Goal: Check status: Check status

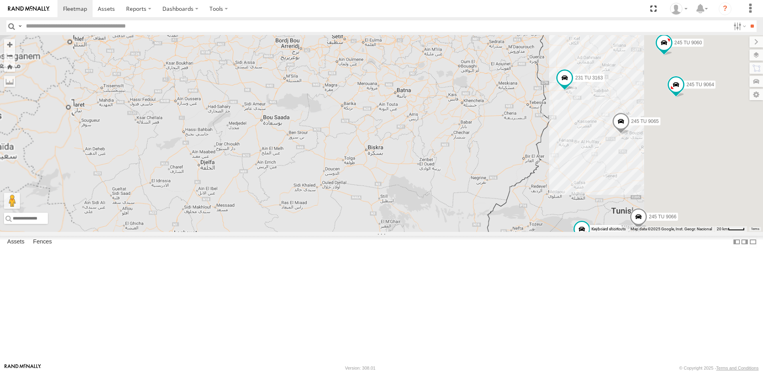
drag, startPoint x: 708, startPoint y: 247, endPoint x: 556, endPoint y: 270, distance: 153.7
click at [575, 232] on div "245 TU 4334 245 TU 9053 231 TU 3163 245 TU 9065 245 TU 9060 245 TU 9066 245 TU …" at bounding box center [381, 133] width 763 height 197
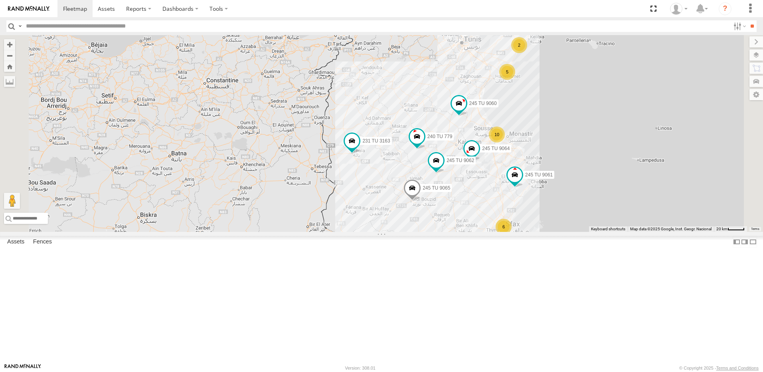
drag, startPoint x: 633, startPoint y: 242, endPoint x: 547, endPoint y: 276, distance: 92.4
click at [548, 232] on div "245 TU 4334 245 TU 9053 231 TU 3163 245 TU 9065 245 TU 9060 245 TU 9066 245 TU …" at bounding box center [381, 133] width 763 height 197
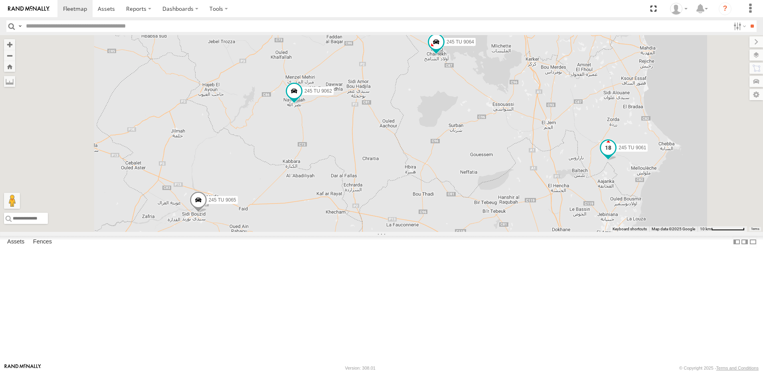
click at [615, 155] on span at bounding box center [608, 147] width 14 height 14
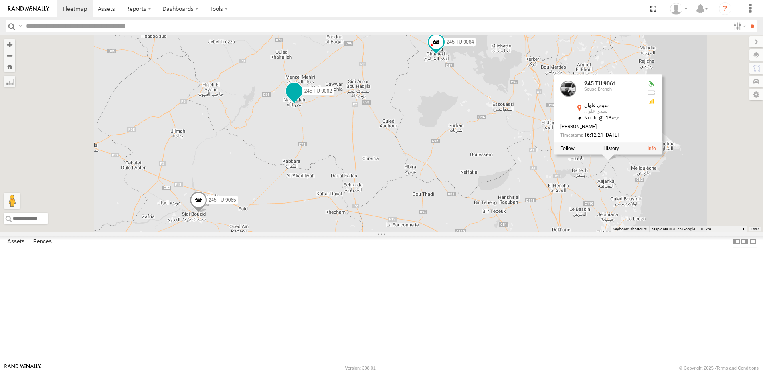
click at [301, 98] on span at bounding box center [294, 91] width 14 height 14
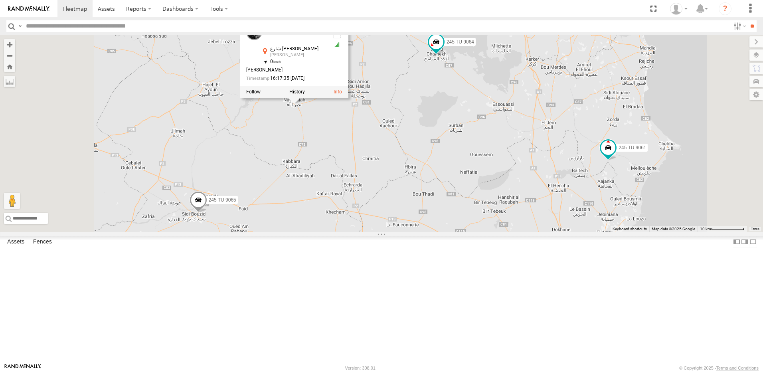
click at [348, 98] on div at bounding box center [294, 92] width 108 height 12
click at [305, 95] on label at bounding box center [297, 92] width 16 height 6
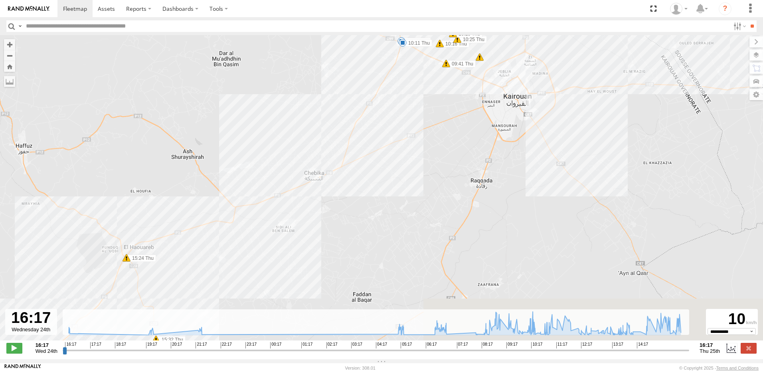
drag, startPoint x: 300, startPoint y: 232, endPoint x: 361, endPoint y: 165, distance: 90.4
click at [359, 166] on div "245 TU 9062 21:27 Wed 05:09 Thu 05:09 Thu 06:40 Thu 09:57 Thu 10:11 Thu 15:13 T…" at bounding box center [381, 191] width 763 height 313
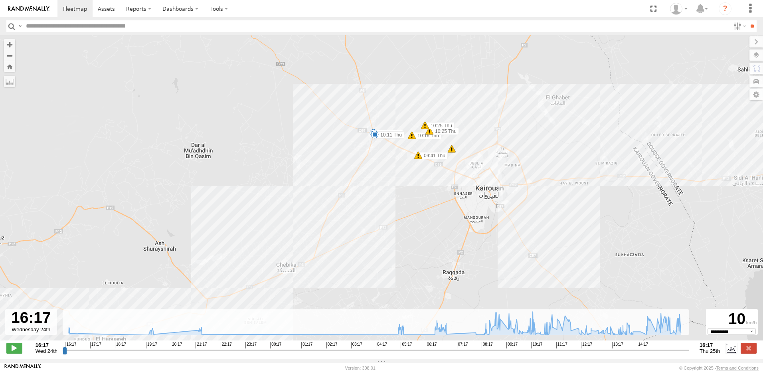
drag, startPoint x: 361, startPoint y: 170, endPoint x: 311, endPoint y: 279, distance: 120.2
click at [311, 279] on div "245 TU 9062 21:27 Wed 05:09 Thu 05:09 Thu 06:40 Thu 09:57 Thu 10:11 Thu 15:13 T…" at bounding box center [381, 191] width 763 height 313
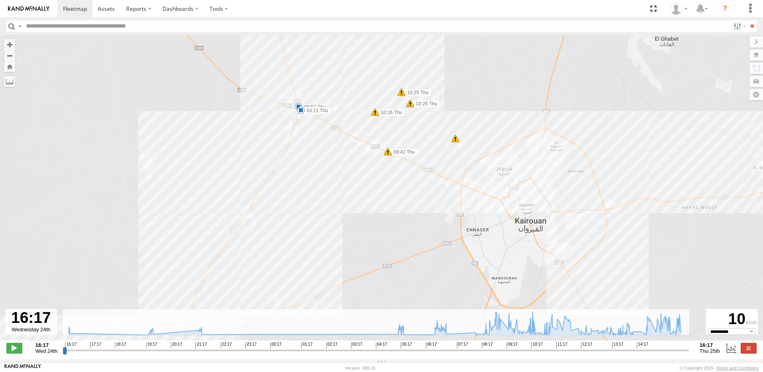
drag, startPoint x: 414, startPoint y: 223, endPoint x: 405, endPoint y: 245, distance: 24.1
click at [405, 245] on div "245 TU 9062 21:27 Wed 05:09 Thu 05:09 Thu 06:40 Thu 09:57 Thu 10:11 Thu 15:13 T…" at bounding box center [381, 191] width 763 height 313
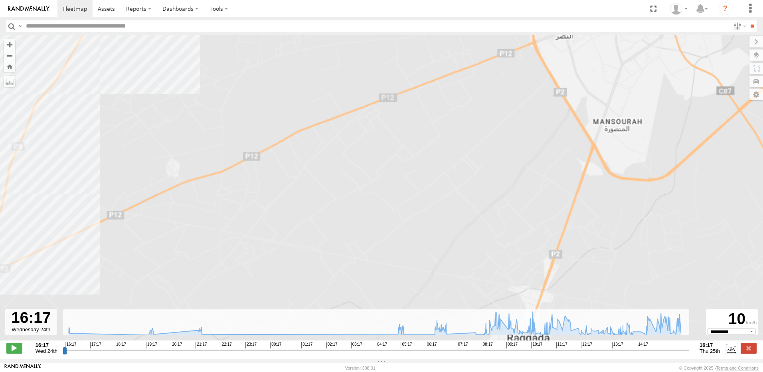
drag, startPoint x: 409, startPoint y: 201, endPoint x: 395, endPoint y: 343, distance: 143.5
click at [390, 358] on div "← Move left → Move right ↑ Move up ↓ Move down + Zoom in - Zoom out Home Jump l…" at bounding box center [381, 197] width 763 height 324
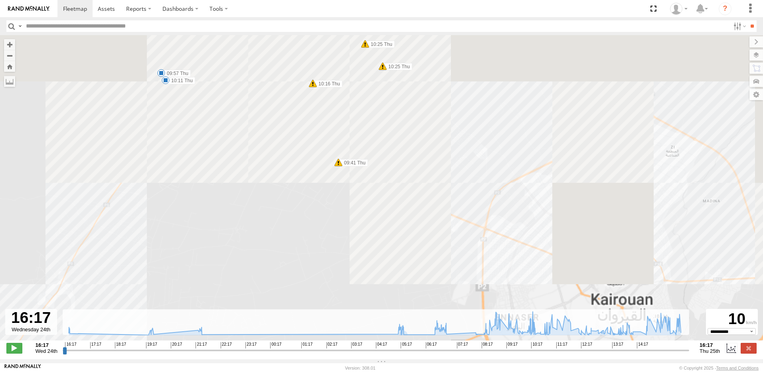
drag, startPoint x: 410, startPoint y: 302, endPoint x: 418, endPoint y: 342, distance: 40.8
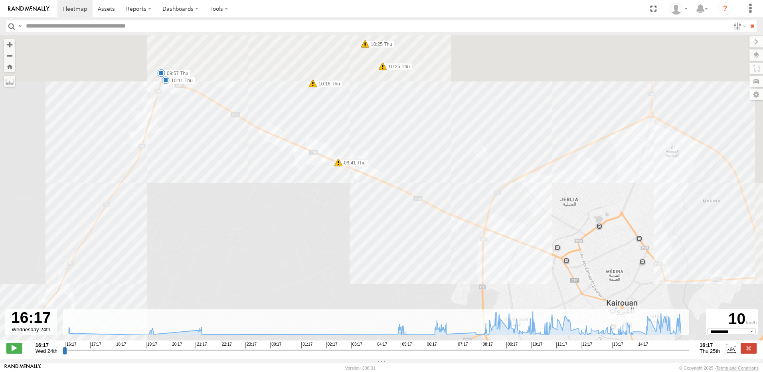
click at [418, 345] on div "← Move left → Move right ↑ Move up ↓ Move down + Zoom in - Zoom out Home Jump l…" at bounding box center [381, 197] width 763 height 324
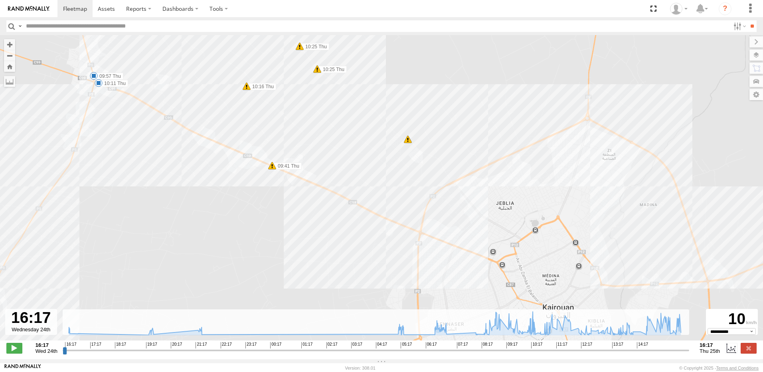
drag, startPoint x: 461, startPoint y: 301, endPoint x: 376, endPoint y: 250, distance: 99.0
click at [370, 252] on div "245 TU 9062 21:27 Wed 05:09 Thu 05:09 Thu 06:40 Thu 09:57 Thu 10:11 Thu 15:13 T…" at bounding box center [381, 191] width 763 height 313
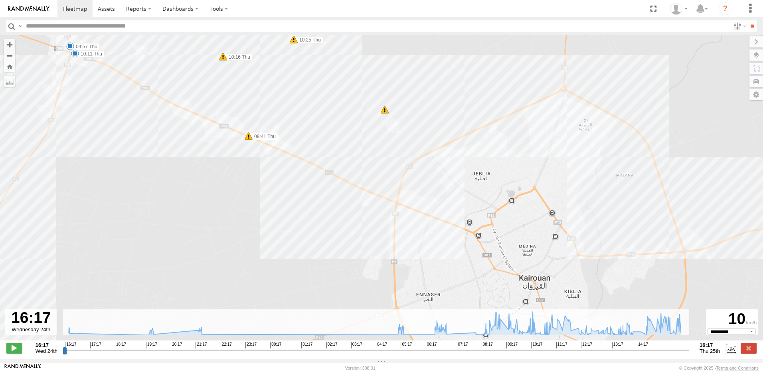
click at [402, 206] on div "245 TU 9062 21:27 Wed 05:09 Thu 05:09 Thu 06:40 Thu 09:57 Thu 10:11 Thu 15:13 T…" at bounding box center [381, 191] width 763 height 313
drag, startPoint x: 291, startPoint y: 213, endPoint x: 328, endPoint y: 245, distance: 48.4
click at [328, 245] on div "245 TU 9062 21:27 Wed 05:09 Thu 05:09 Thu 06:40 Thu 09:57 Thu 10:11 Thu 15:13 T…" at bounding box center [381, 191] width 763 height 313
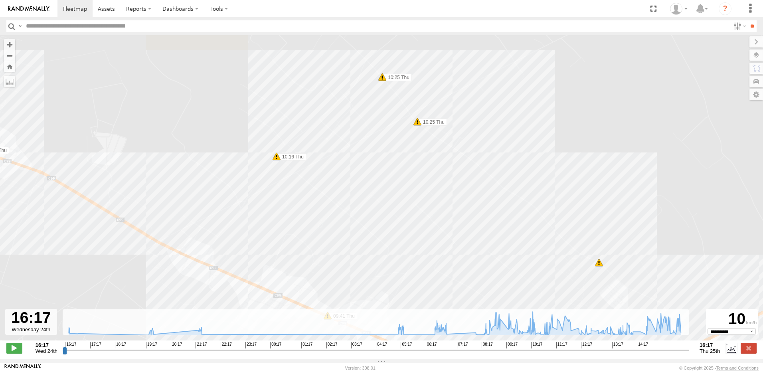
drag, startPoint x: 315, startPoint y: 162, endPoint x: 343, endPoint y: 253, distance: 95.2
click at [343, 253] on div "245 TU 9062 21:27 Wed 05:09 Thu 05:09 Thu 06:40 Thu 09:57 Thu 10:11 Thu 15:13 T…" at bounding box center [381, 191] width 763 height 313
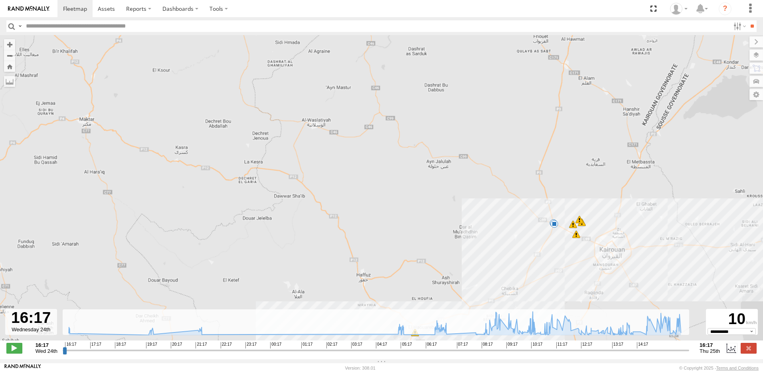
drag, startPoint x: 639, startPoint y: 245, endPoint x: 576, endPoint y: 252, distance: 63.0
click at [576, 252] on div "245 TU 9062 21:27 Wed 05:09 Thu 05:09 Thu 06:40 Thu 09:57 Thu 10:11 Thu 15:13 T…" at bounding box center [381, 191] width 763 height 313
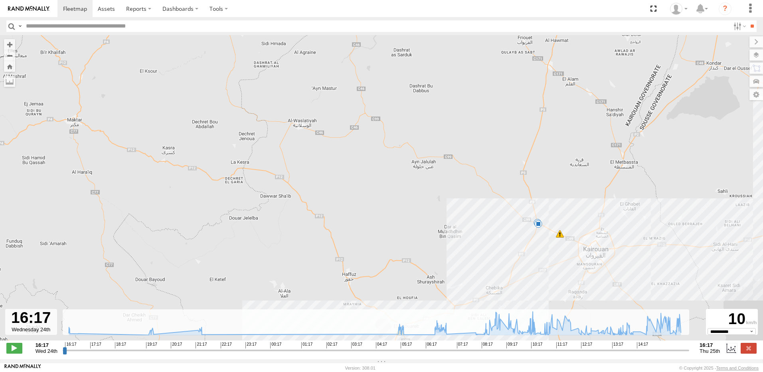
click at [580, 261] on div "245 TU 9062 21:27 Wed 05:09 Thu 05:09 Thu 06:40 Thu 09:57 Thu 10:11 Thu 15:13 T…" at bounding box center [381, 191] width 763 height 313
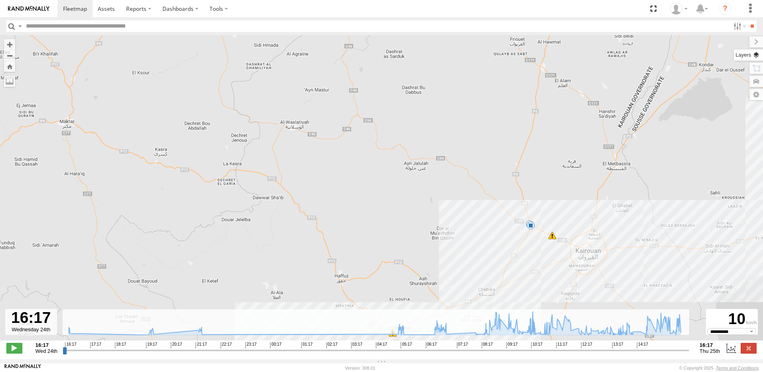
click at [759, 56] on label at bounding box center [747, 54] width 29 height 11
click at [0, 0] on span "Basemaps" at bounding box center [0, 0] width 0 height 0
click at [0, 0] on span "Satellite + Roadmap" at bounding box center [0, 0] width 0 height 0
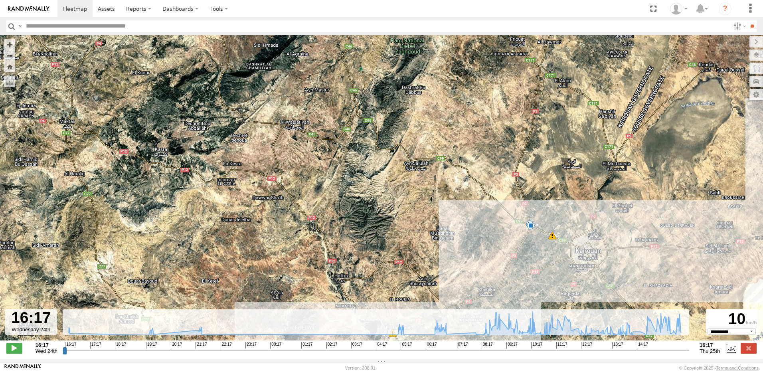
click at [558, 123] on div "245 TU 9062 21:27 Wed 05:09 Thu 05:09 Thu 06:40 Thu 09:57 Thu 10:11 Thu 15:13 T…" at bounding box center [381, 191] width 763 height 313
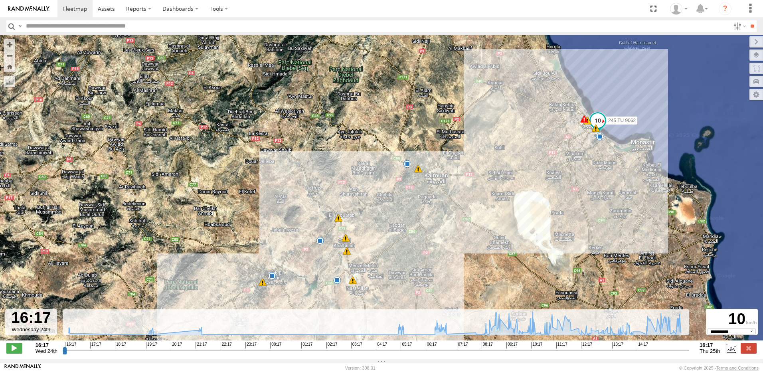
drag, startPoint x: 625, startPoint y: 228, endPoint x: 449, endPoint y: 166, distance: 186.1
click at [449, 166] on div "245 TU 9062 21:27 Wed 05:09 Thu 05:09 Thu 06:40 Thu 09:57 Thu 10:11 Thu 15:55 T…" at bounding box center [381, 191] width 763 height 313
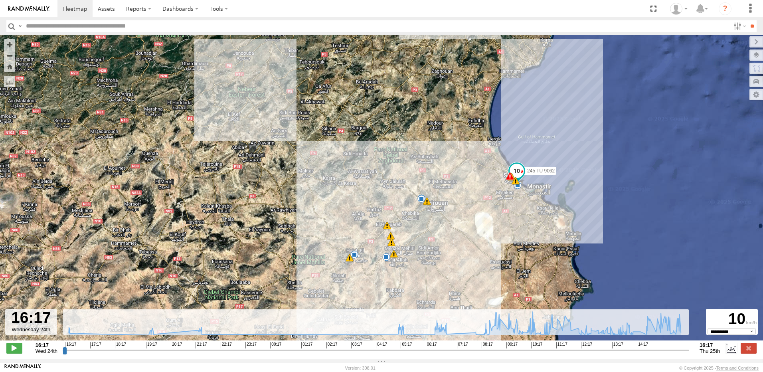
click at [430, 205] on div "9" at bounding box center [427, 201] width 8 height 8
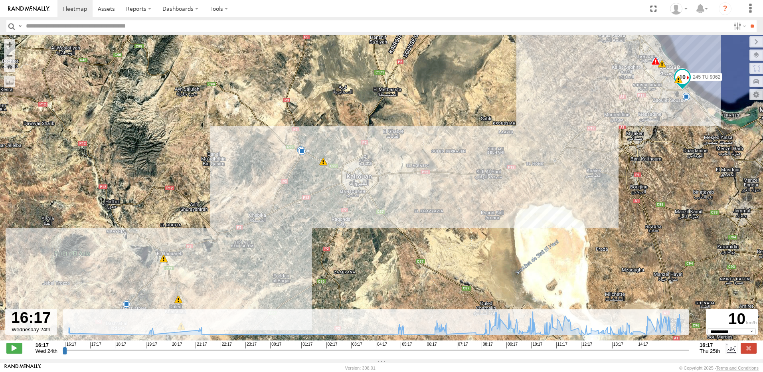
drag, startPoint x: 585, startPoint y: 199, endPoint x: 487, endPoint y: 191, distance: 98.4
click at [487, 191] on div "245 TU 9062 05:09 Thu 09:57 Thu 10:11 Thu 21:27 Wed 05:09 Thu 06:40 Thu 15:55 T…" at bounding box center [381, 191] width 763 height 313
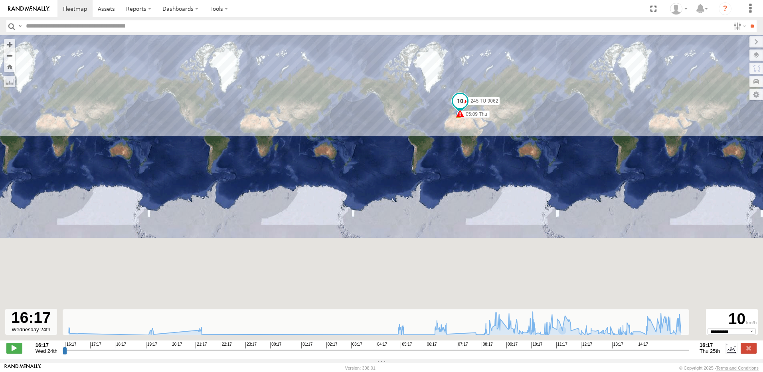
click at [0, 0] on span "Satellite + Roadmap" at bounding box center [0, 0] width 0 height 0
click at [11, 26] on input "button" at bounding box center [11, 26] width 10 height 12
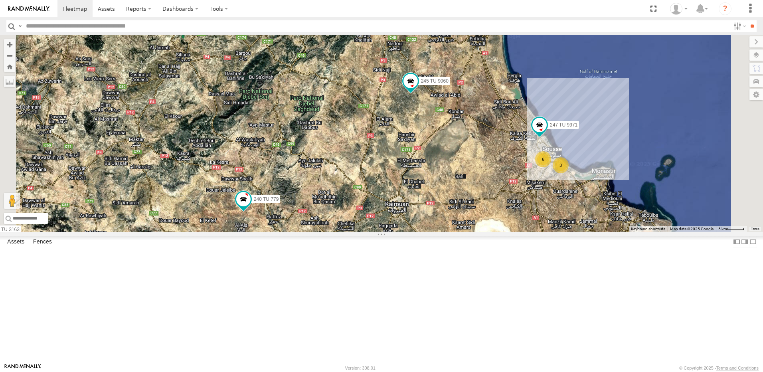
drag, startPoint x: 530, startPoint y: 152, endPoint x: 454, endPoint y: 168, distance: 77.8
click at [454, 168] on div "246 TU 8286 241 TU 2029 245 TU 4334 245 TU 4330 245 TU 9053 246 TU 8284 231 TU …" at bounding box center [381, 133] width 763 height 197
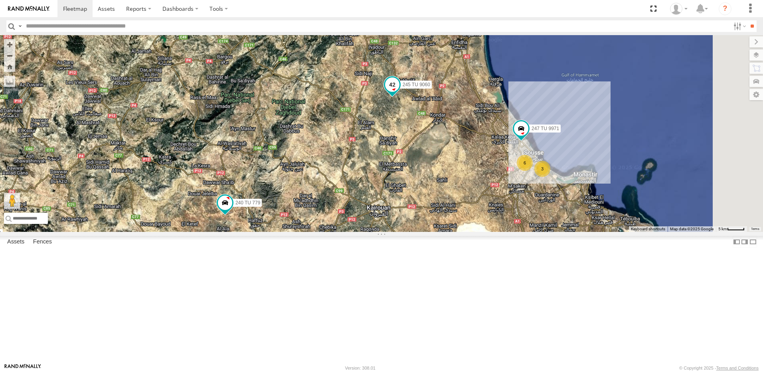
click at [399, 92] on span at bounding box center [392, 84] width 14 height 14
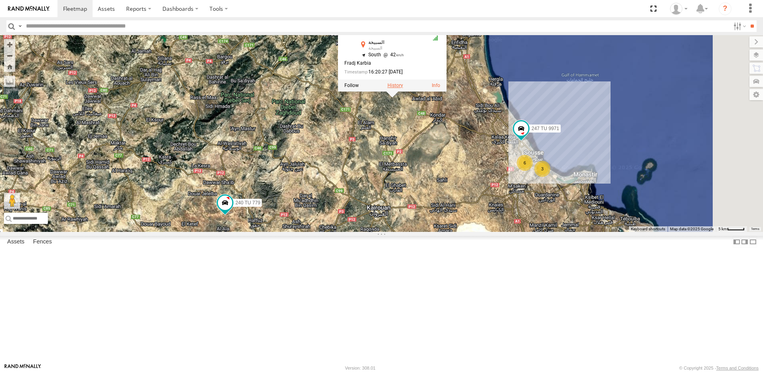
click at [403, 88] on label at bounding box center [395, 86] width 16 height 6
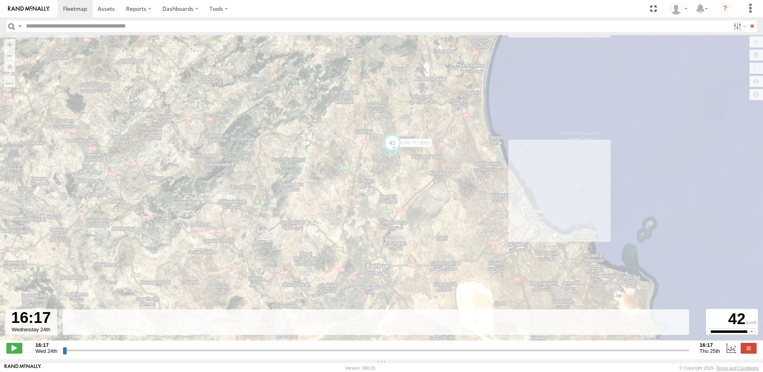
type input "**********"
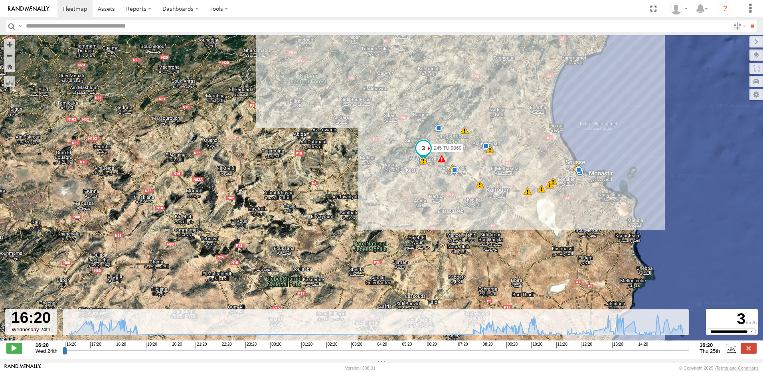
click at [442, 162] on span at bounding box center [442, 159] width 8 height 8
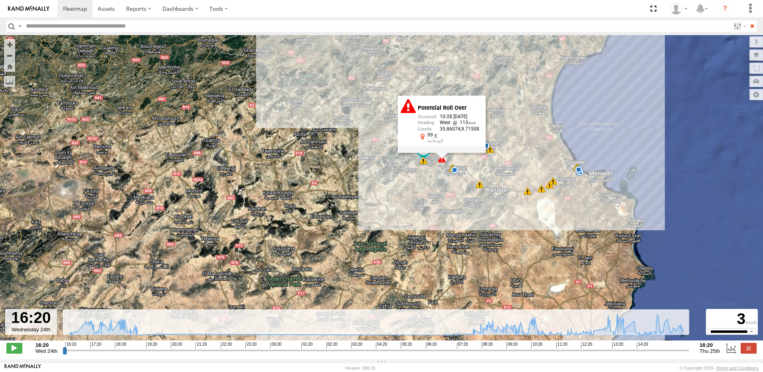
click at [423, 164] on div "19" at bounding box center [423, 160] width 8 height 8
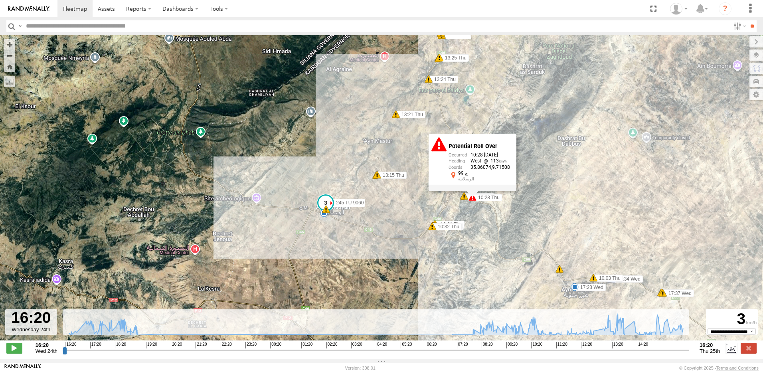
drag, startPoint x: 421, startPoint y: 166, endPoint x: 426, endPoint y: 83, distance: 83.9
click at [426, 83] on div "245 TU 9060 17:23 Wed 18:12 Wed 18:18 Wed 18:22 Wed 19:04 Wed 19:54 Wed 07:28 T…" at bounding box center [381, 191] width 763 height 313
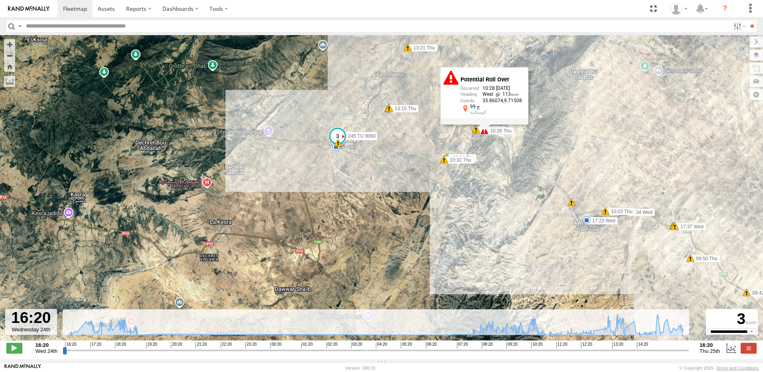
drag, startPoint x: 333, startPoint y: 203, endPoint x: 344, endPoint y: 152, distance: 51.7
click at [344, 152] on div "245 TU 9060 17:23 Wed 18:12 Wed 18:18 Wed 18:22 Wed 19:04 Wed 19:54 Wed 07:28 T…" at bounding box center [381, 191] width 763 height 313
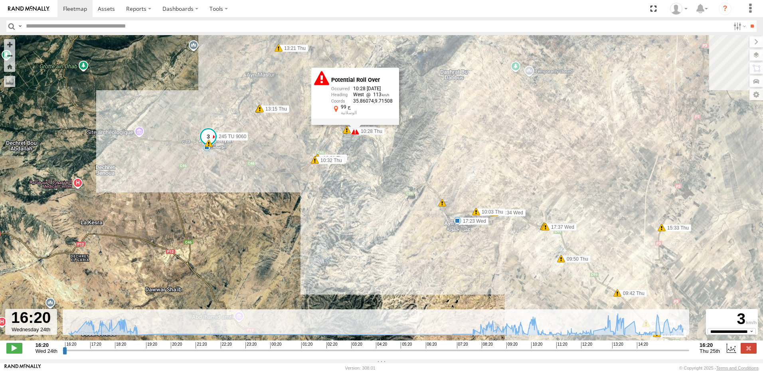
drag, startPoint x: 517, startPoint y: 185, endPoint x: 354, endPoint y: 166, distance: 164.2
click at [359, 174] on div "245 TU 9060 17:23 Wed 18:12 Wed 18:18 Wed 18:22 Wed 19:04 Wed 19:54 Wed 07:28 T…" at bounding box center [381, 191] width 763 height 313
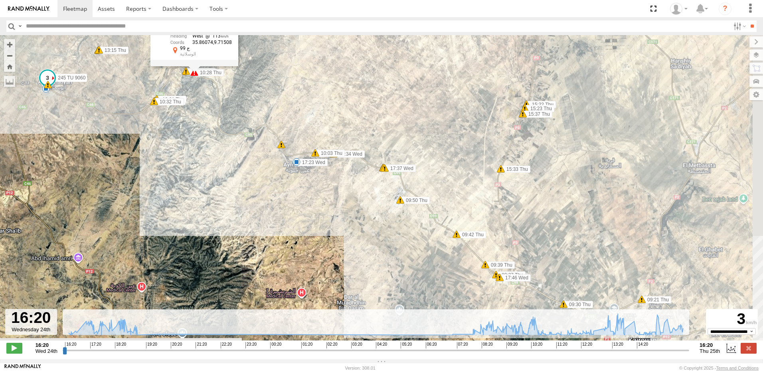
drag, startPoint x: 422, startPoint y: 173, endPoint x: 359, endPoint y: 130, distance: 76.1
click at [356, 131] on div "245 TU 9060 17:23 Wed 18:12 Wed 18:18 Wed 18:22 Wed 19:04 Wed 19:54 Wed 07:28 T…" at bounding box center [381, 191] width 763 height 313
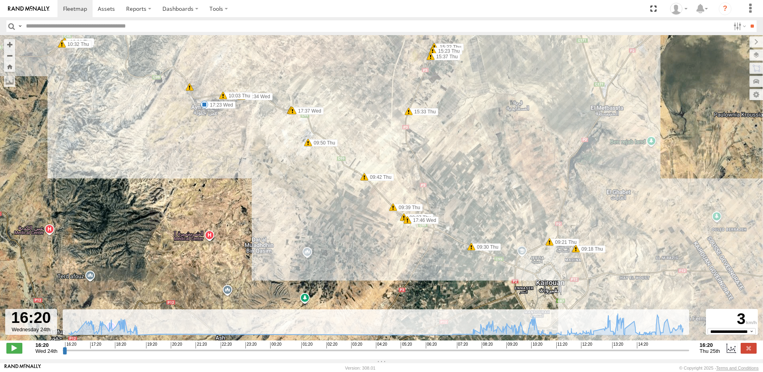
drag, startPoint x: 480, startPoint y: 186, endPoint x: 386, endPoint y: 134, distance: 107.5
click at [386, 134] on div "245 TU 9060 17:23 Wed 18:12 Wed 18:18 Wed 18:22 Wed 19:04 Wed 19:54 Wed 07:28 T…" at bounding box center [381, 191] width 763 height 313
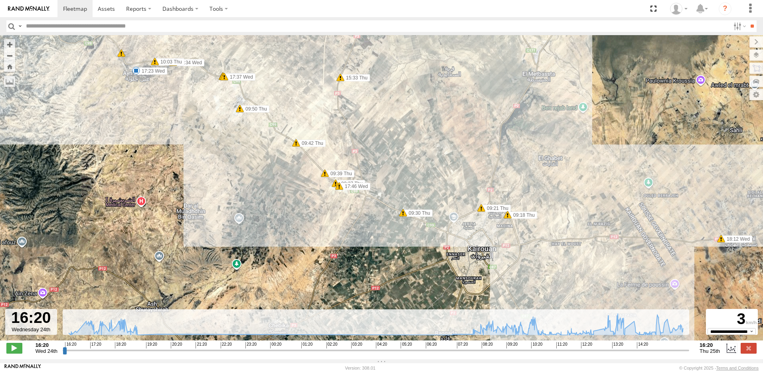
drag, startPoint x: 472, startPoint y: 227, endPoint x: 399, endPoint y: 179, distance: 87.2
click at [399, 179] on div "245 TU 9060 17:23 Wed 18:12 Wed 18:18 Wed 18:22 Wed 19:04 Wed 19:54 Wed 07:28 T…" at bounding box center [381, 191] width 763 height 313
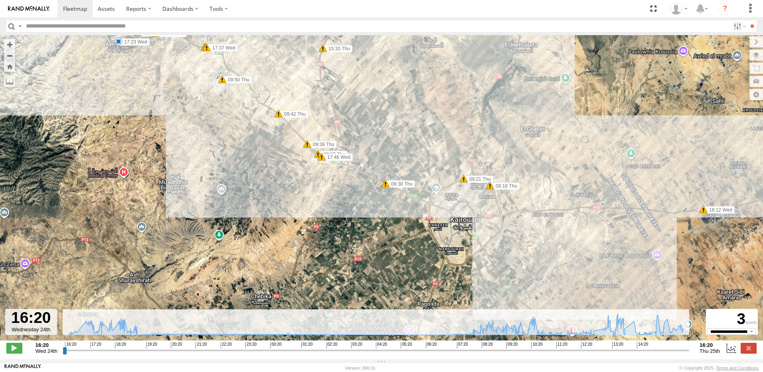
click at [490, 189] on span at bounding box center [490, 185] width 8 height 8
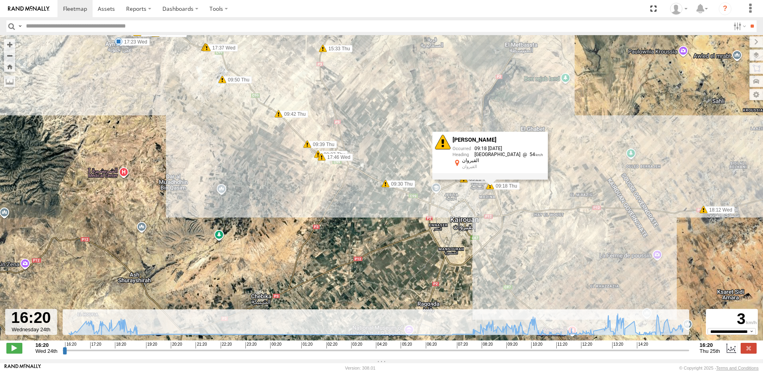
click at [466, 201] on div "245 TU 9060 17:23 Wed 18:12 Wed 18:18 Wed 18:22 Wed 19:04 Wed 19:54 Wed 07:28 T…" at bounding box center [381, 191] width 763 height 313
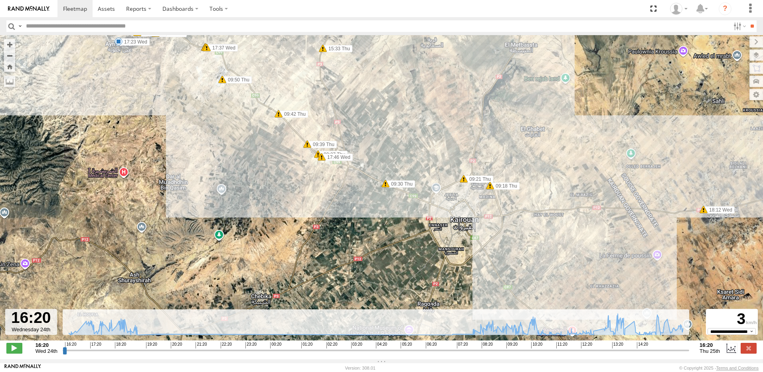
click at [464, 185] on div "245 TU 9060 17:23 Wed 18:12 Wed 18:18 Wed 18:22 Wed 19:04 Wed 19:54 Wed 07:28 T…" at bounding box center [381, 191] width 763 height 313
click at [465, 181] on span at bounding box center [463, 179] width 8 height 8
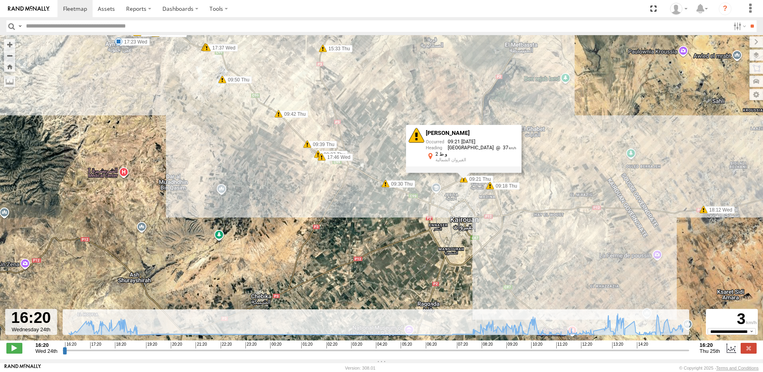
click at [462, 189] on div "245 TU 9060 17:23 Wed 18:12 Wed 18:18 Wed 18:22 Wed 19:04 Wed 19:54 Wed 07:28 T…" at bounding box center [381, 191] width 763 height 313
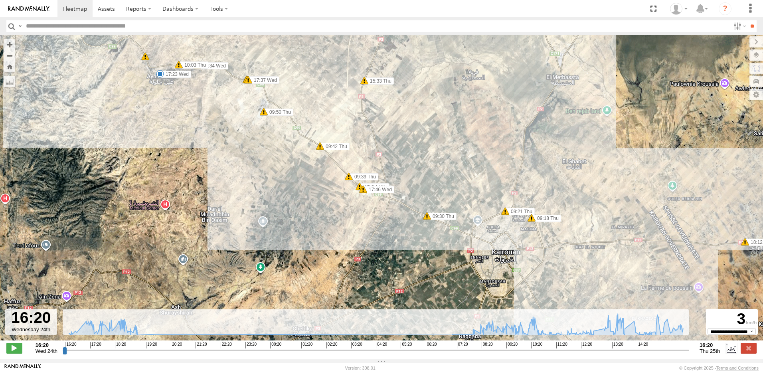
drag, startPoint x: 231, startPoint y: 81, endPoint x: 274, endPoint y: 115, distance: 54.3
click at [274, 115] on label "09:50 Thu" at bounding box center [279, 111] width 30 height 7
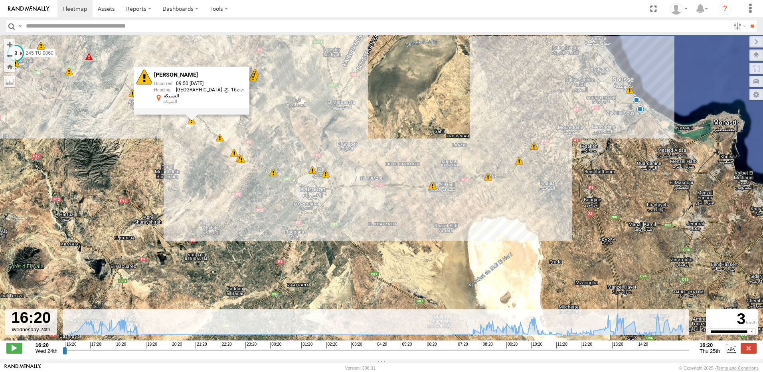
drag, startPoint x: 534, startPoint y: 175, endPoint x: 453, endPoint y: 183, distance: 81.3
click at [453, 183] on div "245 TU 9060 17:23 Wed 18:12 Wed 18:18 Wed 18:22 Wed 19:04 Wed 19:54 Wed 07:28 T…" at bounding box center [381, 191] width 763 height 313
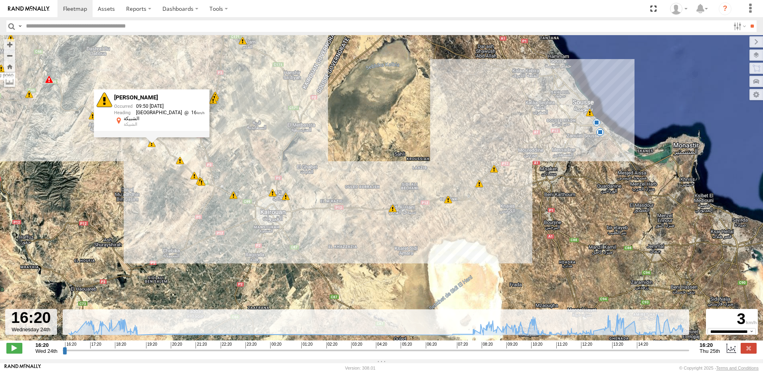
drag, startPoint x: 551, startPoint y: 144, endPoint x: 528, endPoint y: 158, distance: 27.4
click at [528, 158] on div "245 TU 9060 17:23 Wed 18:12 Wed 18:18 Wed 18:22 Wed 19:04 Wed 19:54 Wed 07:28 T…" at bounding box center [381, 191] width 763 height 313
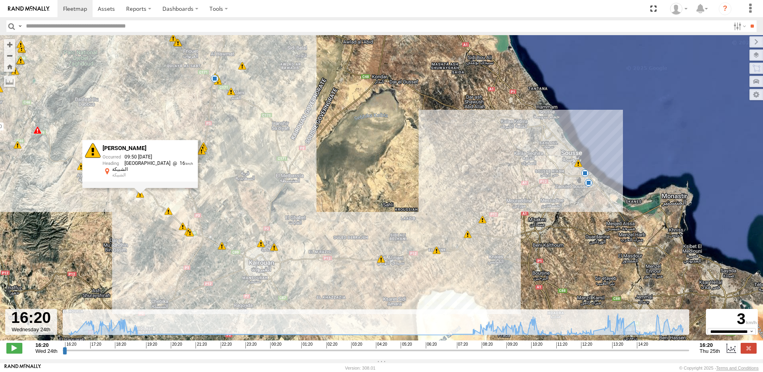
drag, startPoint x: 514, startPoint y: 81, endPoint x: 499, endPoint y: 146, distance: 66.8
click at [498, 139] on div "245 TU 9060 17:23 Wed 18:12 Wed 18:18 Wed 18:22 Wed 19:04 Wed 19:54 Wed 07:28 T…" at bounding box center [381, 191] width 763 height 313
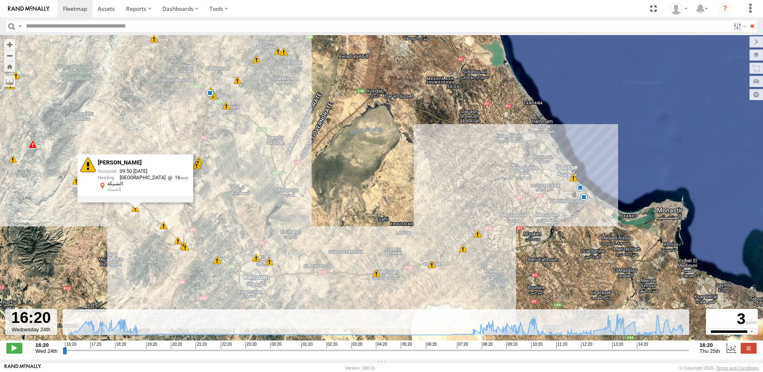
click at [436, 145] on div "245 TU 9060 17:23 Wed 18:12 Wed 18:18 Wed 18:22 Wed 19:04 Wed 19:54 Wed 07:28 T…" at bounding box center [381, 191] width 763 height 313
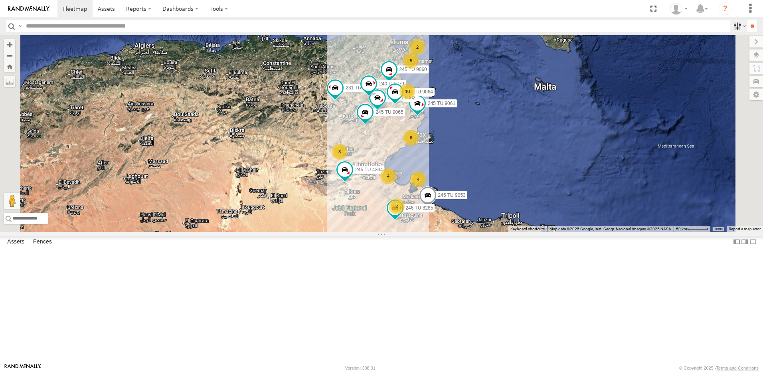
click at [732, 26] on label at bounding box center [738, 26] width 17 height 12
click at [732, 24] on label at bounding box center [738, 26] width 17 height 12
click at [57, 30] on input "text" at bounding box center [376, 26] width 707 height 12
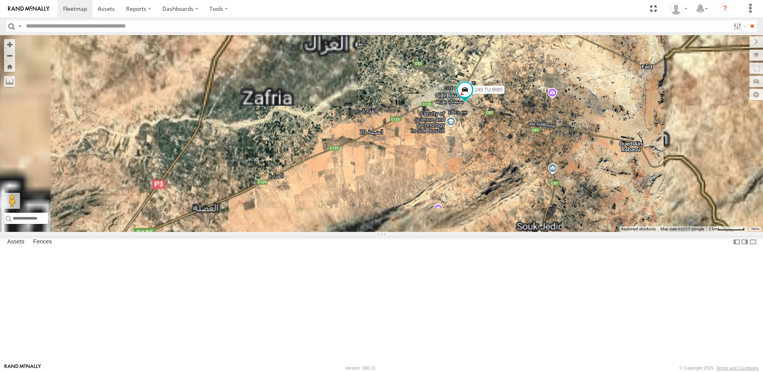
drag, startPoint x: 485, startPoint y: 160, endPoint x: 534, endPoint y: 83, distance: 90.6
click at [533, 84] on div "245 TU 4334 245 TU 9053 231 TU 3163 245 TU 9061 245 TU 9065 245 TU 9062 245 TU …" at bounding box center [381, 133] width 763 height 197
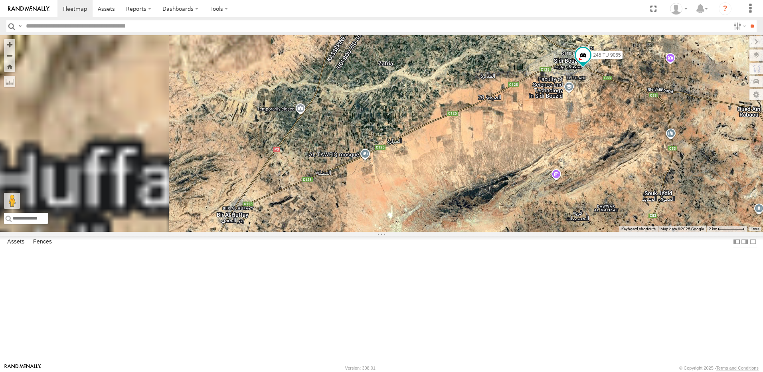
drag, startPoint x: 563, startPoint y: 135, endPoint x: 568, endPoint y: 135, distance: 4.8
click at [568, 135] on div "245 TU 4334 245 TU 9053 231 TU 3163 245 TU 9061 245 TU 9065 245 TU 9062 245 TU …" at bounding box center [381, 133] width 763 height 197
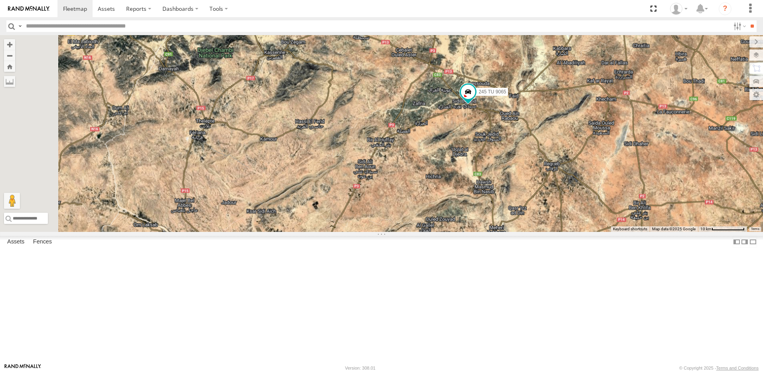
drag, startPoint x: 451, startPoint y: 161, endPoint x: 532, endPoint y: 204, distance: 91.2
click at [531, 203] on div "245 TU 4334 245 TU 9053 231 TU 3163 245 TU 9061 245 TU 9065 245 TU 9062 245 TU …" at bounding box center [381, 133] width 763 height 197
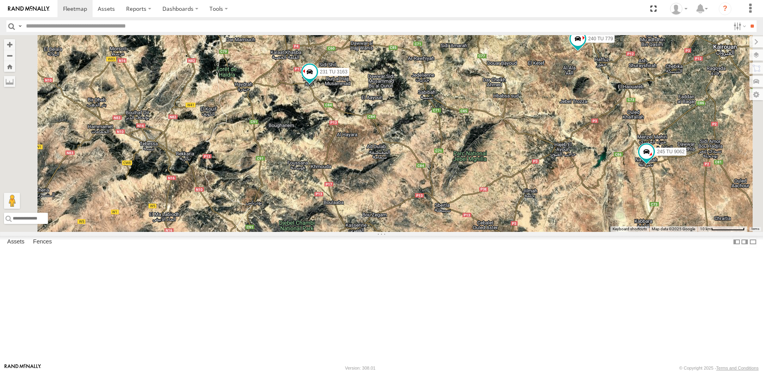
drag, startPoint x: 523, startPoint y: 169, endPoint x: 489, endPoint y: 264, distance: 101.2
click at [489, 232] on div "245 TU 4334 245 TU 9053 231 TU 3163 245 TU 9061 245 TU 9065 245 TU 9062 245 TU …" at bounding box center [381, 133] width 763 height 197
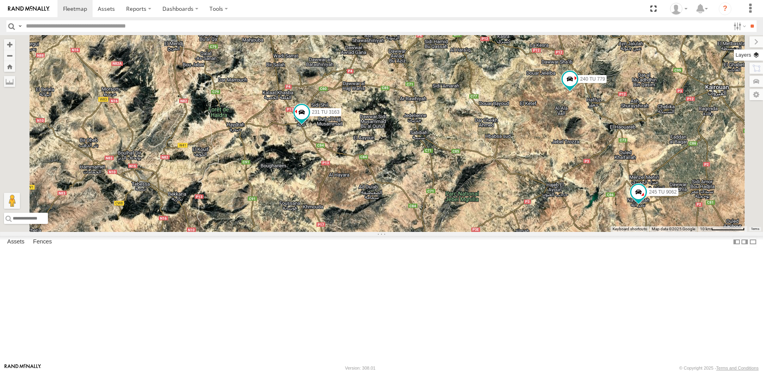
click at [756, 58] on label at bounding box center [747, 54] width 29 height 11
click at [0, 0] on span "Overlays" at bounding box center [0, 0] width 0 height 0
click at [0, 0] on span "Fences" at bounding box center [0, 0] width 0 height 0
click at [0, 0] on span "Assets" at bounding box center [0, 0] width 0 height 0
click at [0, 0] on span "Traffic" at bounding box center [0, 0] width 0 height 0
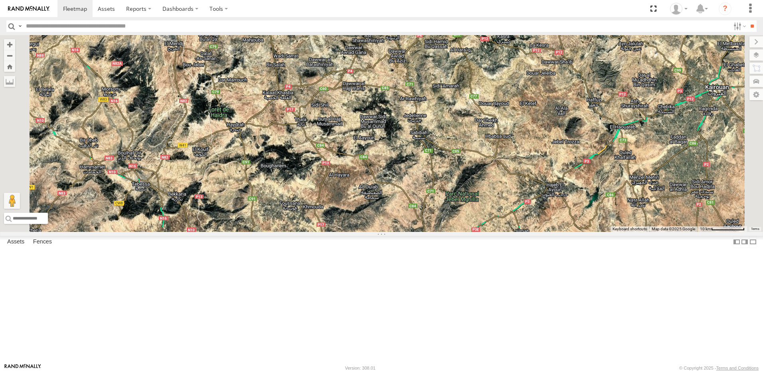
click at [0, 0] on span "Traffic" at bounding box center [0, 0] width 0 height 0
click at [0, 0] on span "Assets" at bounding box center [0, 0] width 0 height 0
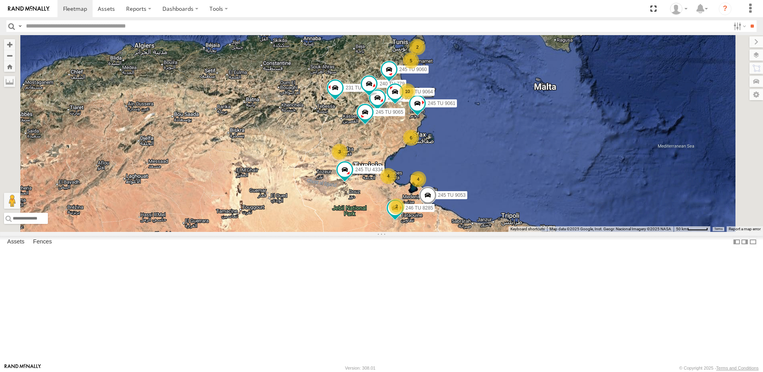
click at [0, 0] on span "Fences" at bounding box center [0, 0] width 0 height 0
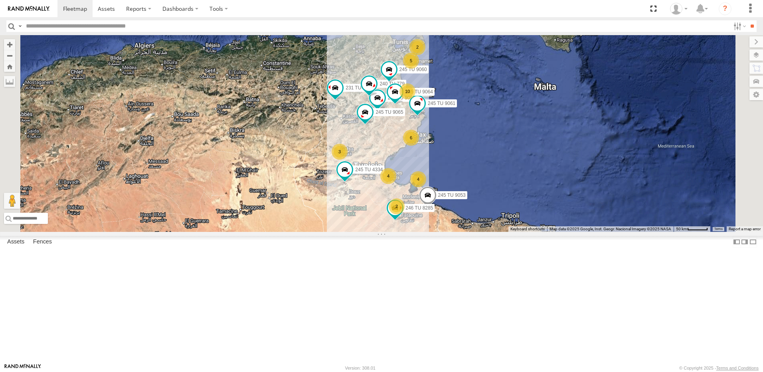
click at [613, 121] on div "231 TU 3163 245 TU 9062 240 TU 779 5 2 10 245 TU 4334 2 6 4 245 TU 9053 4 245 T…" at bounding box center [381, 133] width 763 height 197
click at [0, 0] on span "Basemaps" at bounding box center [0, 0] width 0 height 0
click at [0, 0] on span "Satellite" at bounding box center [0, 0] width 0 height 0
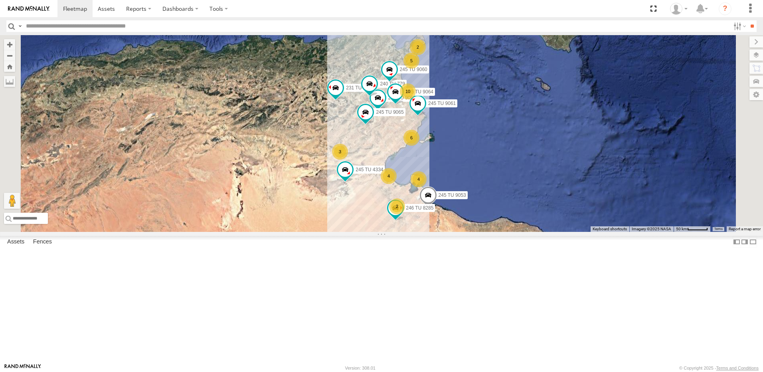
click at [0, 0] on span "Satellite" at bounding box center [0, 0] width 0 height 0
click at [0, 0] on span "Roadmap" at bounding box center [0, 0] width 0 height 0
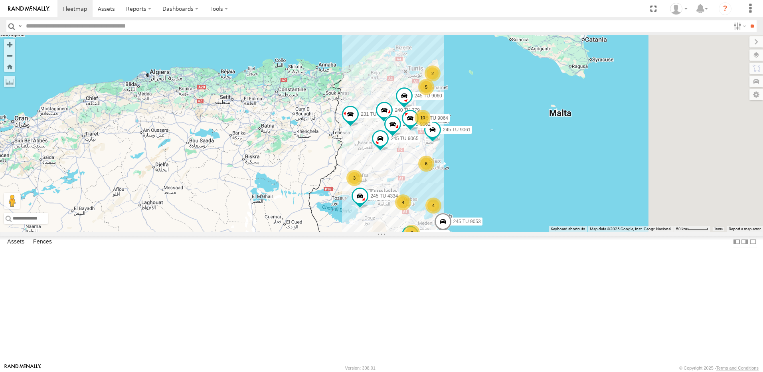
drag, startPoint x: 560, startPoint y: 209, endPoint x: 446, endPoint y: 219, distance: 114.9
click at [446, 219] on div "231 TU 3163 240 TU 779 245 TU 4334 245 TU 9053 5 2 10 2 6 4 4 245 TU 9061 245 T…" at bounding box center [381, 133] width 763 height 197
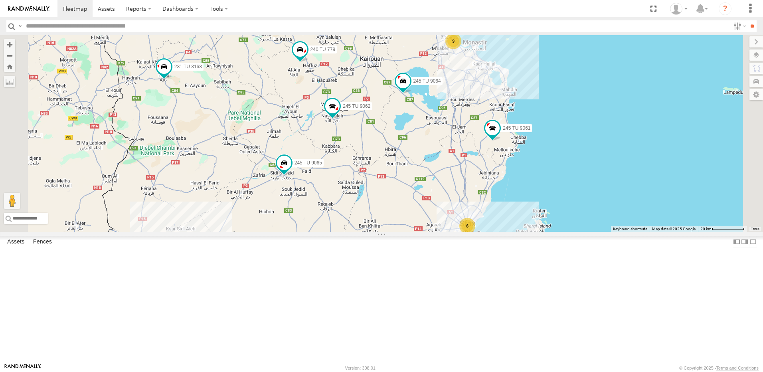
drag, startPoint x: 439, startPoint y: 198, endPoint x: 421, endPoint y: 208, distance: 20.5
click at [421, 208] on div "231 TU 3163 240 TU 779 245 TU 4334 245 TU 9053 245 TU 9061 245 TU 9065 245 TU 9…" at bounding box center [381, 133] width 763 height 197
click at [339, 113] on span at bounding box center [332, 106] width 14 height 14
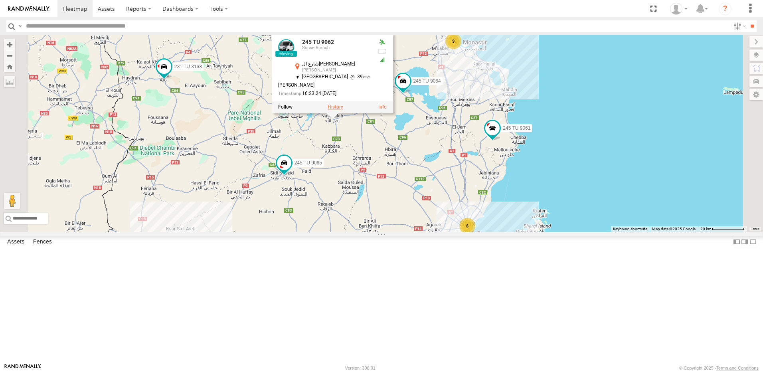
click at [343, 110] on label at bounding box center [335, 107] width 16 height 6
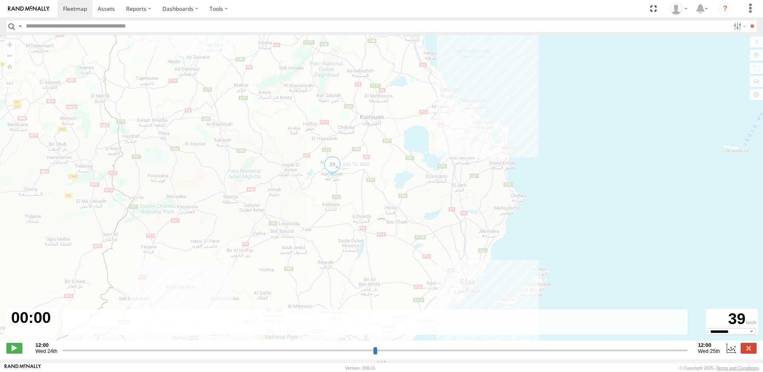
type input "**********"
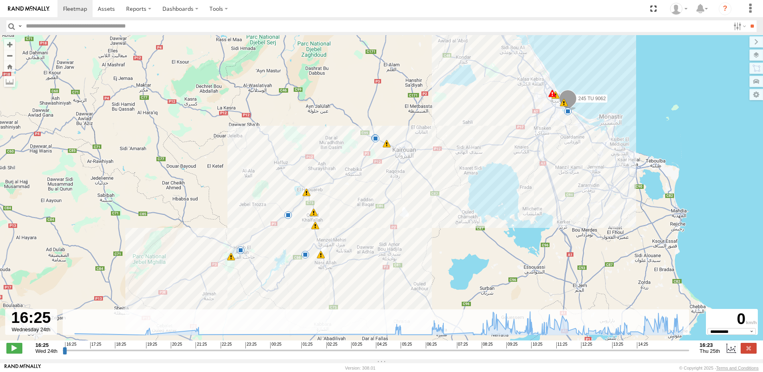
drag, startPoint x: 410, startPoint y: 176, endPoint x: 427, endPoint y: 161, distance: 22.9
click at [427, 161] on div "245 TU 9062 21:27 Wed 05:09 Thu 05:09 Thu 06:40 Thu 09:57 Thu 10:11 Thu 15:24 T…" at bounding box center [381, 191] width 763 height 313
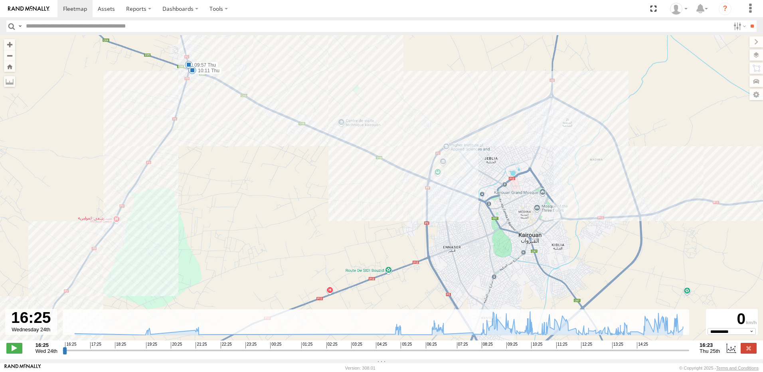
drag, startPoint x: 367, startPoint y: 134, endPoint x: 495, endPoint y: 268, distance: 185.3
click at [495, 268] on div "245 TU 9062 21:27 Wed 05:09 Thu 05:09 Thu 06:40 Thu 09:57 Thu 10:11 Thu 15:24 T…" at bounding box center [381, 191] width 763 height 313
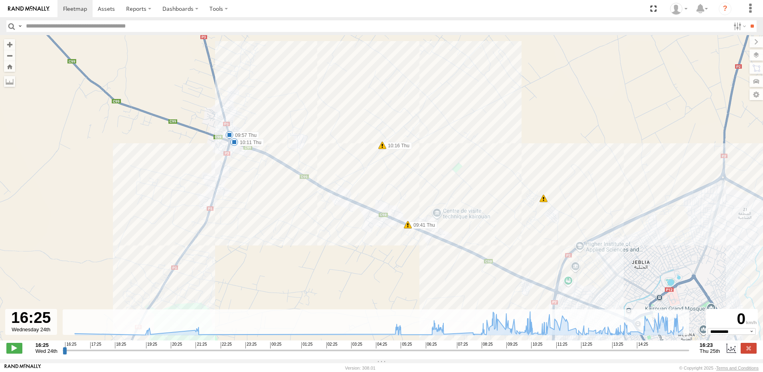
drag, startPoint x: 454, startPoint y: 173, endPoint x: 548, endPoint y: 296, distance: 155.1
click at [548, 296] on div "245 TU 9062 21:27 Wed 05:09 Thu 05:09 Thu 06:40 Thu 09:57 Thu 10:11 Thu 15:24 T…" at bounding box center [381, 191] width 763 height 313
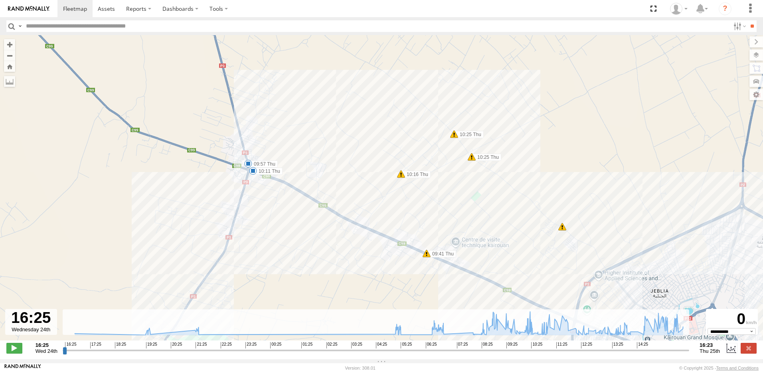
drag, startPoint x: 269, startPoint y: 168, endPoint x: 302, endPoint y: 214, distance: 56.5
click at [305, 220] on div "245 TU 9062 21:27 Wed 05:09 Thu 05:09 Thu 06:40 Thu 09:57 Thu 10:11 Thu 15:24 T…" at bounding box center [381, 191] width 763 height 313
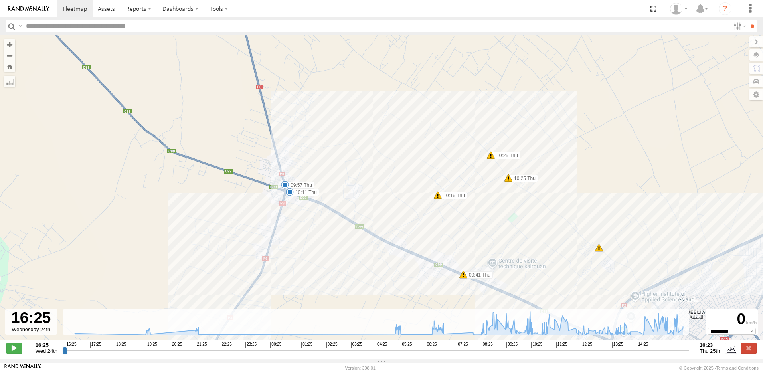
drag, startPoint x: 303, startPoint y: 235, endPoint x: 286, endPoint y: 182, distance: 56.1
click at [286, 183] on span at bounding box center [285, 185] width 8 height 8
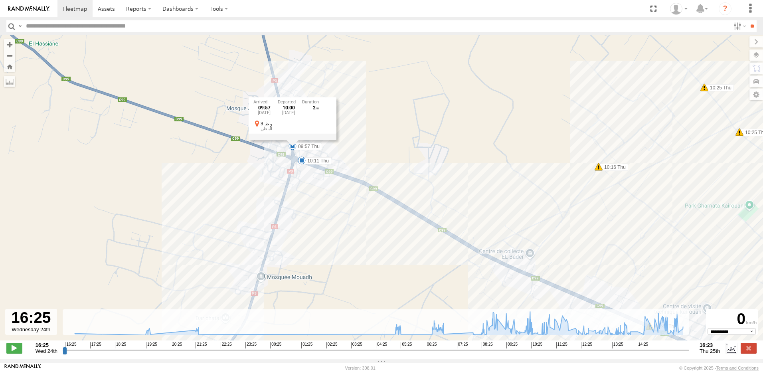
drag, startPoint x: 301, startPoint y: 189, endPoint x: 313, endPoint y: 158, distance: 33.2
click at [313, 158] on div "245 TU 9062 21:27 Wed 05:09 Thu 05:09 Thu 06:40 Thu 09:57 Thu 10:11 Thu 15:24 T…" at bounding box center [381, 191] width 763 height 313
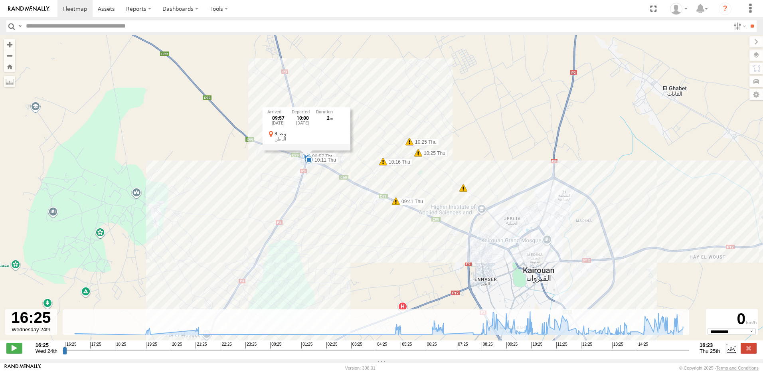
drag, startPoint x: 274, startPoint y: 260, endPoint x: 274, endPoint y: 163, distance: 96.9
click at [274, 160] on div "245 TU 9062 21:27 Wed 05:09 Thu 05:09 Thu 06:40 Thu 09:57 Thu 10:11 Thu 15:24 T…" at bounding box center [381, 191] width 763 height 313
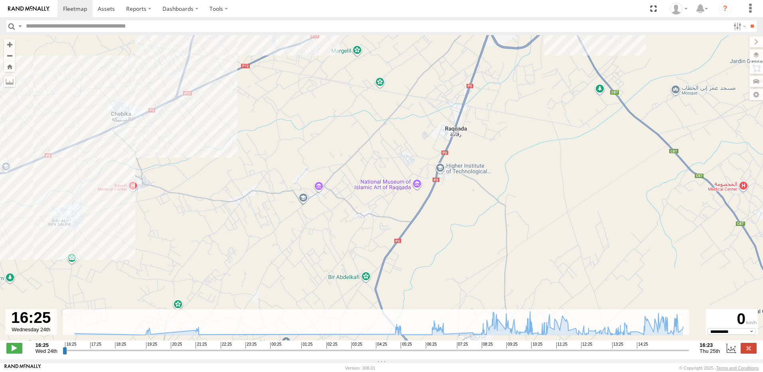
drag, startPoint x: 280, startPoint y: 121, endPoint x: 273, endPoint y: 105, distance: 17.7
click at [280, 105] on div "245 TU 9062 21:27 Wed 05:09 Thu 05:09 Thu 06:40 Thu 09:57 Thu 10:11 Thu 15:24 T…" at bounding box center [381, 191] width 763 height 313
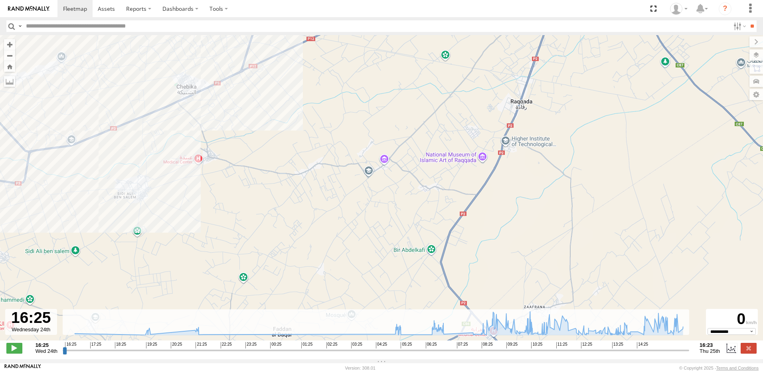
drag, startPoint x: 227, startPoint y: 98, endPoint x: 239, endPoint y: 98, distance: 12.0
click at [292, 91] on div "245 TU 9062 21:27 Wed 05:09 Thu 05:09 Thu 06:40 Thu 09:57 Thu 10:11 Thu 15:24 T…" at bounding box center [381, 191] width 763 height 313
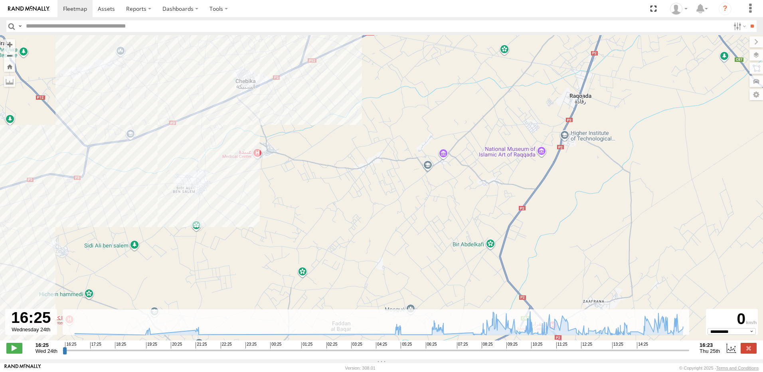
drag, startPoint x: 224, startPoint y: 99, endPoint x: 268, endPoint y: 97, distance: 43.9
click at [268, 97] on div "245 TU 9062 21:27 Wed 05:09 Thu 05:09 Thu 06:40 Thu 09:57 Thu 10:11 Thu 15:24 T…" at bounding box center [381, 191] width 763 height 313
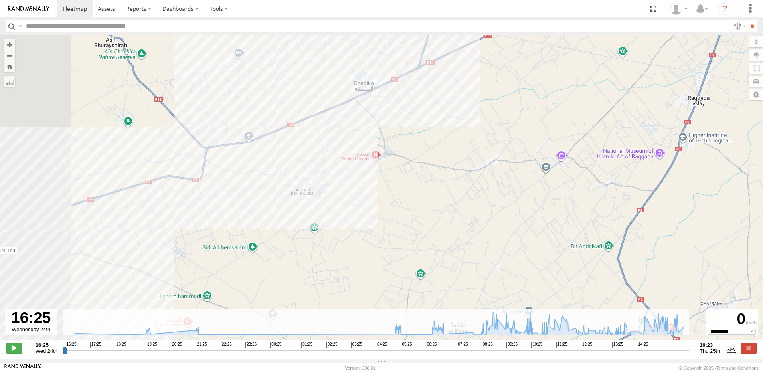
drag, startPoint x: 383, startPoint y: 106, endPoint x: 394, endPoint y: 110, distance: 12.2
click at [410, 108] on div "245 TU 9062 21:27 Wed 05:09 Thu 05:09 Thu 06:40 Thu 09:57 Thu 10:11 Thu 15:24 T…" at bounding box center [381, 191] width 763 height 313
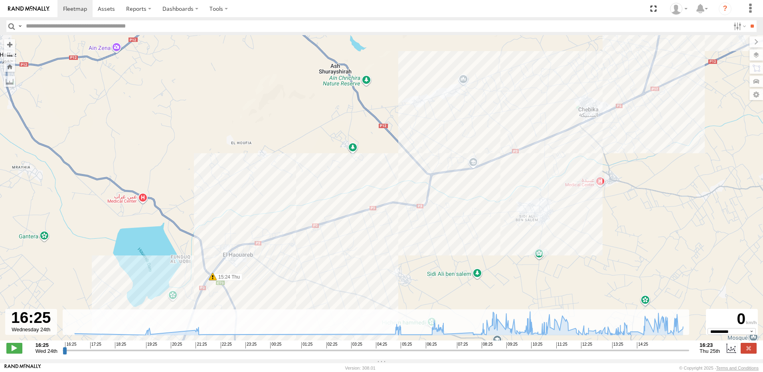
drag, startPoint x: 325, startPoint y: 136, endPoint x: 475, endPoint y: 137, distance: 150.8
click at [478, 137] on div "245 TU 9062 21:27 Wed 05:09 Thu 05:09 Thu 06:40 Thu 09:57 Thu 10:11 Thu 15:24 T…" at bounding box center [381, 191] width 763 height 313
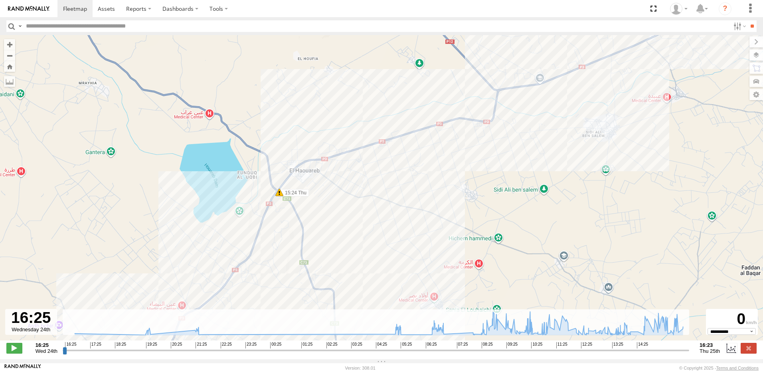
drag, startPoint x: 419, startPoint y: 151, endPoint x: 461, endPoint y: 108, distance: 60.1
click at [481, 95] on div "245 TU 9062 21:27 Wed 05:09 Thu 05:09 Thu 06:40 Thu 09:57 Thu 10:11 Thu 15:24 T…" at bounding box center [381, 191] width 763 height 313
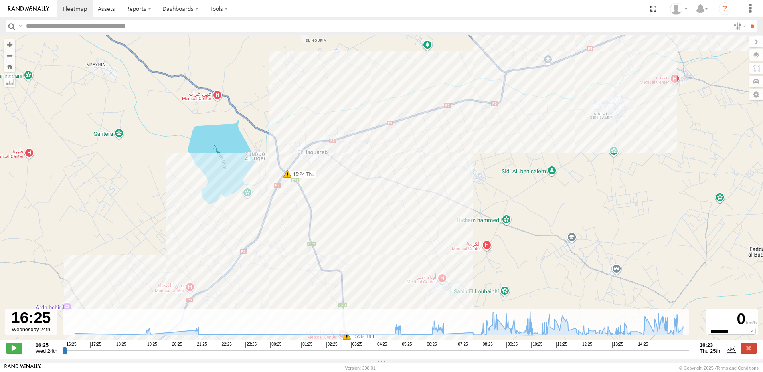
drag, startPoint x: 429, startPoint y: 160, endPoint x: 467, endPoint y: 101, distance: 71.2
click at [467, 101] on div "245 TU 9062 21:27 Wed 05:09 Thu 05:09 Thu 06:40 Thu 09:57 Thu 10:11 Thu 15:24 T…" at bounding box center [381, 191] width 763 height 313
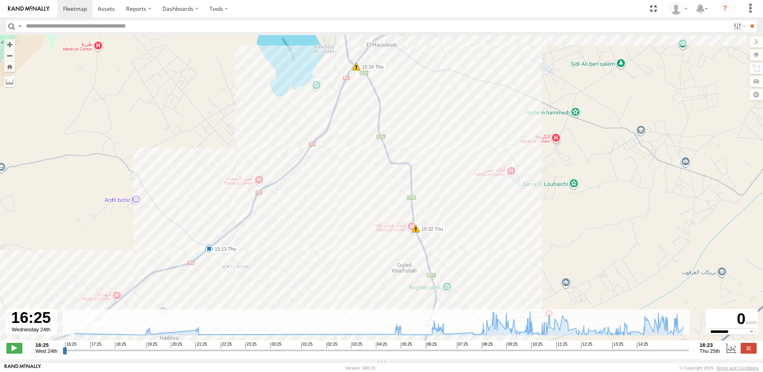
drag, startPoint x: 410, startPoint y: 142, endPoint x: 453, endPoint y: 93, distance: 65.5
click at [453, 93] on div "245 TU 9062 21:27 Wed 05:09 Thu 05:09 Thu 06:40 Thu 09:57 Thu 10:11 Thu 15:24 T…" at bounding box center [381, 191] width 763 height 313
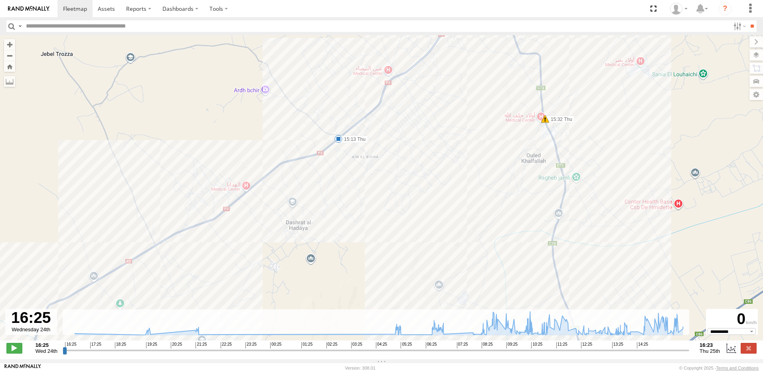
drag, startPoint x: 407, startPoint y: 128, endPoint x: 371, endPoint y: 140, distance: 38.1
click at [430, 122] on div "245 TU 9062 21:27 Wed 05:09 Thu 05:09 Thu 06:40 Thu 09:57 Thu 10:11 Thu 15:24 T…" at bounding box center [381, 191] width 763 height 313
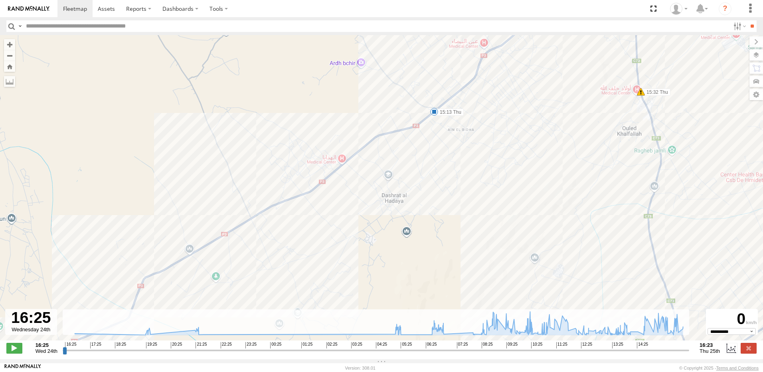
drag, startPoint x: 360, startPoint y: 153, endPoint x: 428, endPoint y: 106, distance: 83.1
click at [428, 106] on div "245 TU 9062 21:27 Wed 05:09 Thu 05:09 Thu 06:40 Thu 09:57 Thu 10:11 Thu 15:24 T…" at bounding box center [381, 191] width 763 height 313
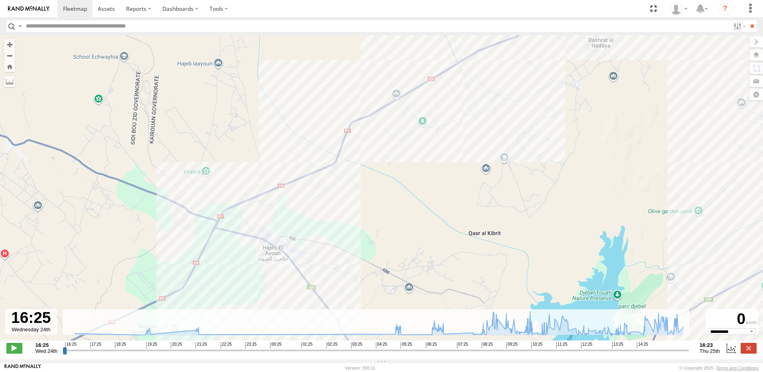
drag, startPoint x: 386, startPoint y: 160, endPoint x: 428, endPoint y: 110, distance: 65.7
click at [428, 110] on div "245 TU 9062 21:27 Wed 05:09 Thu 05:09 Thu 06:40 Thu 09:57 Thu 10:11 Thu 15:24 T…" at bounding box center [381, 191] width 763 height 313
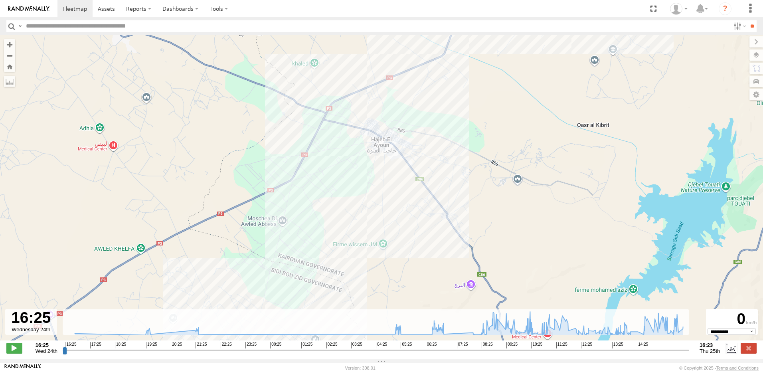
drag, startPoint x: 401, startPoint y: 130, endPoint x: 420, endPoint y: 118, distance: 21.9
click at [420, 118] on div "245 TU 9062 21:27 Wed 05:09 Thu 05:09 Thu 06:40 Thu 09:57 Thu 10:11 Thu 15:24 T…" at bounding box center [381, 191] width 763 height 313
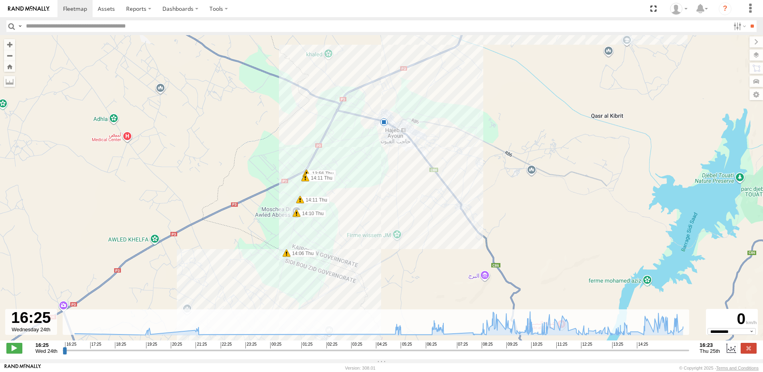
drag, startPoint x: 385, startPoint y: 130, endPoint x: 424, endPoint y: 101, distance: 47.9
click at [425, 101] on div "245 TU 9062 21:27 Wed 05:09 Thu 05:09 Thu 06:40 Thu 09:57 Thu 10:11 Thu 15:24 T…" at bounding box center [381, 191] width 763 height 313
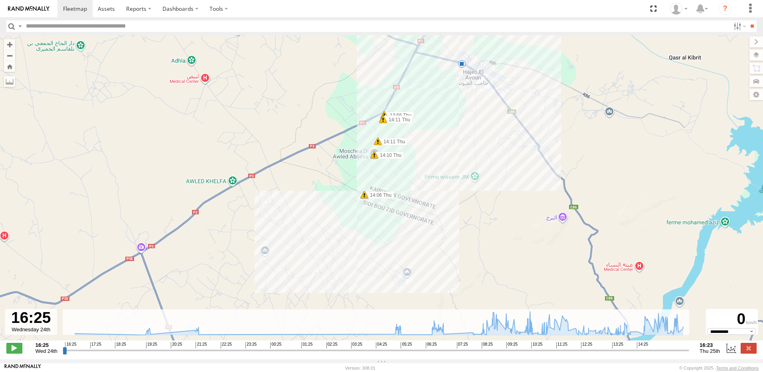
drag, startPoint x: 406, startPoint y: 118, endPoint x: 412, endPoint y: 116, distance: 5.4
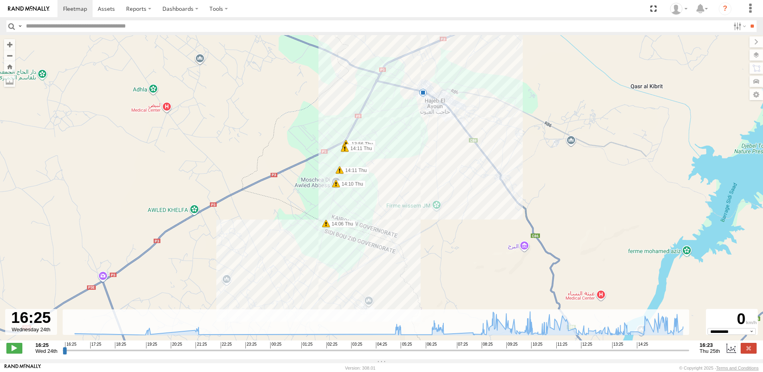
drag, startPoint x: 390, startPoint y: 114, endPoint x: 338, endPoint y: 150, distance: 63.4
click at [338, 150] on div "245 TU 9062 21:27 Wed 05:09 Thu 05:09 Thu 06:40 Thu 09:57 Thu 10:11 Thu 15:24 T…" at bounding box center [381, 191] width 763 height 313
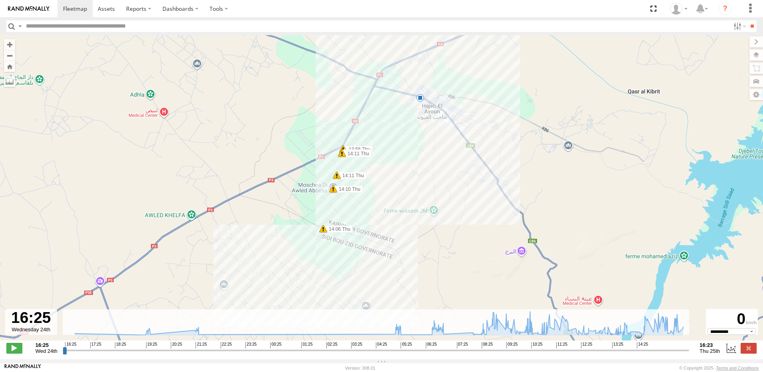
drag, startPoint x: 420, startPoint y: 124, endPoint x: 340, endPoint y: 146, distance: 83.1
click at [340, 146] on div "245 TU 9062 21:27 Wed 05:09 Thu 05:09 Thu 06:40 Thu 09:57 Thu 10:11 Thu 15:24 T…" at bounding box center [381, 191] width 763 height 313
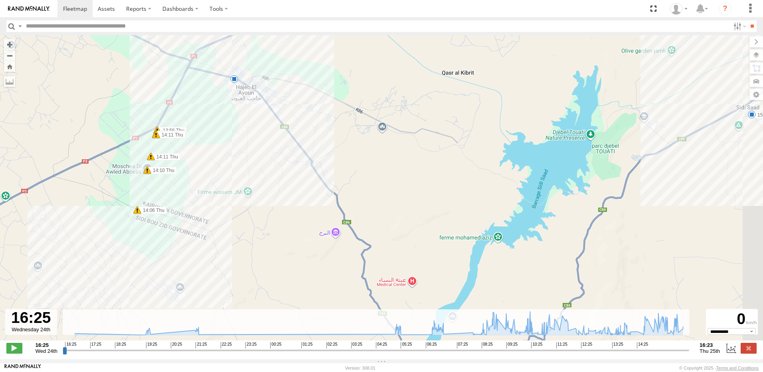
drag, startPoint x: 361, startPoint y: 134, endPoint x: 279, endPoint y: 93, distance: 91.1
click at [279, 93] on div "245 TU 9062 21:27 Wed 05:09 Thu 05:09 Thu 06:40 Thu 09:57 Thu 10:11 Thu 15:24 T…" at bounding box center [381, 191] width 763 height 313
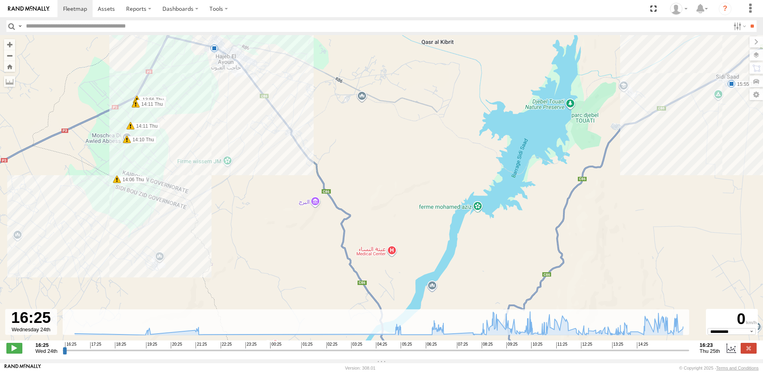
drag, startPoint x: 310, startPoint y: 137, endPoint x: 319, endPoint y: 201, distance: 64.9
click at [319, 201] on div "245 TU 9062 21:27 Wed 05:09 Thu 05:09 Thu 06:40 Thu 09:57 Thu 10:11 Thu 15:24 T…" at bounding box center [381, 191] width 763 height 313
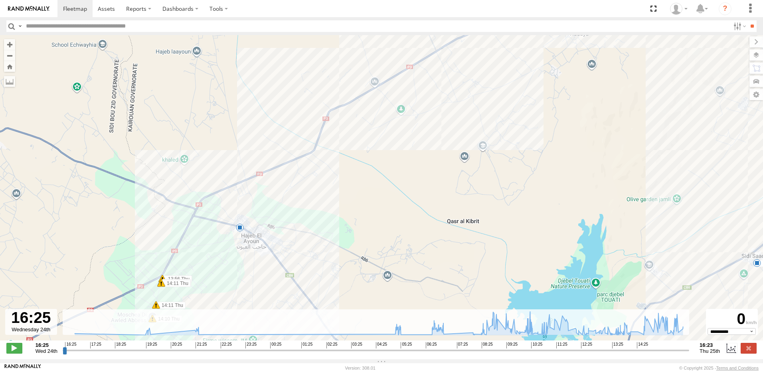
click at [319, 218] on div "245 TU 9062 21:27 Wed 05:09 Thu 05:09 Thu 06:40 Thu 09:57 Thu 10:11 Thu 15:24 T…" at bounding box center [381, 191] width 763 height 313
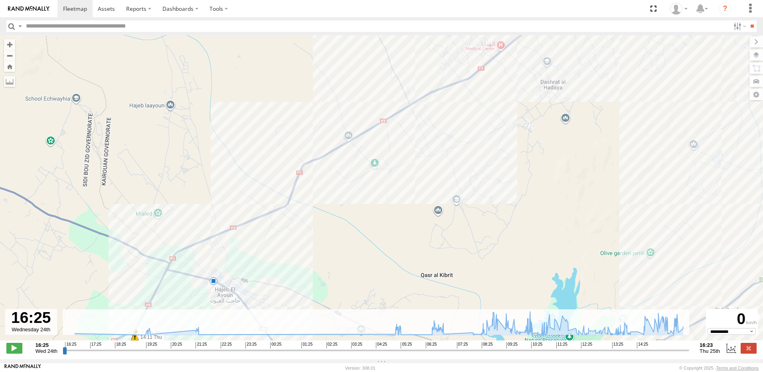
drag, startPoint x: 331, startPoint y: 228, endPoint x: 327, endPoint y: 222, distance: 6.6
click at [329, 229] on div "245 TU 9062 21:27 Wed 05:09 Thu 05:09 Thu 06:40 Thu 09:57 Thu 10:11 Thu 15:24 T…" at bounding box center [381, 191] width 763 height 313
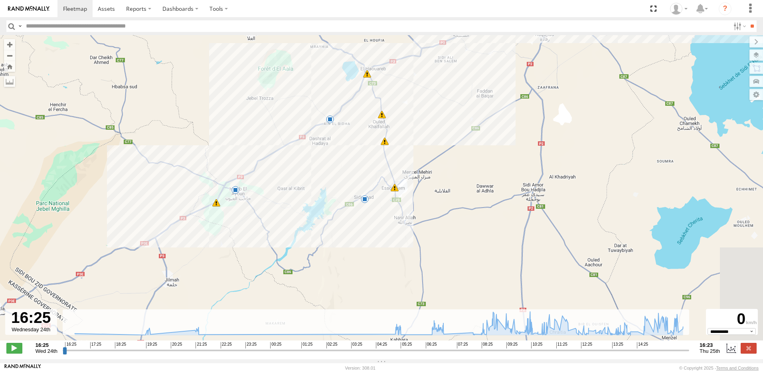
drag, startPoint x: 420, startPoint y: 248, endPoint x: 358, endPoint y: 206, distance: 75.2
click at [358, 206] on div "245 TU 9062 21:27 Wed 05:09 Thu 05:09 Thu 06:40 Thu 09:57 Thu 10:11 Thu 15:24 T…" at bounding box center [381, 191] width 763 height 313
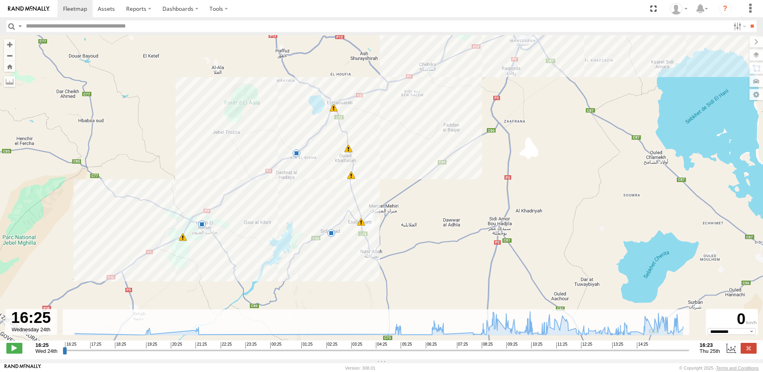
drag, startPoint x: 484, startPoint y: 87, endPoint x: 456, endPoint y: 136, distance: 56.8
click at [446, 145] on div "245 TU 9062 21:27 Wed 05:09 Thu 05:09 Thu 06:40 Thu 09:57 Thu 10:11 Thu 15:24 T…" at bounding box center [381, 191] width 763 height 313
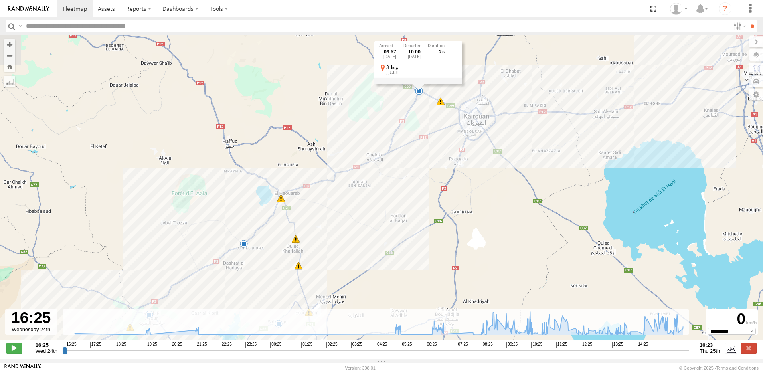
drag
click at [456, 179] on div "245 TU 9062 21:27 Wed 05:09 Thu 05:09 Thu 06:40 Thu 09:57 Thu 10:11 Thu 15:24 T…" at bounding box center [381, 191] width 763 height 313
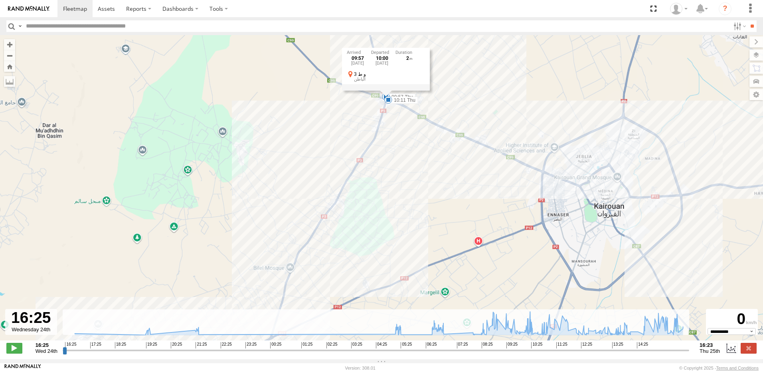
click at [410, 297] on div "245 TU 9062 21:27 Wed 05:09 Thu 05:09 Thu 06:40 Thu 09:57 Thu 10:11 Thu 15:24 T…" at bounding box center [381, 191] width 763 height 313
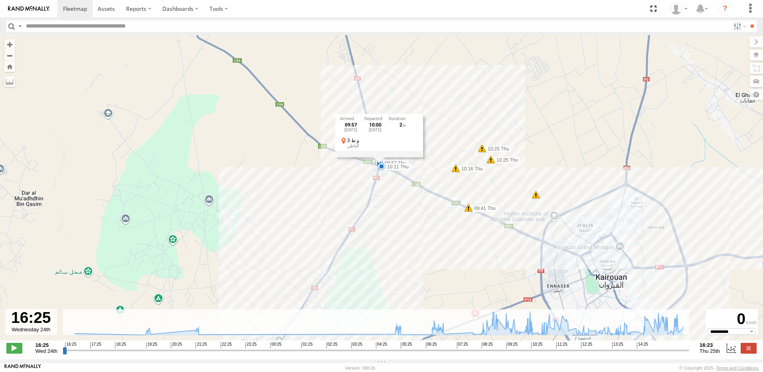
click at [412, 256] on div "245 TU 9062 21:27 Wed 05:09 Thu 05:09 Thu 06:40 Thu 09:57 Thu 10:11 Thu 15:24 T…" at bounding box center [381, 191] width 763 height 313
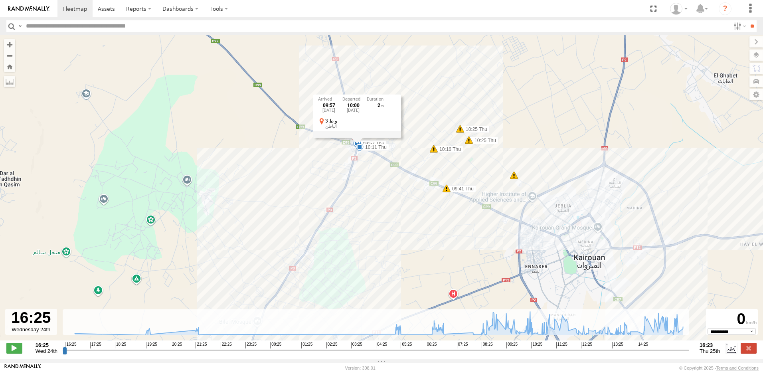
click at [384, 204] on div "245 TU 9062 21:27 Wed 05:09 Thu 05:09 Thu 06:40 Thu 09:57 Thu 10:11 Thu 15:24 T…" at bounding box center [381, 191] width 763 height 313
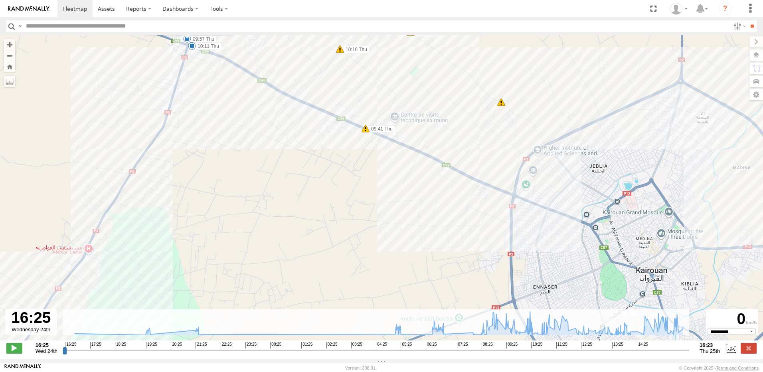
click at [439, 124] on div "245 TU 9062 21:27 Wed 05:09 Thu 05:09 Thu 06:40 Thu 09:57 Thu 10:11 Thu 15:24 T…" at bounding box center [381, 191] width 763 height 313
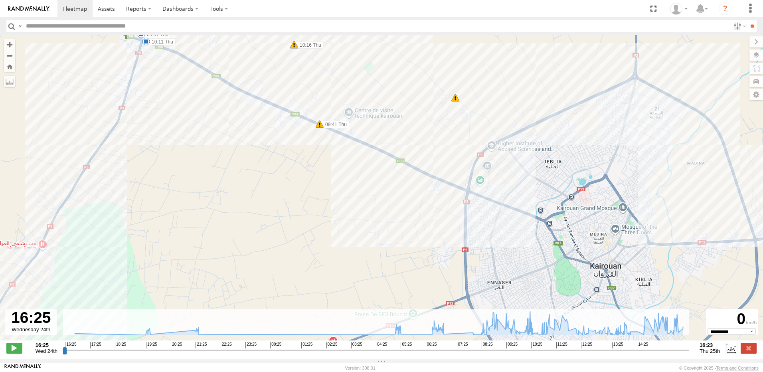
click at [450, 168] on div "245 TU 9062 21:27 Wed 05:09 Thu 05:09 Thu 06:40 Thu 09:57 Thu 10:11 Thu 15:24 T…" at bounding box center [381, 191] width 763 height 313
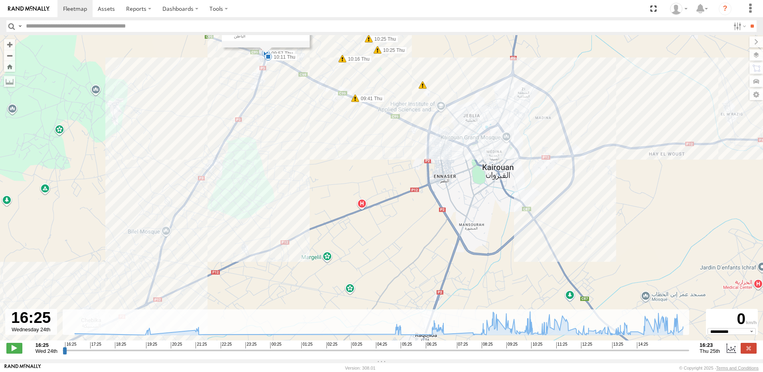
drag, startPoint x: 463, startPoint y: 176, endPoint x: 450, endPoint y: 186, distance: 16.8
click at [450, 187] on div "245 TU 9062 21:27 Wed 05:09 Thu 05:09 Thu 06:40 Thu 09:57 Thu 10:11 Thu 15:24 T…" at bounding box center [381, 191] width 763 height 313
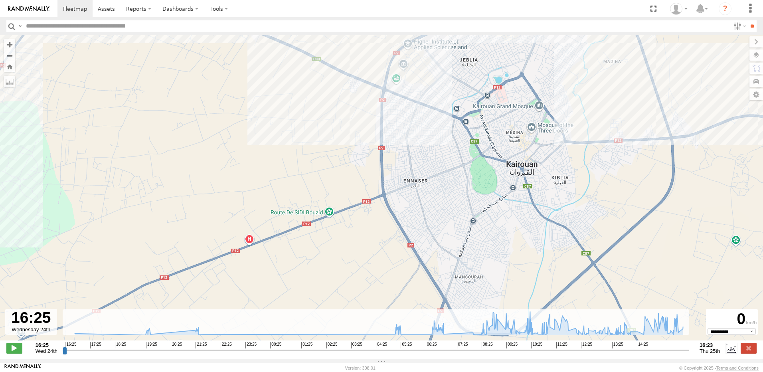
click at [415, 187] on div "245 TU 9062 21:27 Wed 05:09 Thu 05:09 Thu 06:40 Thu 09:57 Thu 10:11 Thu 15:24 T…" at bounding box center [381, 191] width 763 height 313
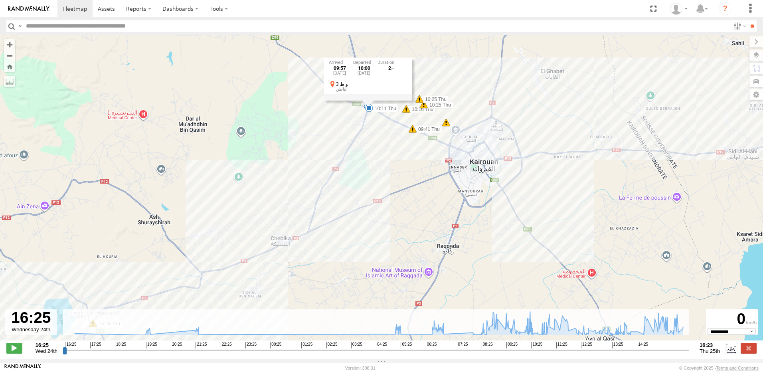
drag, startPoint x: 524, startPoint y: 199, endPoint x: 479, endPoint y: 172, distance: 53.1
click at [479, 174] on div "245 TU 9062 21:27 Wed 05:09 Thu 05:09 Thu 06:40 Thu 09:57 Thu 10:11 Thu 15:24 T…" at bounding box center [381, 191] width 763 height 313
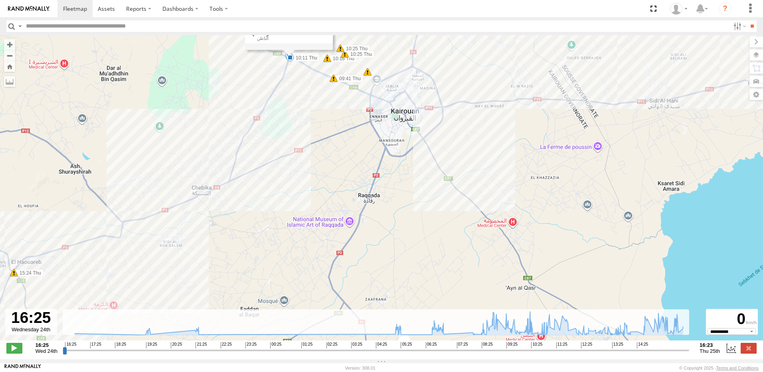
drag, startPoint x: 493, startPoint y: 180, endPoint x: 455, endPoint y: 150, distance: 48.3
click at [455, 150] on div "245 TU 9062 21:27 Wed 05:09 Thu 05:09 Thu 06:40 Thu 09:57 Thu 10:11 Thu 15:24 T…" at bounding box center [381, 191] width 763 height 313
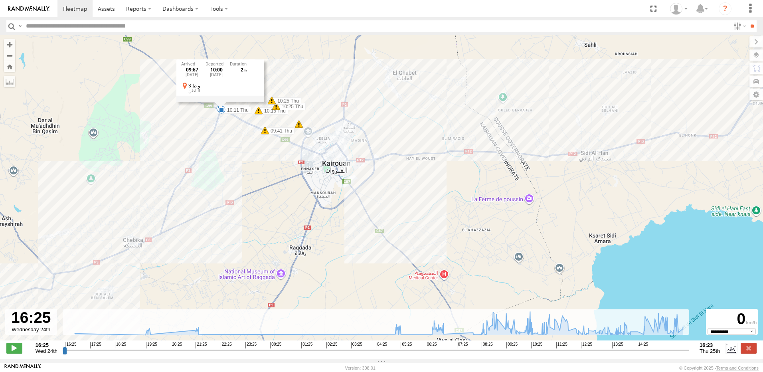
drag, startPoint x: 366, startPoint y: 104, endPoint x: 360, endPoint y: 206, distance: 101.9
click at [366, 215] on div "245 TU 9062 21:27 Wed 05:09 Thu 05:09 Thu 06:40 Thu 09:57 Thu 10:11 Thu 15:24 T…" at bounding box center [381, 191] width 763 height 313
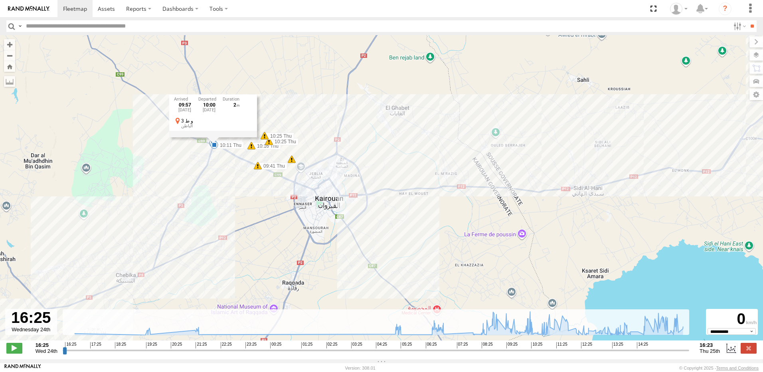
drag, startPoint x: 329, startPoint y: 83, endPoint x: 313, endPoint y: 171, distance: 89.6
click at [313, 173] on div "245 TU 9062 21:27 Wed 05:09 Thu 05:09 Thu 06:40 Thu 09:57 Thu 10:11 Thu 15:24 T…" at bounding box center [381, 191] width 763 height 313
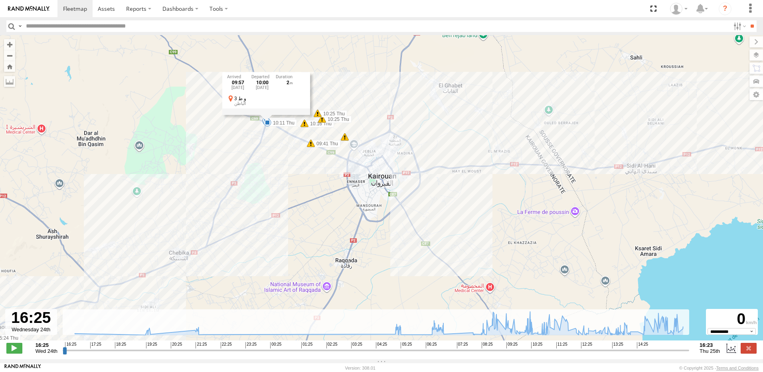
drag, startPoint x: 315, startPoint y: 244, endPoint x: 374, endPoint y: 190, distance: 79.9
click at [382, 185] on div "245 TU 9062 21:27 Wed 05:09 Thu 05:09 Thu 06:40 Thu 09:57 Thu 10:11 Thu 15:24 T…" at bounding box center [381, 191] width 763 height 313
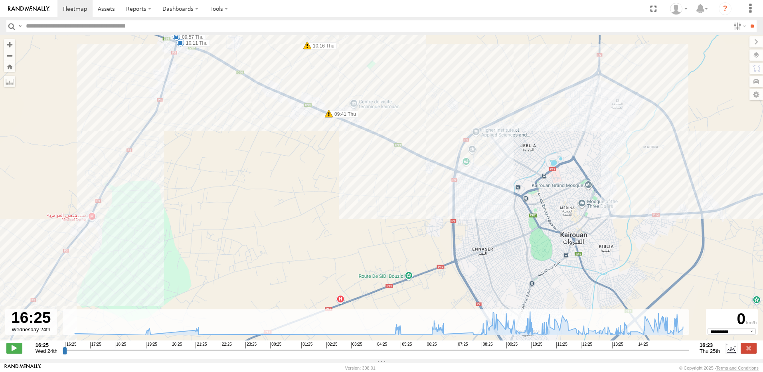
drag, startPoint x: 289, startPoint y: 158, endPoint x: 345, endPoint y: 239, distance: 98.8
click at [345, 239] on div "245 TU 9062 21:27 Wed 05:09 Thu 05:09 Thu 06:40 Thu 09:57 Thu 10:11 Thu 15:24 T…" at bounding box center [381, 191] width 763 height 313
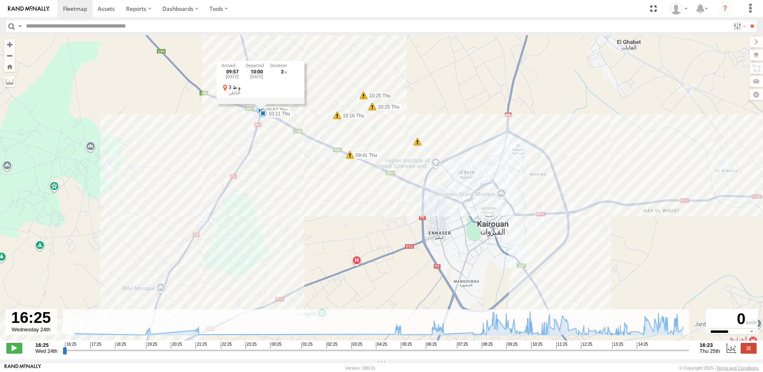
click at [284, 143] on div "245 TU 9062 21:27 Wed 05:09 Thu 05:09 Thu 06:40 Thu 09:57 Thu 10:11 Thu 15:24 T…" at bounding box center [381, 191] width 763 height 313
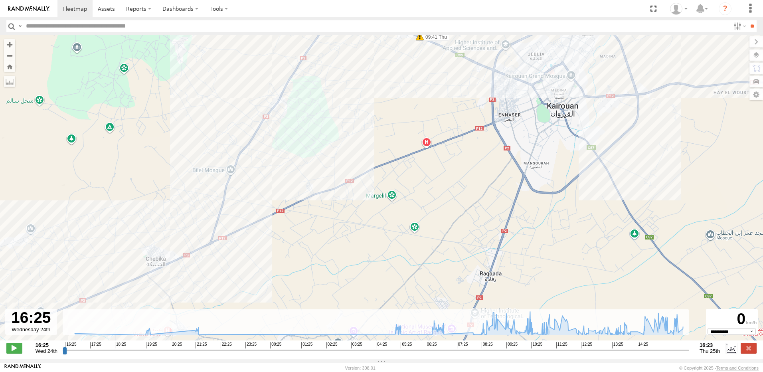
drag, startPoint x: 289, startPoint y: 73, endPoint x: 289, endPoint y: 69, distance: 4.8
click at [289, 69] on div "245 TU 9062 21:27 Wed 05:09 Thu 05:09 Thu 06:40 Thu 09:57 Thu 10:11 Thu 15:24 T…" at bounding box center [381, 191] width 763 height 313
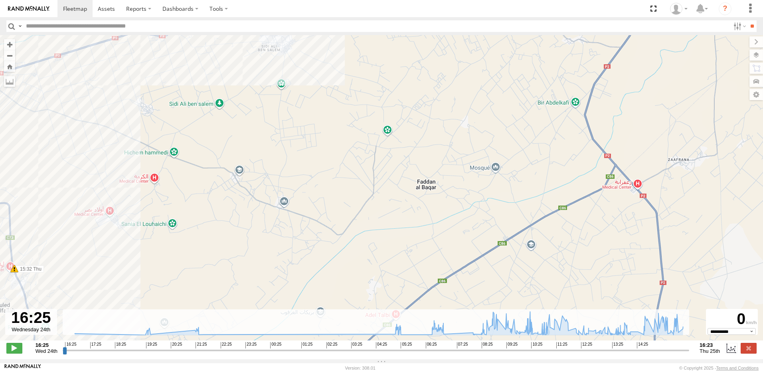
drag, startPoint x: 292, startPoint y: 99, endPoint x: 443, endPoint y: 138, distance: 156.5
click at [443, 138] on div "245 TU 9062 21:27 Wed 05:09 Thu 05:09 Thu 06:40 Thu 09:57 Thu 10:11 Thu 15:24 T…" at bounding box center [381, 191] width 763 height 313
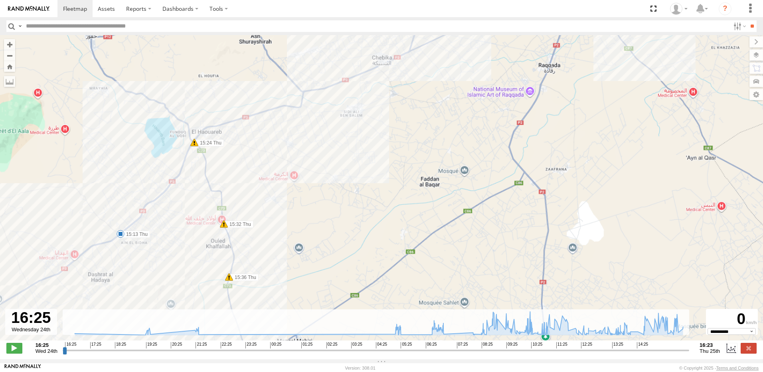
drag, startPoint x: 301, startPoint y: 159, endPoint x: 306, endPoint y: 160, distance: 5.6
click at [306, 160] on div "245 TU 9062 21:27 Wed 05:09 Thu 05:09 Thu 06:40 Thu 09:57 Thu 10:11 Thu 15:24 T…" at bounding box center [381, 191] width 763 height 313
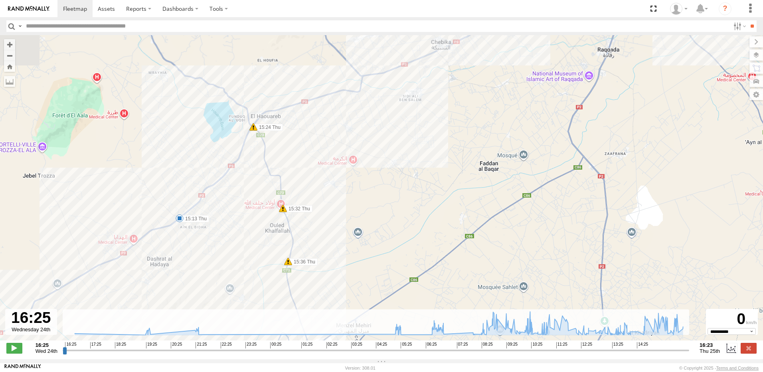
drag, startPoint x: 294, startPoint y: 160, endPoint x: 351, endPoint y: 135, distance: 62.9
click at [351, 135] on div "245 TU 9062 21:27 Wed 05:09 Thu 05:09 Thu 06:40 Thu 09:57 Thu 10:11 Thu 15:24 T…" at bounding box center [381, 191] width 763 height 313
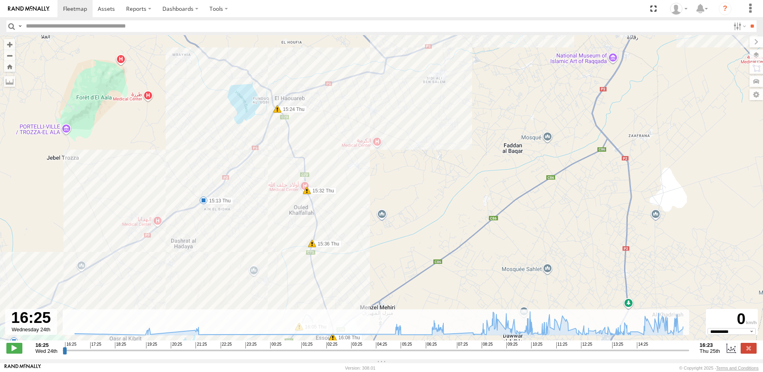
drag, startPoint x: 322, startPoint y: 136, endPoint x: 339, endPoint y: 125, distance: 20.1
click at [339, 125] on div "245 TU 9062 21:27 Wed 05:09 Thu 05:09 Thu 06:40 Thu 09:57 Thu 10:11 Thu 15:24 T…" at bounding box center [381, 191] width 763 height 313
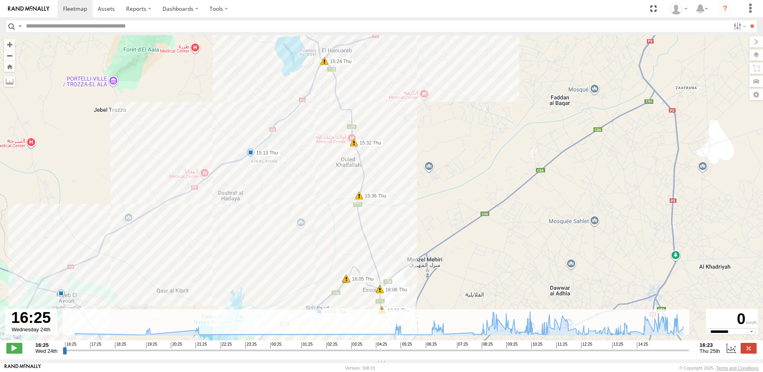
drag, startPoint x: 286, startPoint y: 160, endPoint x: 314, endPoint y: 123, distance: 46.7
click at [314, 123] on div "245 TU 9062 21:27 Wed 05:09 Thu 05:09 Thu 06:40 Thu 09:57 Thu 10:11 Thu 15:24 T…" at bounding box center [381, 191] width 763 height 313
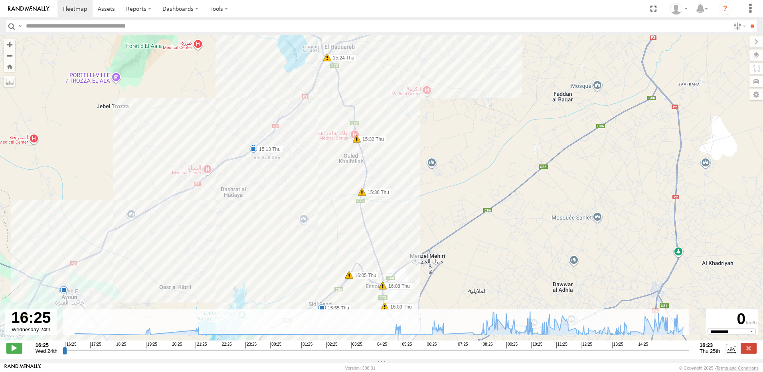
drag, startPoint x: 274, startPoint y: 153, endPoint x: 320, endPoint y: 114, distance: 60.0
click at [283, 146] on label "15:13 Thu" at bounding box center [268, 149] width 30 height 7
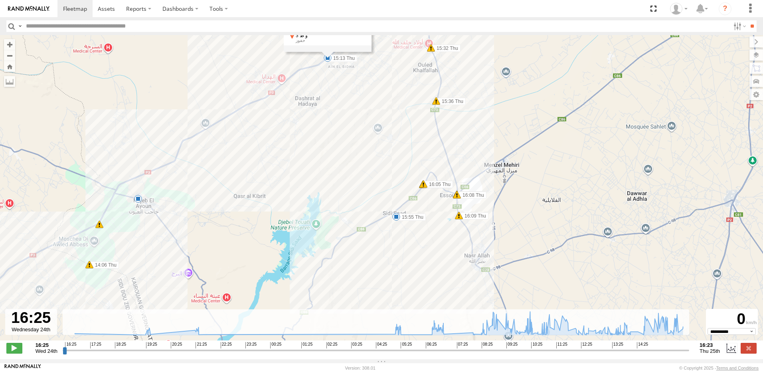
drag, startPoint x: 303, startPoint y: 153, endPoint x: 337, endPoint y: 101, distance: 62.1
click at [337, 101] on div "245 TU 9062 21:27 Wed 05:09 Thu 05:09 Thu 06:40 Thu 09:57 Thu 10:11 Thu 15:24 T…" at bounding box center [381, 191] width 763 height 313
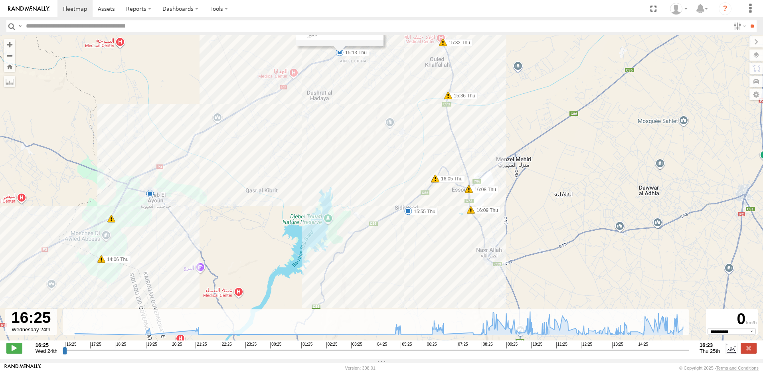
click at [149, 196] on div "8" at bounding box center [150, 193] width 8 height 8
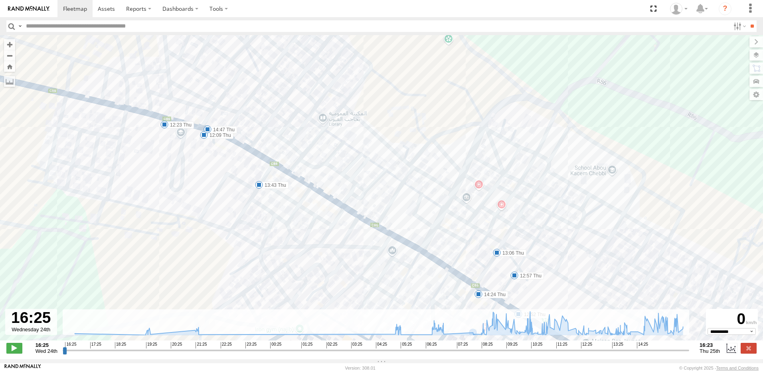
drag, startPoint x: 416, startPoint y: 198, endPoint x: 368, endPoint y: 226, distance: 56.0
click at [359, 239] on div "245 TU 9062 21:27 Wed 05:09 Thu 05:09 Thu 06:40 Thu 09:57 Thu 10:11 Thu 15:24 T…" at bounding box center [381, 191] width 763 height 313
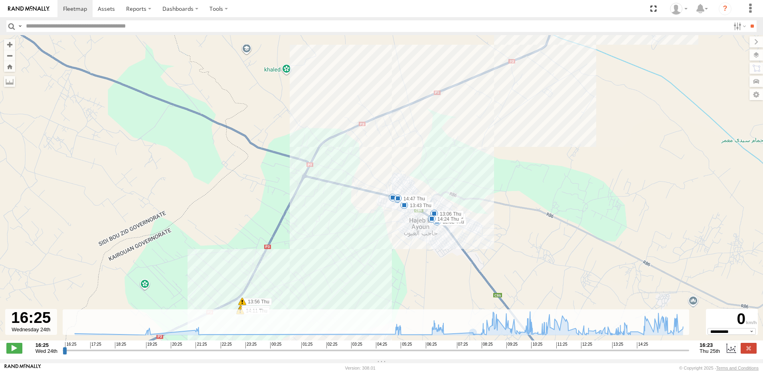
drag, startPoint x: 476, startPoint y: 194, endPoint x: 351, endPoint y: 217, distance: 127.7
click at [349, 222] on div "245 TU 9062 21:27 Wed 05:09 Thu 05:09 Thu 06:40 Thu 09:57 Thu 10:11 Thu 15:24 T…" at bounding box center [381, 191] width 763 height 313
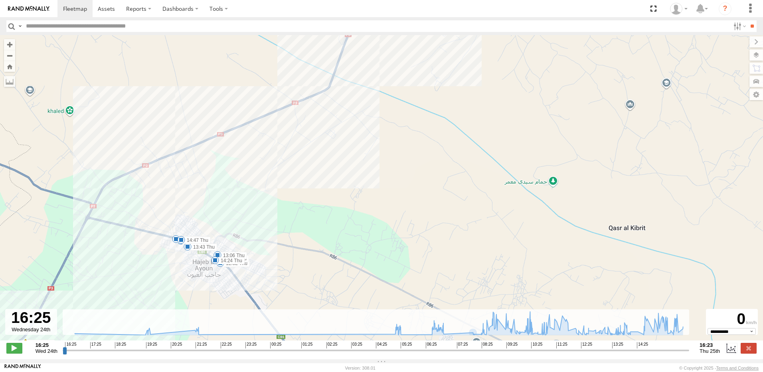
drag, startPoint x: 382, startPoint y: 194, endPoint x: 364, endPoint y: 193, distance: 18.4
click at [351, 201] on div "245 TU 9062 21:27 Wed 05:09 Thu 05:09 Thu 06:40 Thu 09:57 Thu 10:11 Thu 15:24 T…" at bounding box center [381, 191] width 763 height 313
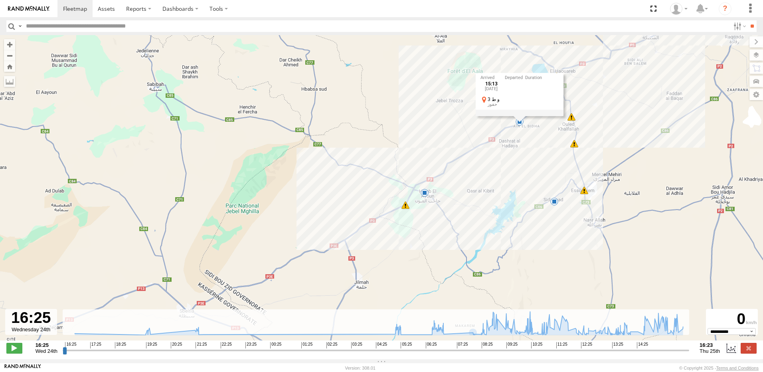
click at [554, 203] on span at bounding box center [554, 201] width 8 height 8
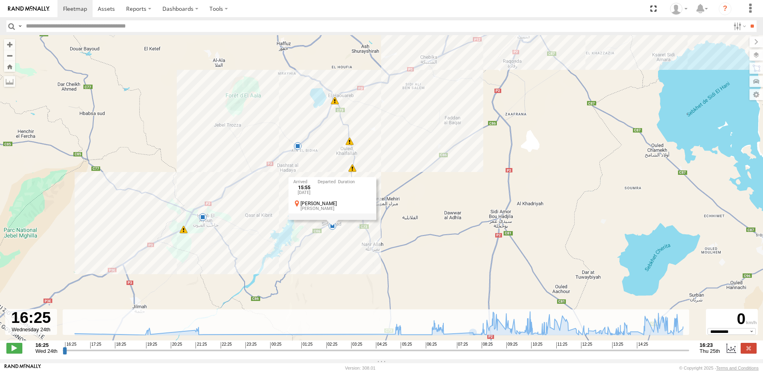
drag, startPoint x: 473, startPoint y: 154, endPoint x: 249, endPoint y: 177, distance: 225.8
click at [249, 177] on div "245 TU 9062 21:27 Wed 05:09 Thu 05:09 Thu 06:40 Thu 09:57 Thu 10:11 Thu 15:24 T…" at bounding box center [381, 191] width 763 height 313
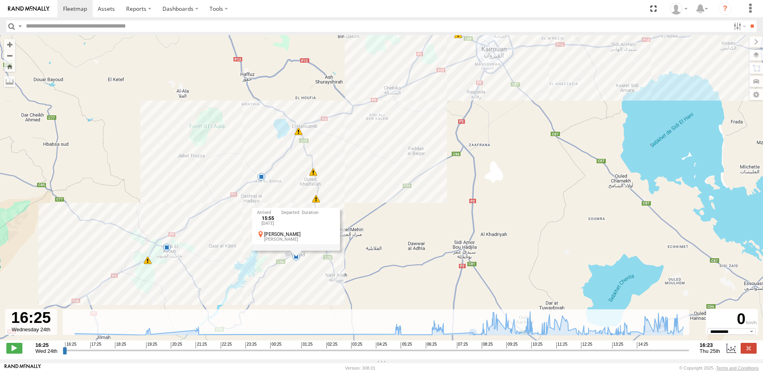
drag, startPoint x: 373, startPoint y: 163, endPoint x: 342, endPoint y: 224, distance: 68.3
click at [342, 224] on div "245 TU 9062 21:27 Wed 05:09 Thu 05:09 Thu 06:40 Thu 09:57 Thu 10:11 Thu 15:24 T…" at bounding box center [381, 191] width 763 height 313
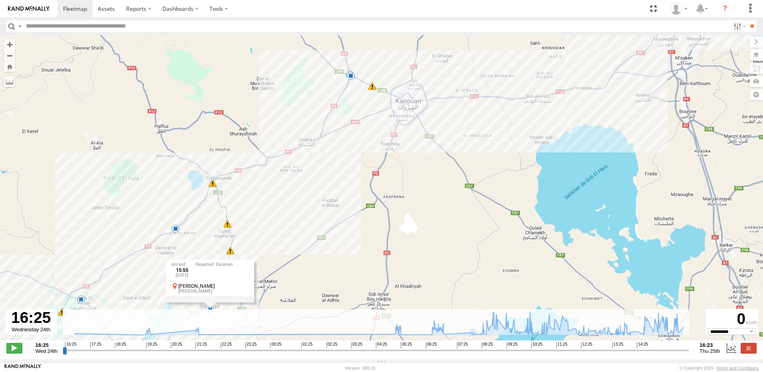
drag, startPoint x: 344, startPoint y: 211, endPoint x: 331, endPoint y: 211, distance: 12.8
click at [331, 211] on div "245 TU 9062 21:27 Wed 05:09 Thu 05:09 Thu 06:40 Thu 09:57 Thu 10:11 Thu 15:24 T…" at bounding box center [381, 191] width 763 height 313
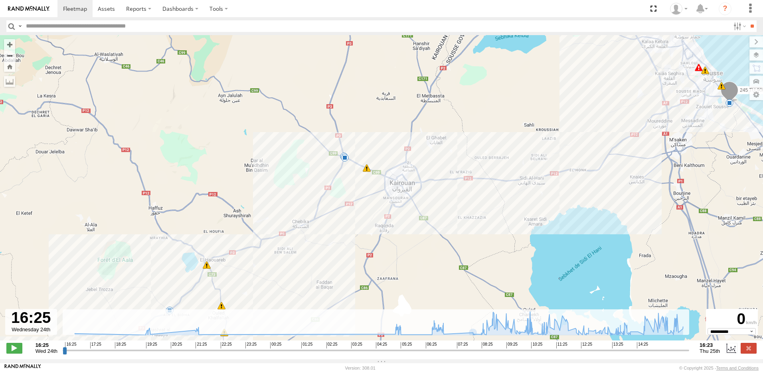
drag, startPoint x: 299, startPoint y: 162, endPoint x: 327, endPoint y: 247, distance: 89.7
click at [327, 247] on div "245 TU 9062 21:27 Wed 05:09 Thu 05:09 Thu 06:40 Thu 09:57 Thu 10:11 Thu 15:24 T…" at bounding box center [381, 191] width 763 height 313
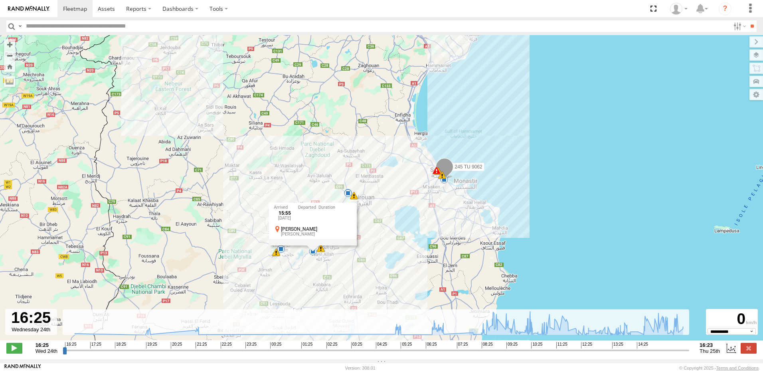
drag, startPoint x: 447, startPoint y: 215, endPoint x: 435, endPoint y: 159, distance: 57.1
click at [436, 165] on div "245 TU 9062 21:27 Wed 05:09 Thu 05:09 Thu 06:40 Thu 09:57 Thu 10:11 Thu 15:24 T…" at bounding box center [381, 191] width 763 height 313
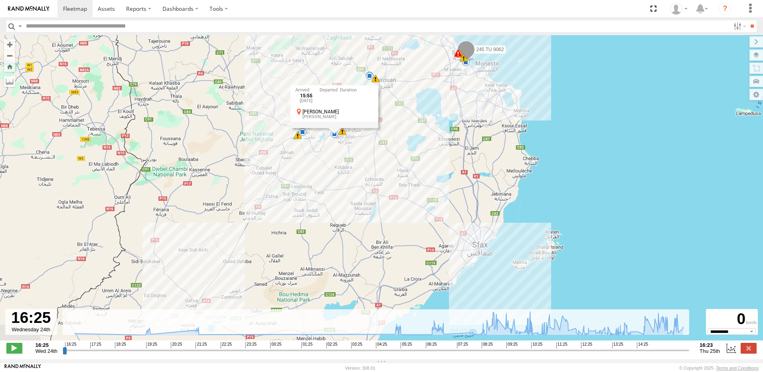
drag, startPoint x: 427, startPoint y: 199, endPoint x: 534, endPoint y: 152, distance: 117.4
click at [485, 154] on div "245 TU 9062 21:27 Wed 05:09 Thu 05:09 Thu 06:40 Thu 09:57 Thu 10:11 Thu 15:24 T…" at bounding box center [381, 191] width 763 height 313
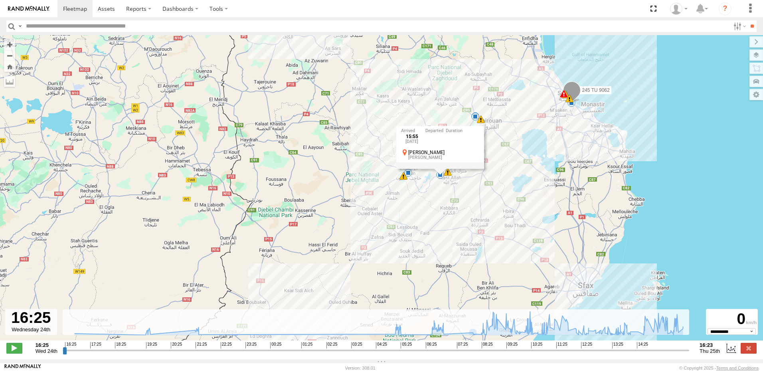
drag, startPoint x: 467, startPoint y: 194, endPoint x: 509, endPoint y: 267, distance: 83.8
click at [509, 267] on div "245 TU 9062 21:27 Wed 05:09 Thu 05:09 Thu 06:40 Thu 09:57 Thu 10:11 Thu 15:24 T…" at bounding box center [381, 191] width 763 height 313
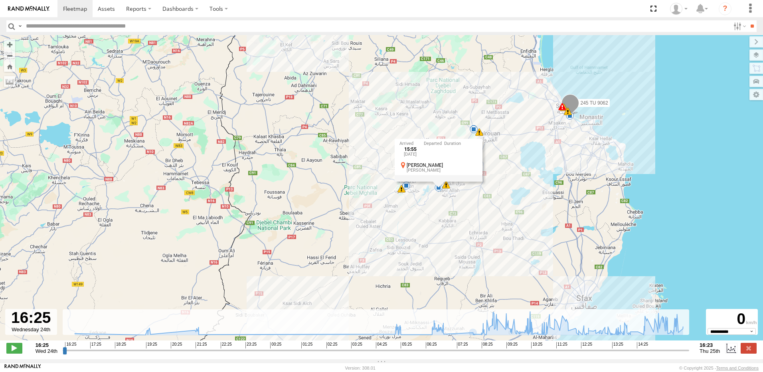
click at [42, 26] on input "text" at bounding box center [376, 26] width 707 height 12
type input "****"
click at [747, 20] on input "**" at bounding box center [751, 26] width 9 height 12
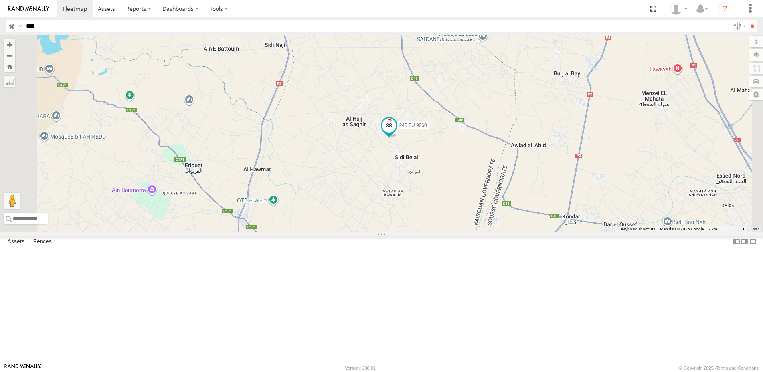
click at [398, 138] on span at bounding box center [389, 127] width 18 height 22
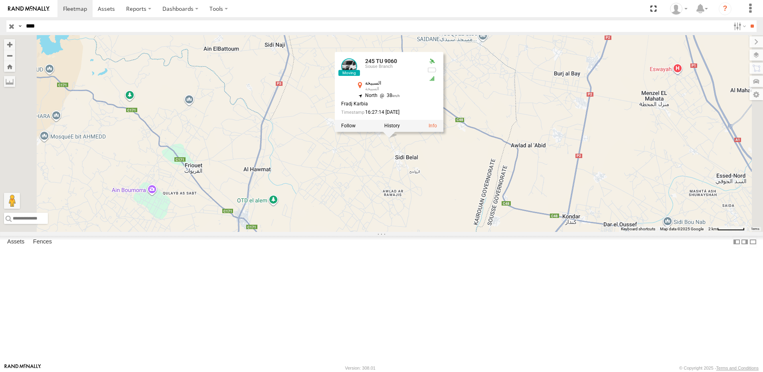
click at [449, 232] on div "245 TU 9060 245 TU 9060 Souse Branch السبيخة السبيخة 35.98842 , 10.14675 North …" at bounding box center [381, 133] width 763 height 197
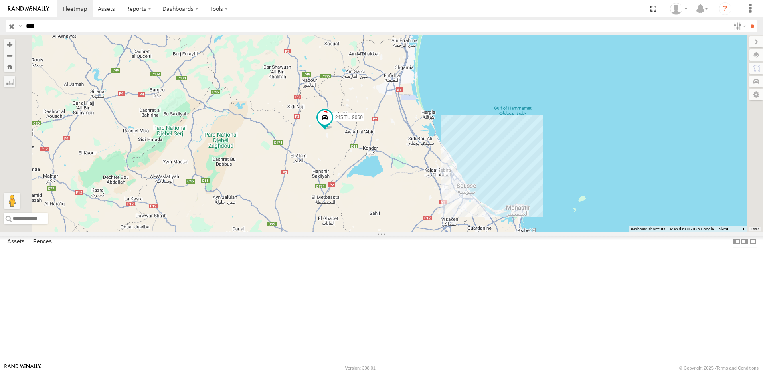
drag, startPoint x: 435, startPoint y: 179, endPoint x: 419, endPoint y: 196, distance: 23.7
click at [419, 196] on div "245 TU 9060" at bounding box center [381, 133] width 763 height 197
click at [10, 22] on input "button" at bounding box center [11, 26] width 10 height 12
click at [15, 68] on button "Zoom Home" at bounding box center [9, 66] width 11 height 11
click at [747, 28] on input "**" at bounding box center [751, 26] width 9 height 12
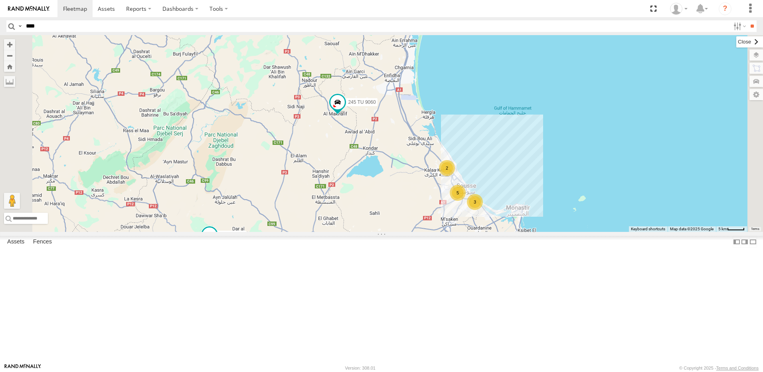
click at [736, 43] on label at bounding box center [749, 41] width 27 height 11
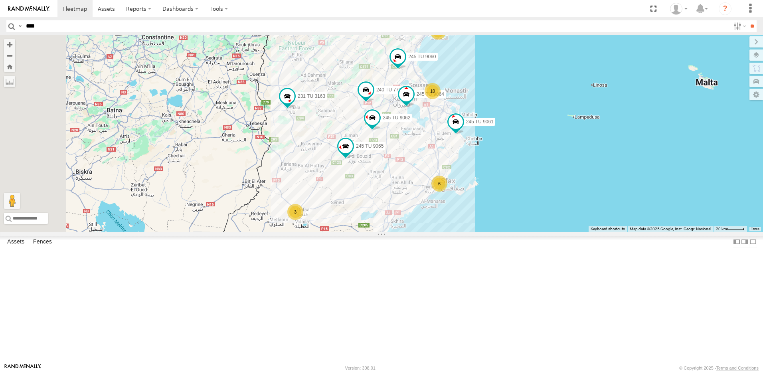
drag, startPoint x: 386, startPoint y: 271, endPoint x: 444, endPoint y: 190, distance: 98.9
click at [444, 190] on div "245 TU 9060 240 TU 779 245 TU 9064 5 10 2 6 231 TU 3163 245 TU 9061 245 TU 9065…" at bounding box center [381, 133] width 763 height 197
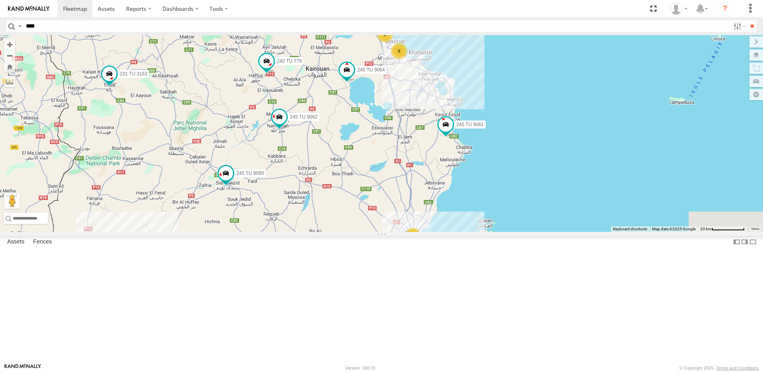
drag, startPoint x: 499, startPoint y: 116, endPoint x: 472, endPoint y: 100, distance: 30.9
click at [472, 100] on div "245 TU 9060 240 TU 779 245 TU 9064 231 TU 3163 245 TU 9061 245 TU 9065 245 TU 9…" at bounding box center [381, 133] width 763 height 197
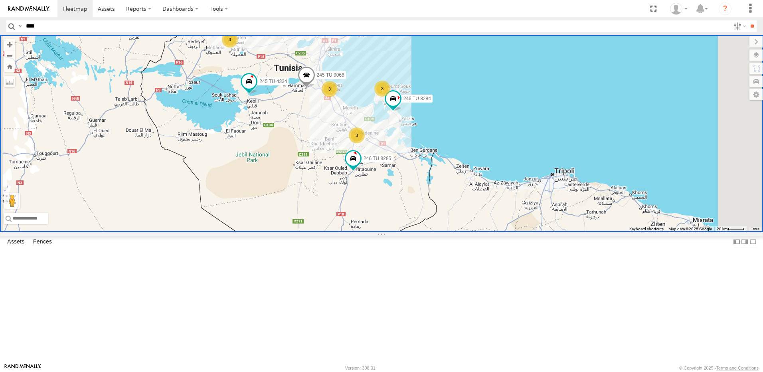
click at [278, 232] on div "245 TU 4334 246 TU 8284 245 TU 9066 246 TU 8285 3 6 3 245 TU 9065 3 3" at bounding box center [381, 133] width 763 height 197
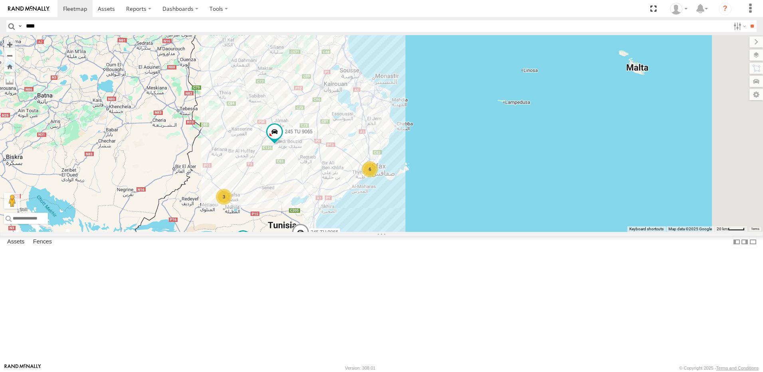
drag, startPoint x: 379, startPoint y: 210, endPoint x: 369, endPoint y: 290, distance: 81.2
click at [369, 232] on div "245 TU 4334 246 TU 8284 245 TU 9066 246 TU 8285 3 6 3 245 TU 9065 3 3" at bounding box center [381, 133] width 763 height 197
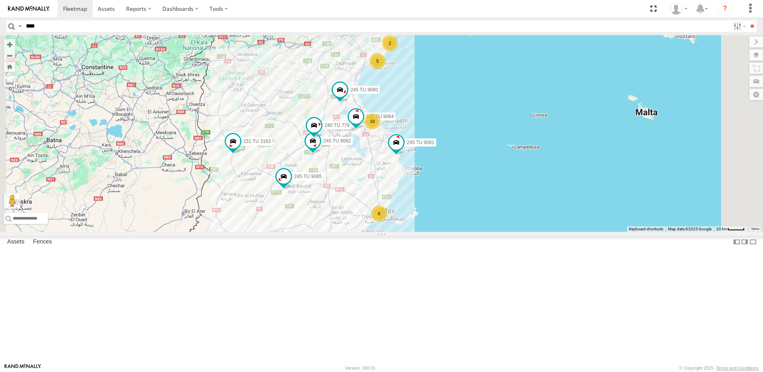
drag, startPoint x: 406, startPoint y: 236, endPoint x: 405, endPoint y: 252, distance: 15.6
click at [405, 232] on div "245 TU 4334 246 TU 8284 245 TU 9066 246 TU 8285 3 6 3 245 TU 9065 3 3 5 10 2 23…" at bounding box center [381, 133] width 763 height 197
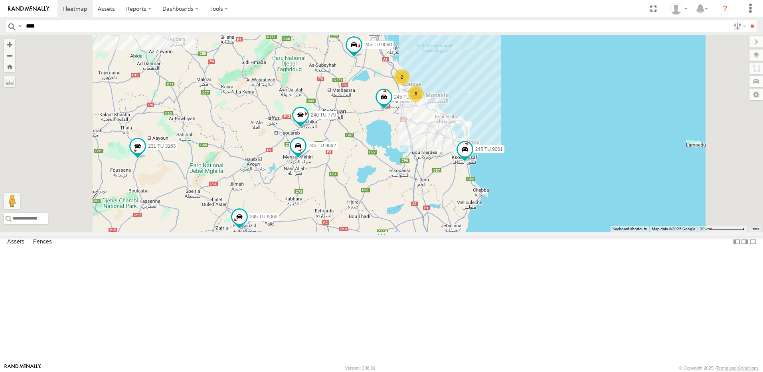
click at [410, 85] on div "2" at bounding box center [402, 77] width 16 height 16
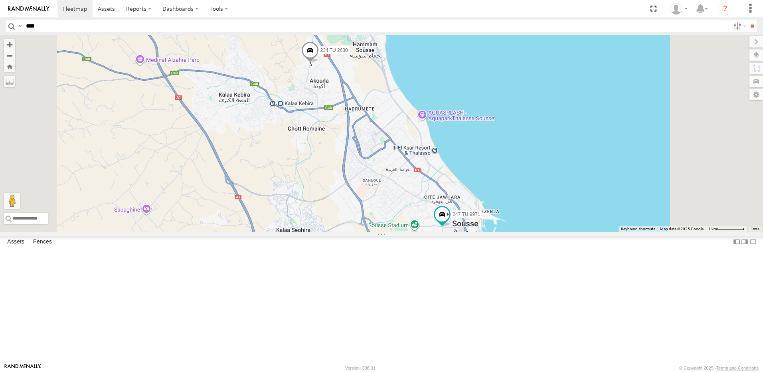
drag, startPoint x: 382, startPoint y: 226, endPoint x: 361, endPoint y: 154, distance: 75.5
click at [365, 152] on div "234 TU 2630 241 TU 2026 247 TU 9971" at bounding box center [381, 133] width 763 height 197
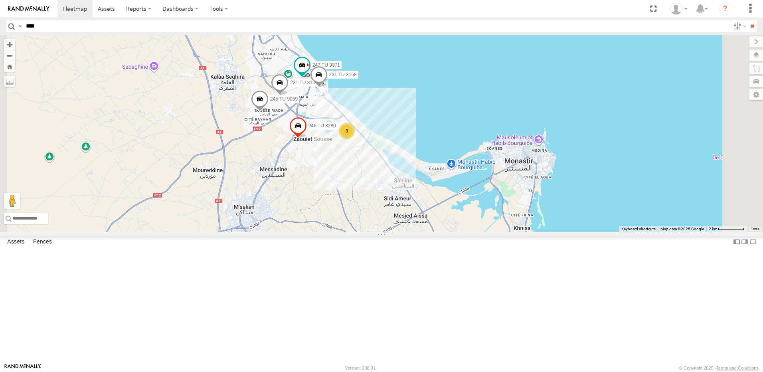
click at [268, 112] on div "245 TU 9059" at bounding box center [260, 101] width 18 height 22
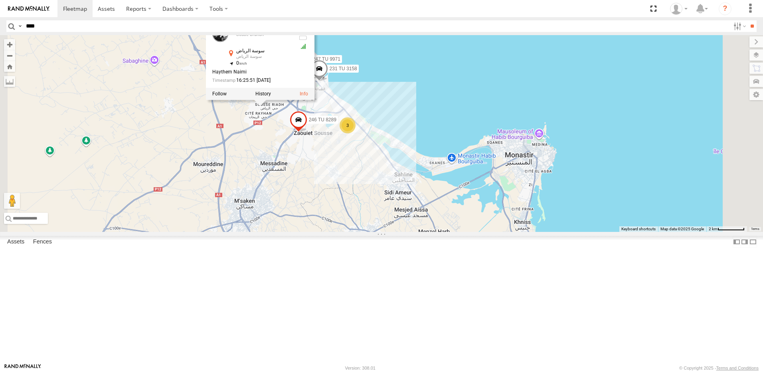
click at [471, 151] on div "234 TU 2630 241 TU 2026 247 TU 9971 3 231 TU 3159 231 TU 3158 246 TU 8289 245 T…" at bounding box center [381, 133] width 763 height 197
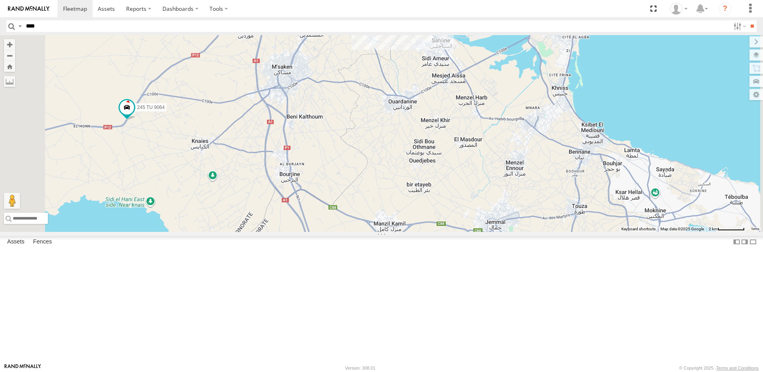
drag, startPoint x: 436, startPoint y: 244, endPoint x: 473, endPoint y: 110, distance: 139.4
click at [473, 110] on div "234 TU 2630 241 TU 2026 247 TU 9971 3 231 TU 3159 231 TU 3158 246 TU 8289 245 T…" at bounding box center [381, 133] width 763 height 197
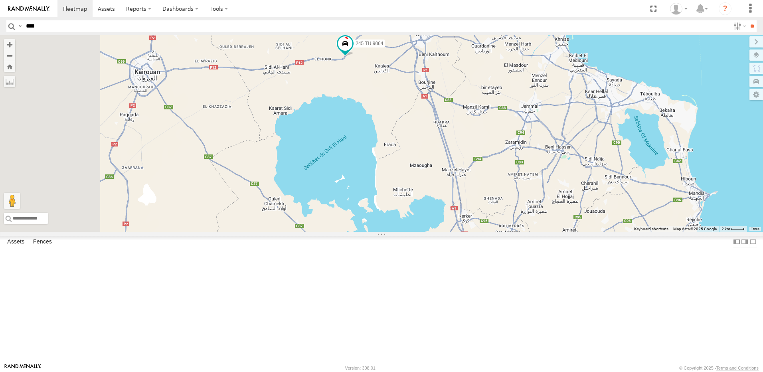
drag, startPoint x: 326, startPoint y: 217, endPoint x: 445, endPoint y: 170, distance: 128.1
click at [445, 172] on div "234 TU 2630 241 TU 2026 231 TU 3158 246 TU 8289 245 TU 9064 3 3 245 TU 9061" at bounding box center [381, 133] width 763 height 197
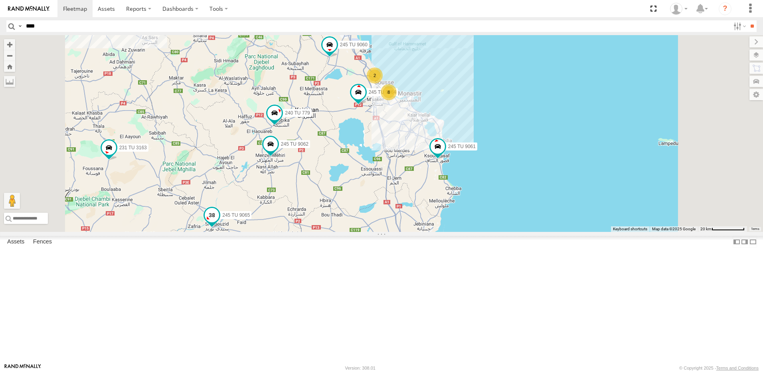
click at [221, 228] on span at bounding box center [212, 217] width 18 height 22
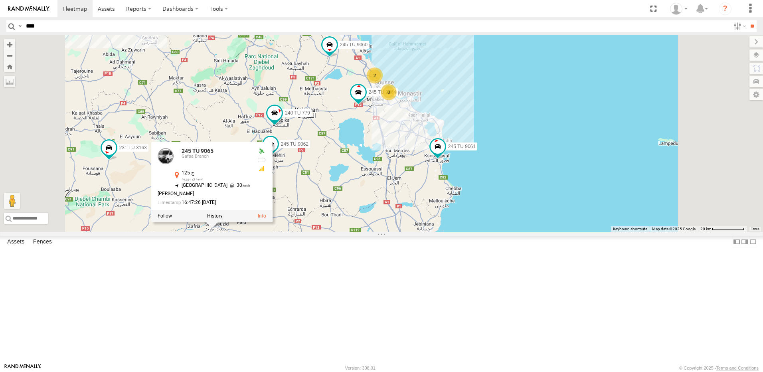
click at [310, 232] on div "245 TU 9064 245 TU 9061 245 TU 9062 245 TU 9060 240 TU 779 245 TU 9065 4 8 6 2 …" at bounding box center [381, 133] width 763 height 197
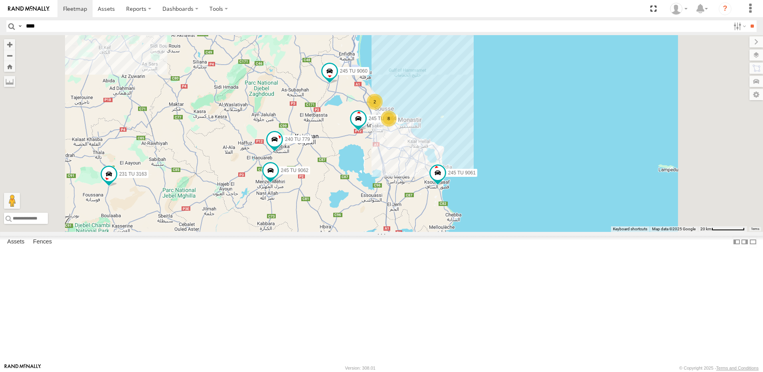
drag, startPoint x: 417, startPoint y: 282, endPoint x: 471, endPoint y: 281, distance: 53.5
click at [420, 232] on div "245 TU 9064 245 TU 9061 245 TU 9062 245 TU 9060 240 TU 779 245 TU 9065 4 8 245 …" at bounding box center [381, 133] width 763 height 197
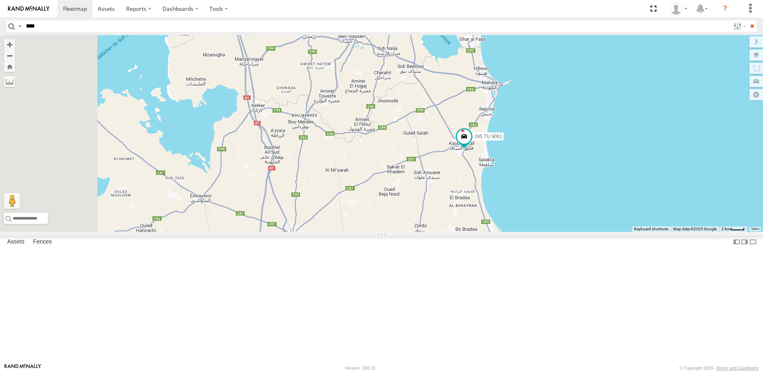
drag, startPoint x: 368, startPoint y: 220, endPoint x: 373, endPoint y: 216, distance: 6.8
click at [373, 216] on div "245 TU 9064 245 TU 9061 245 TU 9062 245 TU 9060 240 TU 779 245 TU 9065 245 TU 4…" at bounding box center [381, 133] width 763 height 197
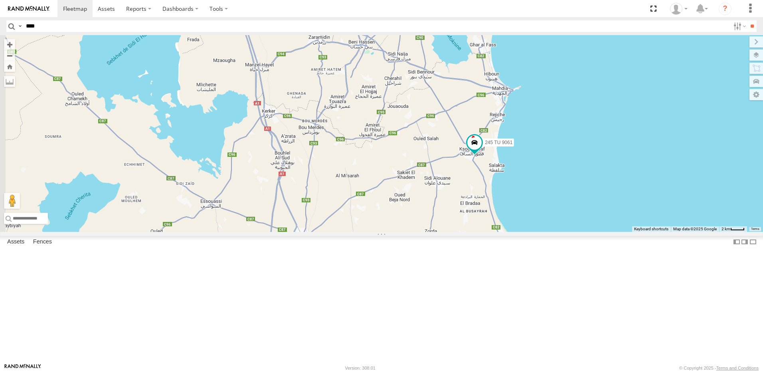
drag, startPoint x: 516, startPoint y: 215, endPoint x: 499, endPoint y: 239, distance: 29.9
click at [499, 232] on div "245 TU 9064 245 TU 9061 245 TU 9062 245 TU 9060 240 TU 779 245 TU 9065 245 TU 4…" at bounding box center [381, 133] width 763 height 197
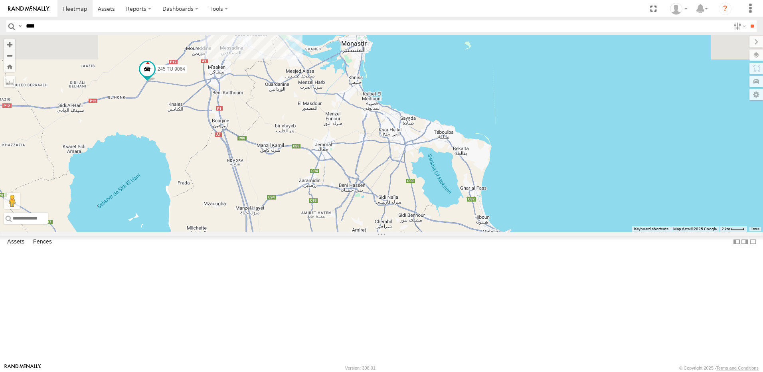
drag, startPoint x: 475, startPoint y: 170, endPoint x: 480, endPoint y: 264, distance: 93.5
click at [493, 232] on div "245 TU 9064 245 TU 9061 245 TU 9062 245 TU 9060 240 TU 779 245 TU 9065 245 TU 4…" at bounding box center [381, 133] width 763 height 197
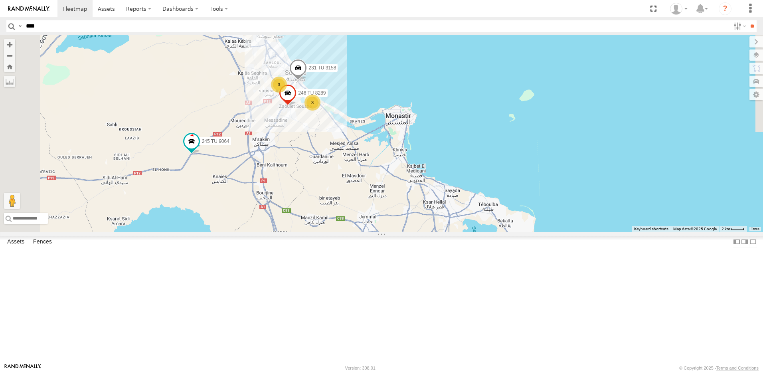
drag, startPoint x: 391, startPoint y: 182, endPoint x: 437, endPoint y: 258, distance: 89.3
click at [437, 232] on div "245 TU 9064 245 TU 9061 245 TU 9062 245 TU 9060 240 TU 779 245 TU 9065 245 TU 4…" at bounding box center [381, 133] width 763 height 197
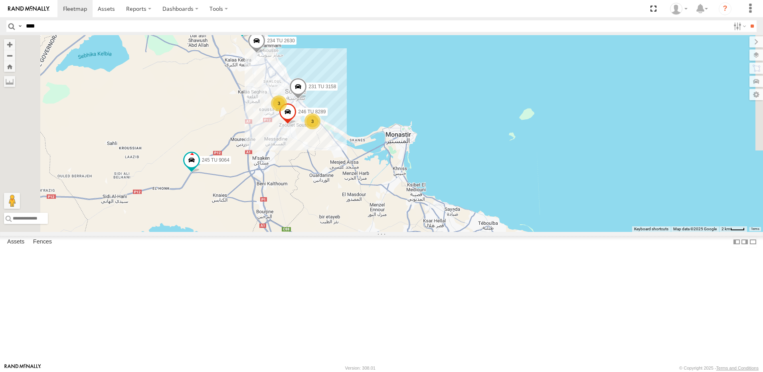
drag, startPoint x: 396, startPoint y: 242, endPoint x: 388, endPoint y: 154, distance: 88.5
click at [388, 154] on div "245 TU 9064 245 TU 9061 245 TU 9062 245 TU 9060 240 TU 779 245 TU 9065 245 TU 4…" at bounding box center [381, 133] width 763 height 197
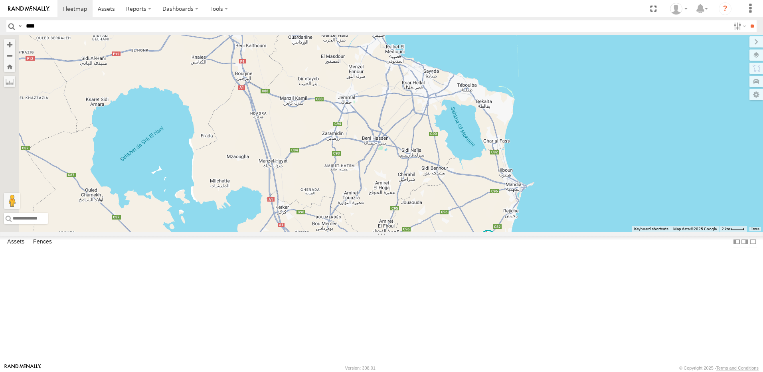
click at [527, 242] on label "245 TU 9061" at bounding box center [509, 238] width 35 height 8
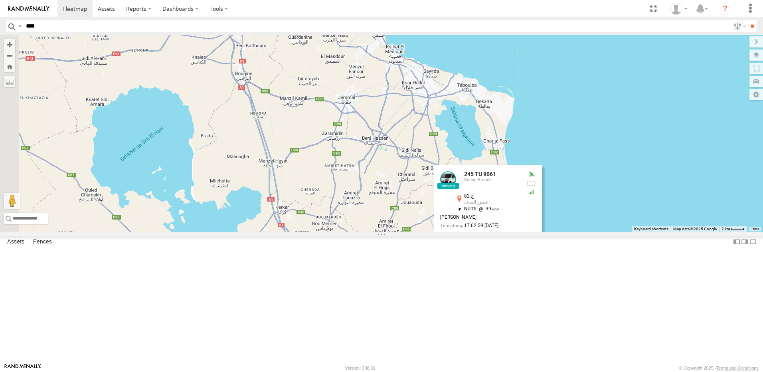
click at [527, 232] on div "245 TU 9064 245 TU 9061 245 TU 9062 245 TU 9060 240 TU 779 245 TU 9065 245 TU 4…" at bounding box center [381, 133] width 763 height 197
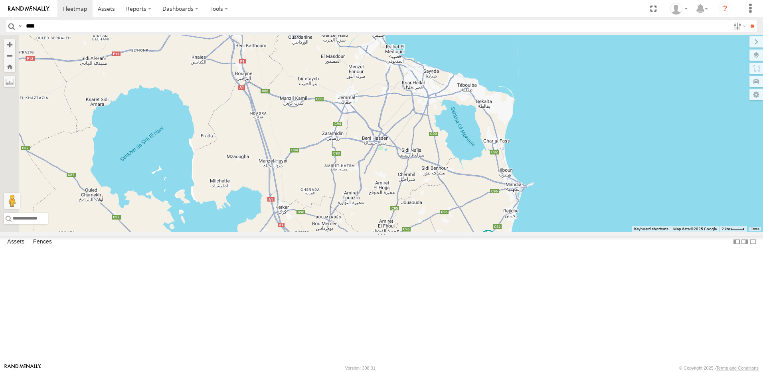
click at [526, 232] on div "245 TU 9064 245 TU 9061 245 TU 9062 245 TU 9060 240 TU 779 245 TU 9065 245 TU 4…" at bounding box center [381, 133] width 763 height 197
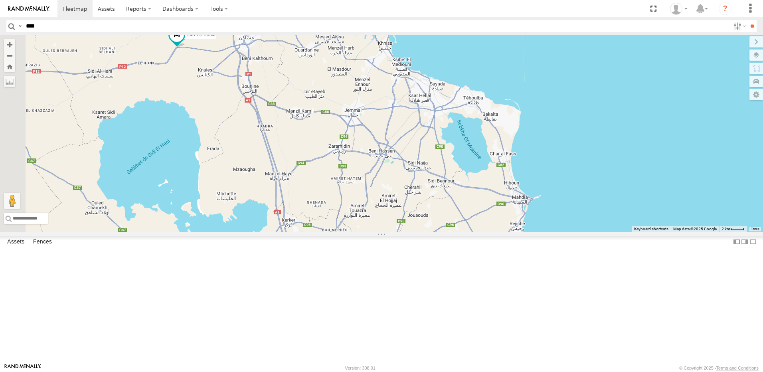
drag, startPoint x: 373, startPoint y: 173, endPoint x: 402, endPoint y: 233, distance: 66.0
click at [402, 232] on div "245 TU 9064 245 TU 9061 245 TU 9062 245 TU 9060 240 TU 779 245 TU 9065 245 TU 4…" at bounding box center [381, 133] width 763 height 197
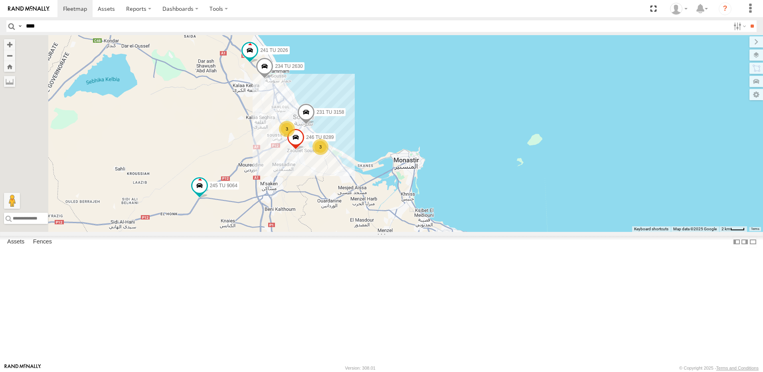
drag, startPoint x: 371, startPoint y: 180, endPoint x: 368, endPoint y: 227, distance: 47.1
click at [368, 227] on div "245 TU 9064 245 TU 9061 245 TU 9062 245 TU 9060 240 TU 779 245 TU 9065 245 TU 4…" at bounding box center [381, 133] width 763 height 197
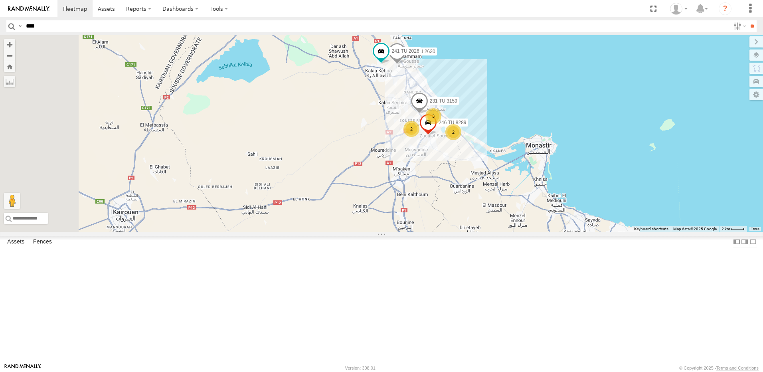
drag, startPoint x: 431, startPoint y: 225, endPoint x: 432, endPoint y: 220, distance: 5.0
click at [432, 223] on div "231 TU 3159 234 TU 2630 241 TU 2026 245 TU 9060 246 TU 8289 3 2 2" at bounding box center [381, 133] width 763 height 197
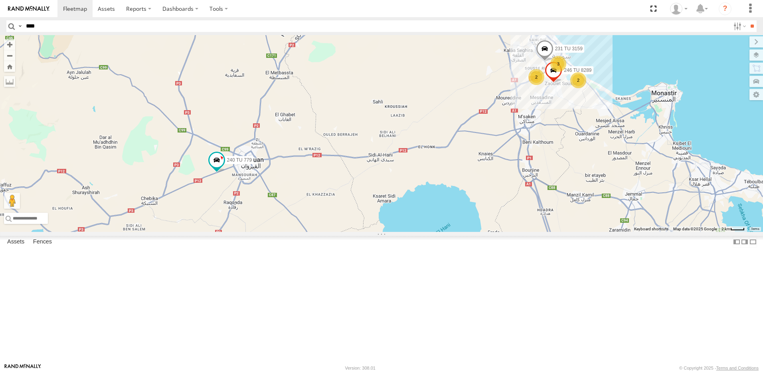
drag, startPoint x: 479, startPoint y: 204, endPoint x: 553, endPoint y: 76, distance: 147.6
click at [553, 77] on div "231 TU 3159 234 TU 2630 241 TU 2026 245 TU 9060 246 TU 8289 3 2 2 240 TU 779" at bounding box center [381, 133] width 763 height 197
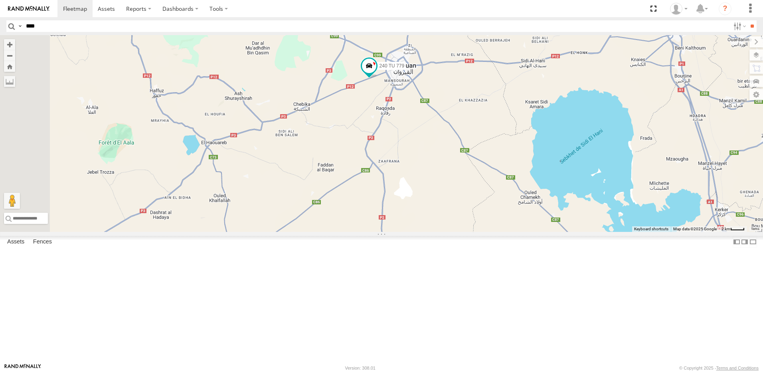
drag, startPoint x: 355, startPoint y: 199, endPoint x: 509, endPoint y: 111, distance: 177.3
click at [509, 111] on div "231 TU 3159 234 TU 2630 241 TU 2026 245 TU 9060 246 TU 8289 3 2 2 240 TU 779" at bounding box center [381, 133] width 763 height 197
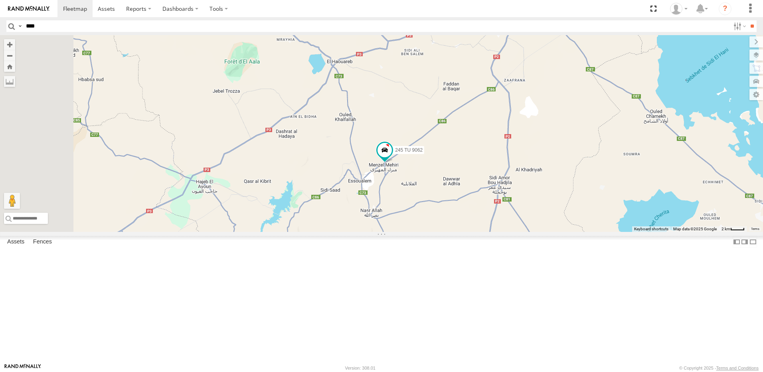
drag, startPoint x: 422, startPoint y: 246, endPoint x: 500, endPoint y: 142, distance: 131.1
click at [500, 144] on div "231 TU 3159 234 TU 2630 241 TU 2026 245 TU 9060 246 TU 8289 3 2 2 240 TU 779 24…" at bounding box center [381, 133] width 763 height 197
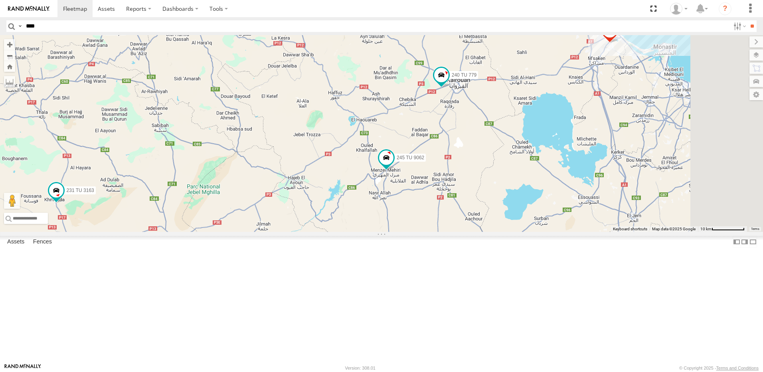
drag, startPoint x: 626, startPoint y: 113, endPoint x: 526, endPoint y: 288, distance: 202.0
click at [526, 232] on div "231 TU 3159 234 TU 2630 241 TU 2026 245 TU 9060 246 TU 8289 240 TU 779 245 TU 9…" at bounding box center [381, 133] width 763 height 197
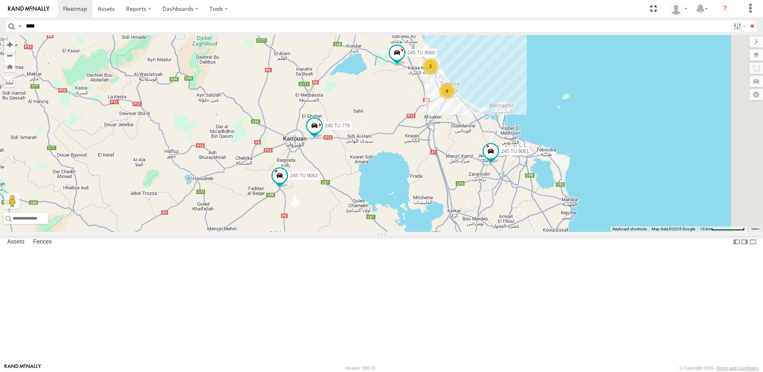
drag, startPoint x: 564, startPoint y: 162, endPoint x: 401, endPoint y: 221, distance: 174.0
click at [401, 221] on div "245 TU 9061 245 TU 9062 245 TU 9060 240 TU 779 9 2" at bounding box center [381, 133] width 763 height 197
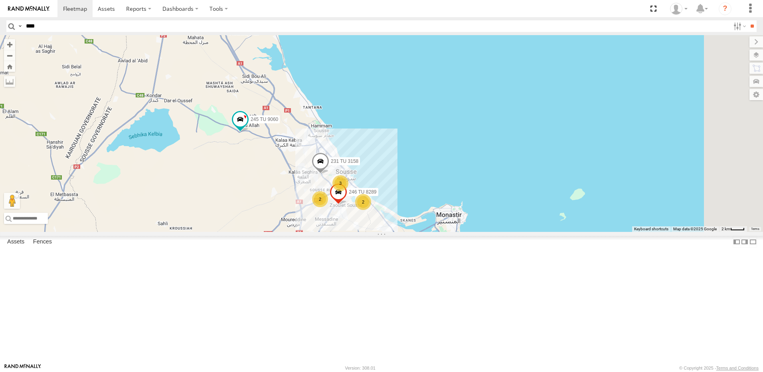
drag, startPoint x: 672, startPoint y: 139, endPoint x: 458, endPoint y: 331, distance: 287.8
click at [461, 232] on div "245 TU 9061 245 TU 9062 245 TU 9060 240 TU 779 3 2 231 TU 3158 246 TU 8289 2" at bounding box center [381, 133] width 763 height 197
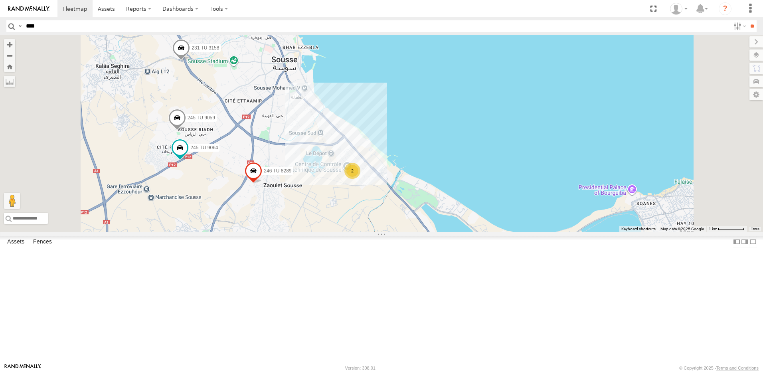
drag, startPoint x: 414, startPoint y: 228, endPoint x: 414, endPoint y: 386, distance: 157.9
click at [414, 371] on html at bounding box center [381, 186] width 763 height 372
click at [187, 155] on span at bounding box center [180, 147] width 14 height 14
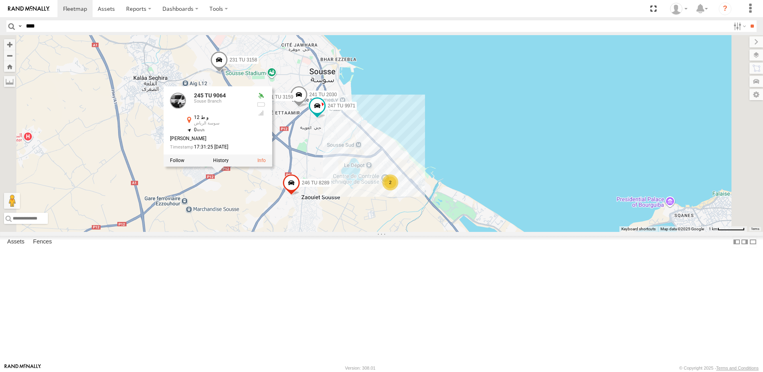
drag, startPoint x: 315, startPoint y: 278, endPoint x: 335, endPoint y: 284, distance: 20.8
click at [335, 232] on div "245 TU 9061 245 TU 9062 245 TU 9060 240 TU 779 231 TU 3158 246 TU 8289 234 TU 2…" at bounding box center [381, 133] width 763 height 197
click at [339, 232] on div "245 TU 9061 245 TU 9062 245 TU 9060 240 TU 779 231 TU 3158 246 TU 8289 234 TU 2…" at bounding box center [381, 133] width 763 height 197
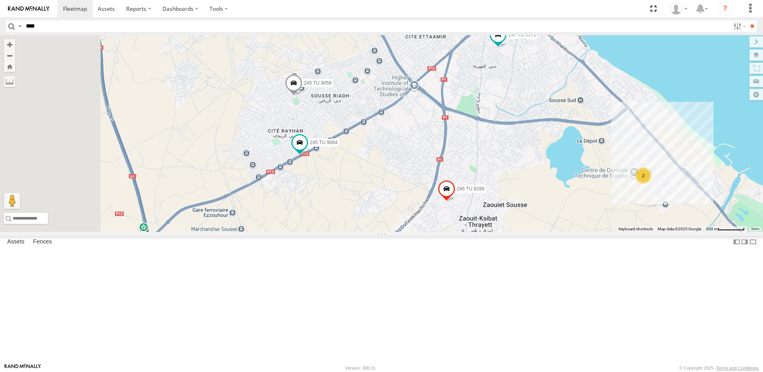
click at [428, 232] on div "245 TU 9061 245 TU 9062 245 TU 9060 240 TU 779 231 TU 3158 246 TU 8289 234 TU 2…" at bounding box center [381, 133] width 763 height 197
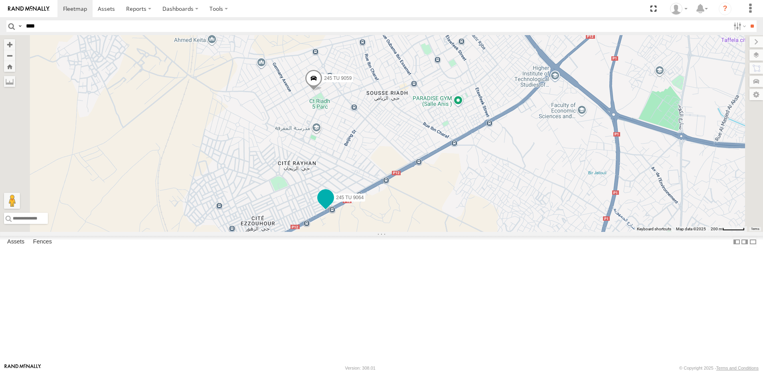
drag, startPoint x: 397, startPoint y: 249, endPoint x: 430, endPoint y: 275, distance: 42.0
click at [334, 210] on span at bounding box center [326, 199] width 18 height 22
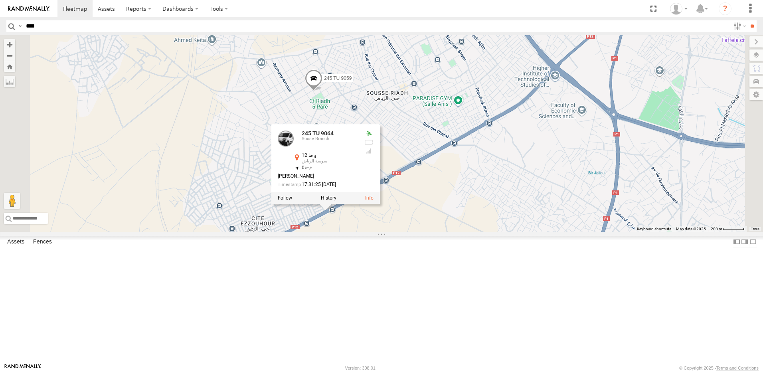
click at [551, 232] on div "245 TU 9061 245 TU 9062 245 TU 9060 240 TU 779 231 TU 3158 246 TU 8289 234 TU 2…" at bounding box center [381, 133] width 763 height 197
click at [510, 232] on div "245 TU 9061 245 TU 9062 245 TU 9060 240 TU 779 231 TU 3158 246 TU 8289 234 TU 2…" at bounding box center [381, 133] width 763 height 197
click at [506, 232] on div "245 TU 9061 245 TU 9062 245 TU 9060 240 TU 779 231 TU 3158 246 TU 8289 234 TU 2…" at bounding box center [381, 133] width 763 height 197
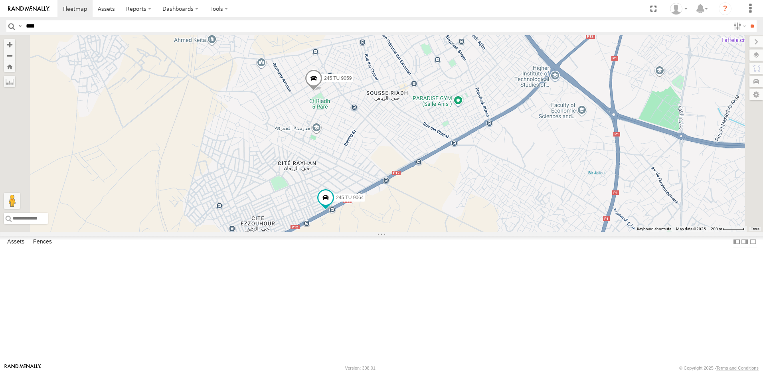
drag, startPoint x: 418, startPoint y: 294, endPoint x: 406, endPoint y: 290, distance: 12.7
click at [406, 232] on div "245 TU 9061 245 TU 9062 245 TU 9060 240 TU 779 231 TU 3158 246 TU 8289 234 TU 2…" at bounding box center [381, 133] width 763 height 197
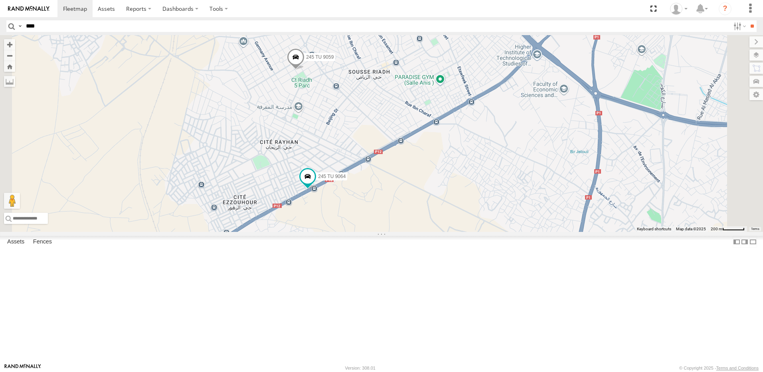
drag, startPoint x: 433, startPoint y: 300, endPoint x: 406, endPoint y: 277, distance: 35.6
click at [406, 232] on div "245 TU 9061 245 TU 9062 245 TU 9060 240 TU 779 231 TU 3158 246 TU 8289 234 TU 2…" at bounding box center [381, 133] width 763 height 197
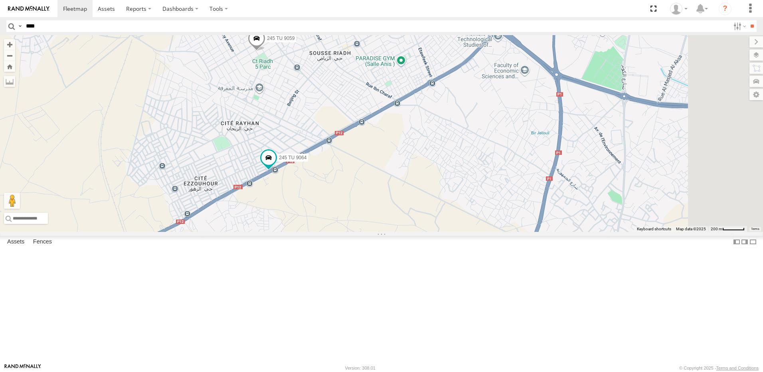
drag, startPoint x: 451, startPoint y: 299, endPoint x: 448, endPoint y: 273, distance: 26.5
click at [449, 232] on div "245 TU 9061 245 TU 9062 245 TU 9060 240 TU 779 231 TU 3158 246 TU 8289 234 TU 2…" at bounding box center [381, 133] width 763 height 197
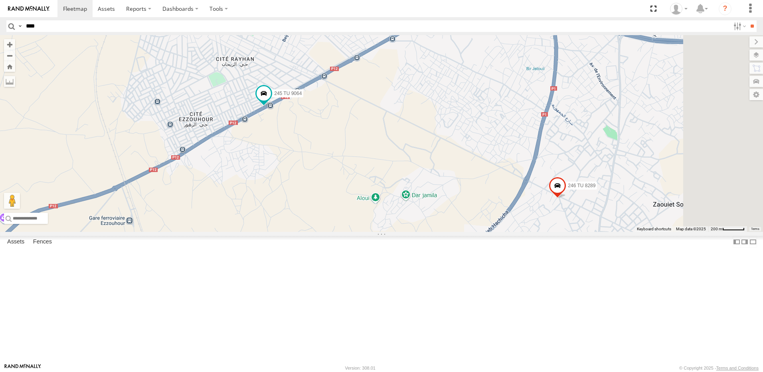
drag, startPoint x: 520, startPoint y: 295, endPoint x: 516, endPoint y: 290, distance: 6.5
click at [523, 232] on div "245 TU 9061 245 TU 9062 245 TU 9060 240 TU 779 231 TU 3158 246 TU 8289 234 TU 2…" at bounding box center [381, 133] width 763 height 197
drag, startPoint x: 532, startPoint y: 283, endPoint x: 465, endPoint y: 287, distance: 67.9
click at [465, 232] on div "245 TU 9061 245 TU 9062 245 TU 9060 240 TU 779 231 TU 3158 246 TU 8289 234 TU 2…" at bounding box center [381, 133] width 763 height 197
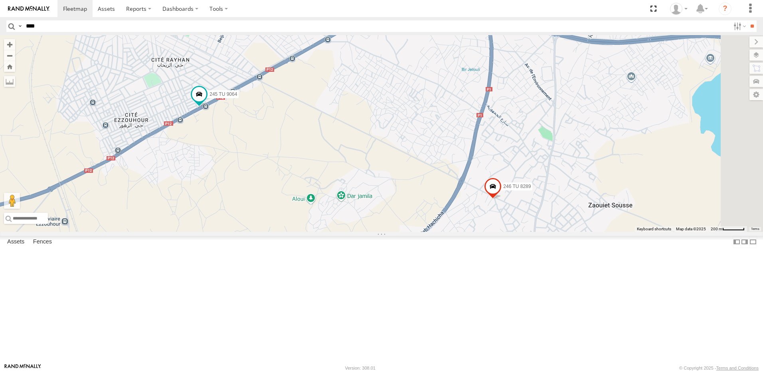
click at [501, 199] on span at bounding box center [493, 188] width 18 height 22
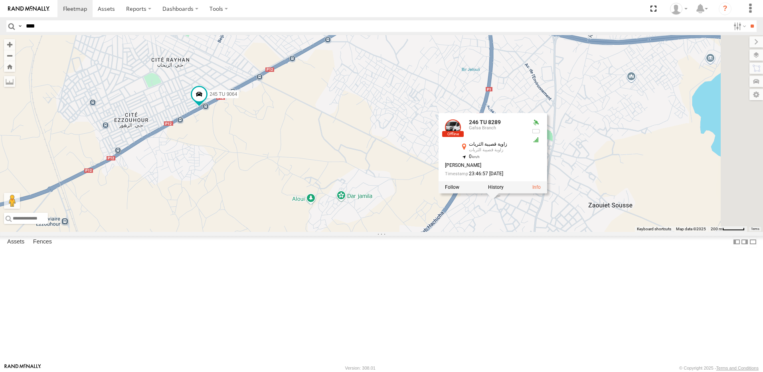
drag, startPoint x: 491, startPoint y: 208, endPoint x: 513, endPoint y: 215, distance: 23.2
click at [493, 209] on div "245 TU 9061 245 TU 9062 245 TU 9060 240 TU 779 231 TU 3158 246 TU 8289 234 TU 2…" at bounding box center [381, 133] width 763 height 197
click at [522, 232] on div "245 TU 9061 245 TU 9062 245 TU 9060 240 TU 779 231 TU 3158 246 TU 8289 234 TU 2…" at bounding box center [381, 133] width 763 height 197
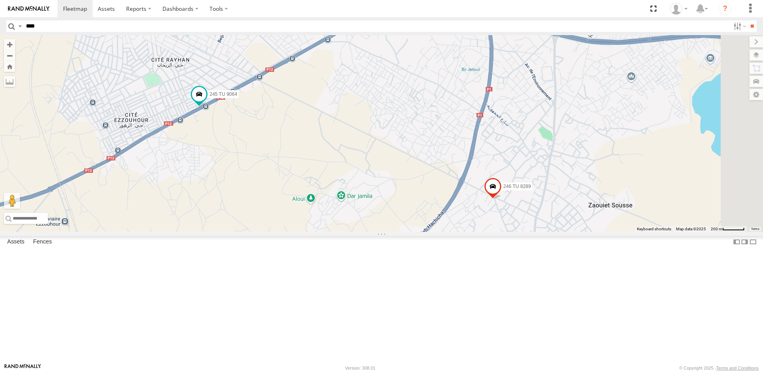
drag, startPoint x: 762, startPoint y: 252, endPoint x: 565, endPoint y: 234, distance: 198.2
click at [509, 232] on div "245 TU 9061 245 TU 9062 245 TU 9060 240 TU 779 231 TU 3158 246 TU 8289 234 TU 2…" at bounding box center [381, 133] width 763 height 197
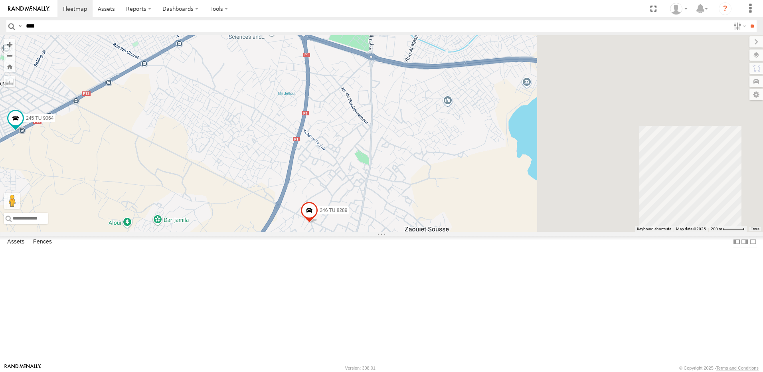
drag, startPoint x: 631, startPoint y: 213, endPoint x: 465, endPoint y: 223, distance: 166.2
click at [465, 223] on div "245 TU 9061 245 TU 9062 245 TU 9060 240 TU 779 231 TU 3158 246 TU 8289 234 TU 2…" at bounding box center [381, 133] width 763 height 197
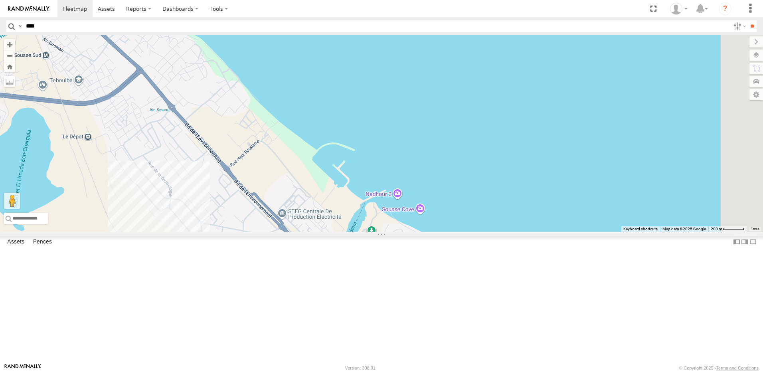
drag, startPoint x: 440, startPoint y: 248, endPoint x: 489, endPoint y: 248, distance: 48.7
click at [491, 232] on div "245 TU 9061 245 TU 9062 245 TU 9060 240 TU 779 231 TU 3158 246 TU 8289 234 TU 2…" at bounding box center [381, 133] width 763 height 197
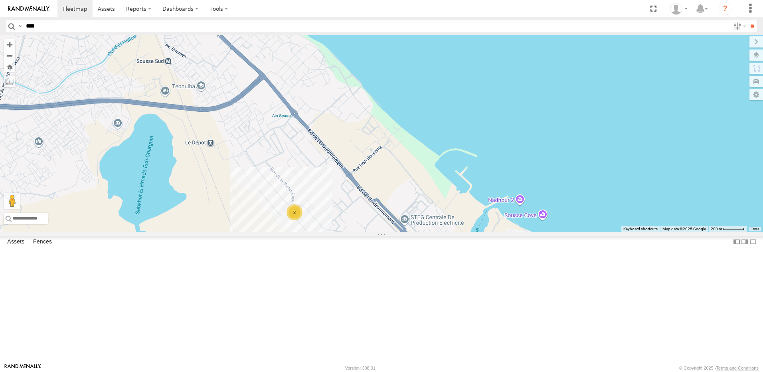
click at [606, 232] on div "245 TU 9061 245 TU 9062 245 TU 9060 240 TU 779 231 TU 3158 246 TU 8289 234 TU 2…" at bounding box center [381, 133] width 763 height 197
click at [601, 232] on div "245 TU 9061 245 TU 9062 245 TU 9060 240 TU 779 231 TU 3158 246 TU 8289 234 TU 2…" at bounding box center [381, 133] width 763 height 197
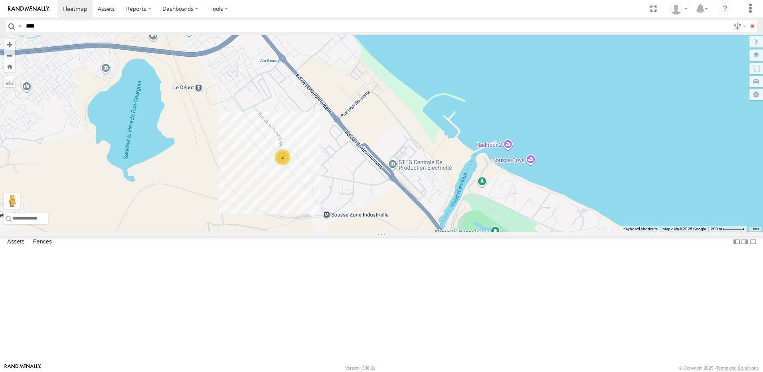
drag, startPoint x: 484, startPoint y: 276, endPoint x: 470, endPoint y: 215, distance: 62.6
click at [471, 216] on div "245 TU 9061 245 TU 9062 245 TU 9060 240 TU 779 231 TU 3158 246 TU 8289 234 TU 2…" at bounding box center [381, 133] width 763 height 197
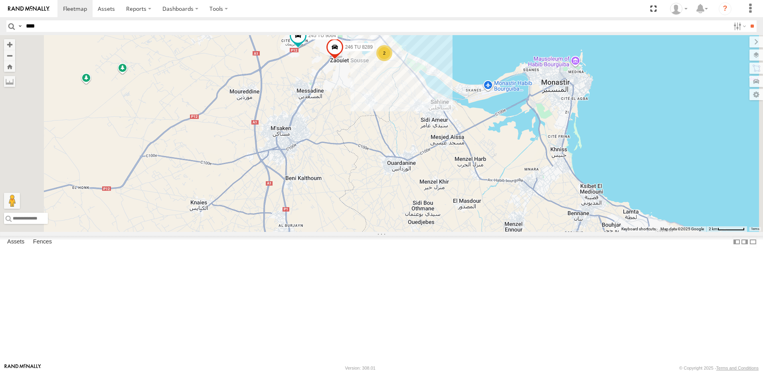
drag, startPoint x: 457, startPoint y: 316, endPoint x: 515, endPoint y: 159, distance: 167.4
click at [505, 181] on div "245 TU 9061 245 TU 9062 245 TU 9060 240 TU 779 231 TU 3158 246 TU 8289 234 TU 2…" at bounding box center [381, 133] width 763 height 197
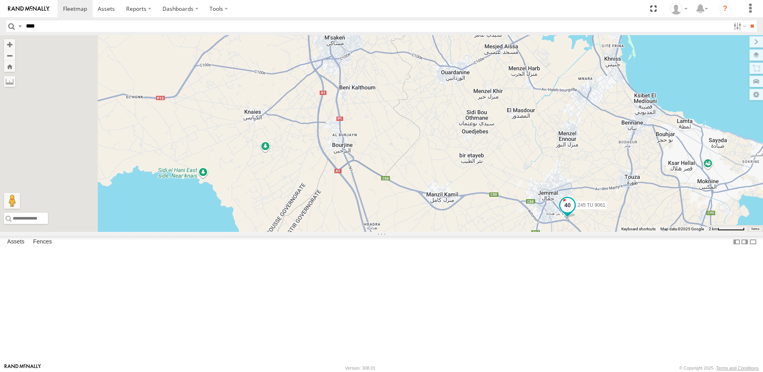
click at [574, 212] on span at bounding box center [567, 205] width 14 height 14
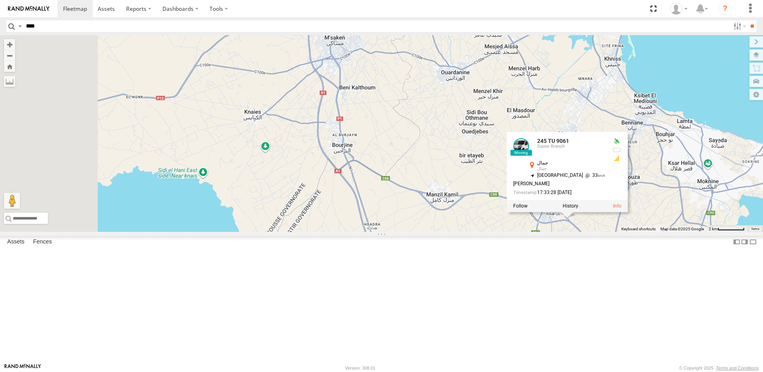
click at [508, 232] on div "245 TU 9061 245 TU 9062 245 TU 9060 240 TU 779 231 TU 3158 246 TU 8289 234 TU 2…" at bounding box center [381, 133] width 763 height 197
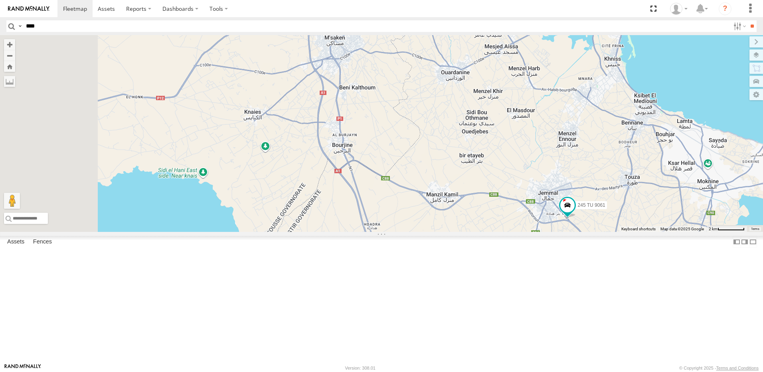
drag, startPoint x: 467, startPoint y: 226, endPoint x: 492, endPoint y: 267, distance: 48.2
click at [492, 232] on div "245 TU 9061 245 TU 9062 245 TU 9060 240 TU 779 231 TU 3158 246 TU 8289 234 TU 2…" at bounding box center [381, 133] width 763 height 197
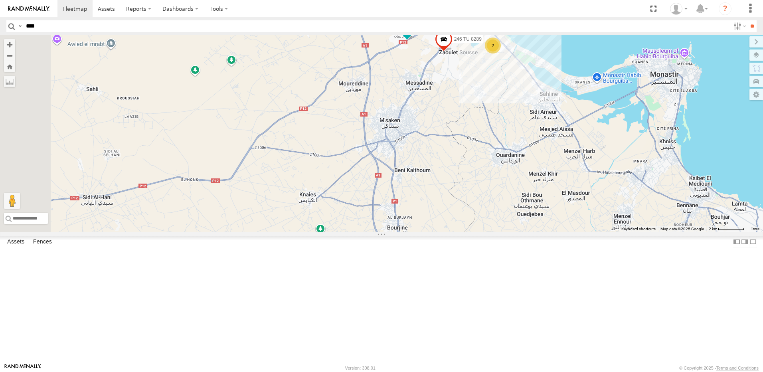
drag, startPoint x: 500, startPoint y: 225, endPoint x: 512, endPoint y: 241, distance: 20.5
click at [515, 232] on div "245 TU 9061 245 TU 9062 245 TU 9060 240 TU 779 231 TU 3158 246 TU 8289 234 TU 2…" at bounding box center [381, 133] width 763 height 197
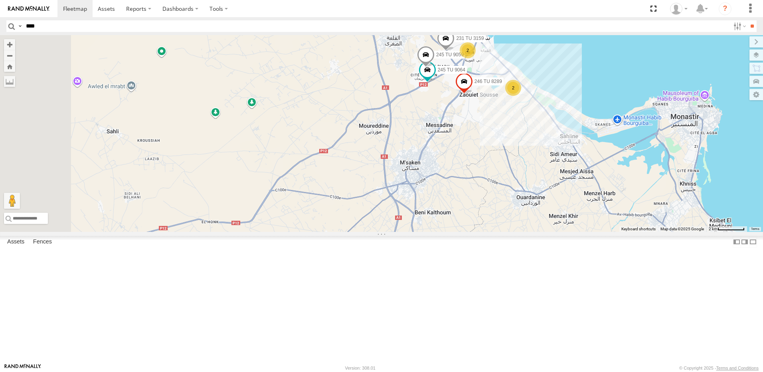
click at [524, 232] on div "245 TU 9061 245 TU 9062 245 TU 9060 240 TU 779 231 TU 3158 246 TU 8289 234 TU 2…" at bounding box center [381, 133] width 763 height 197
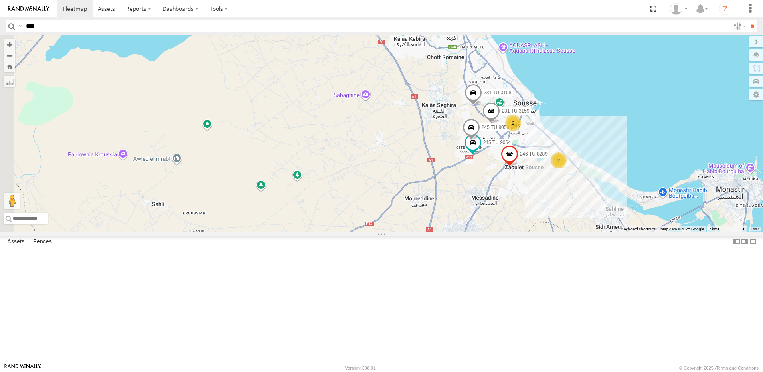
drag, startPoint x: 534, startPoint y: 276, endPoint x: 539, endPoint y: 283, distance: 8.3
click at [539, 232] on div "245 TU 9061 245 TU 9062 245 TU 9060 240 TU 779 231 TU 3158 246 TU 8289 234 TU 2…" at bounding box center [381, 133] width 763 height 197
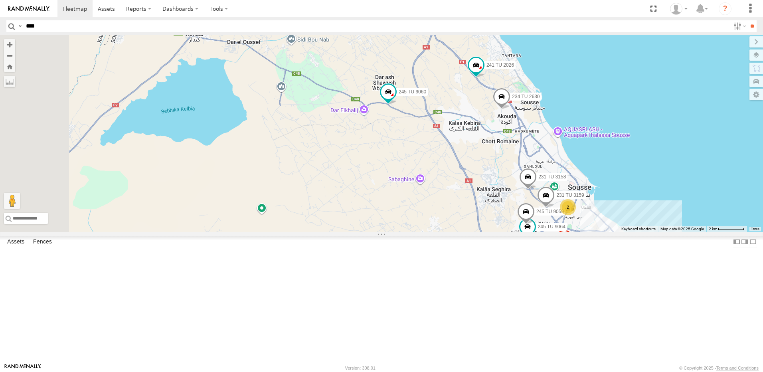
drag, startPoint x: 535, startPoint y: 274, endPoint x: 540, endPoint y: 288, distance: 15.3
click at [540, 232] on div "245 TU 9061 245 TU 9062 245 TU 9060 240 TU 779 231 TU 3158 246 TU 8289 234 TU 2…" at bounding box center [381, 133] width 763 height 197
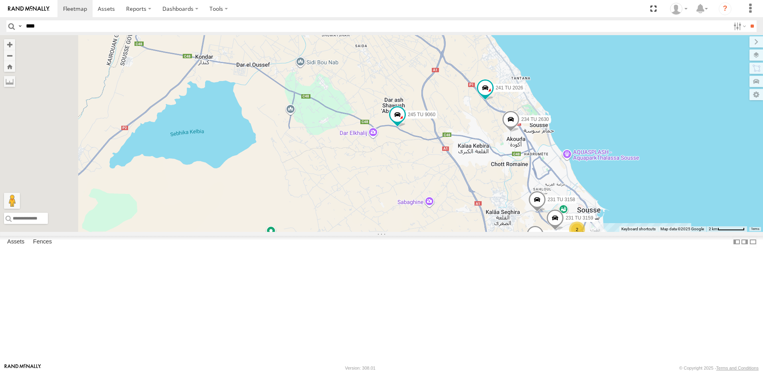
drag, startPoint x: 489, startPoint y: 180, endPoint x: 494, endPoint y: 229, distance: 49.3
click at [406, 127] on div "245 TU 9060" at bounding box center [397, 117] width 18 height 22
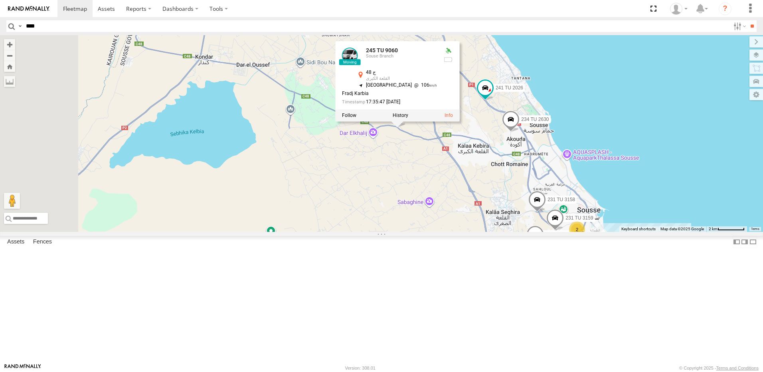
click at [504, 232] on div "245 TU 9061 245 TU 9062 245 TU 9060 240 TU 779 231 TU 3158 246 TU 8289 234 TU 2…" at bounding box center [381, 133] width 763 height 197
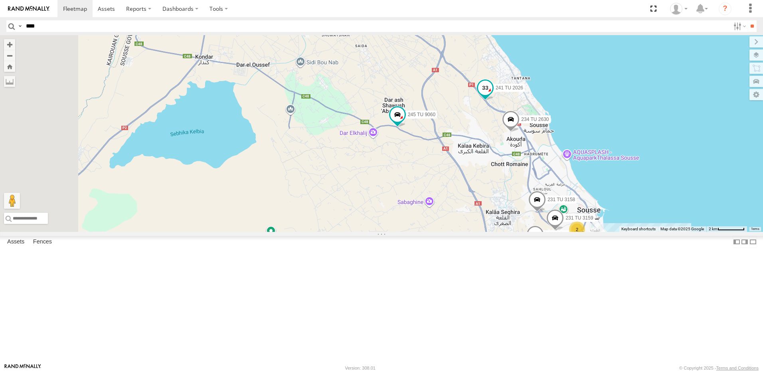
click at [492, 95] on span at bounding box center [485, 88] width 14 height 14
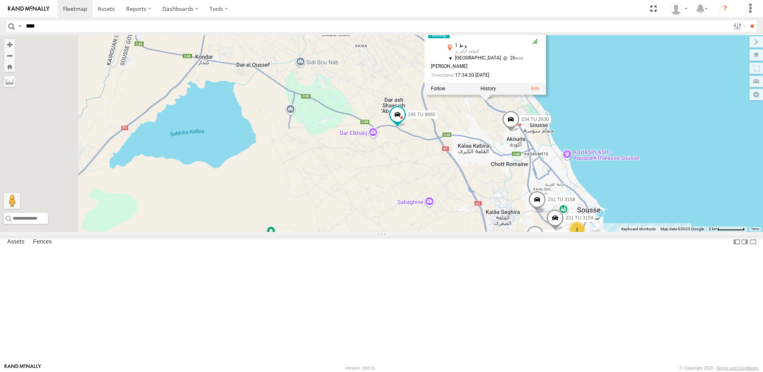
click at [573, 183] on div "245 TU 9061 245 TU 9062 245 TU 9060 240 TU 779 231 TU 3158 246 TU 8289 234 TU 2…" at bounding box center [381, 133] width 763 height 197
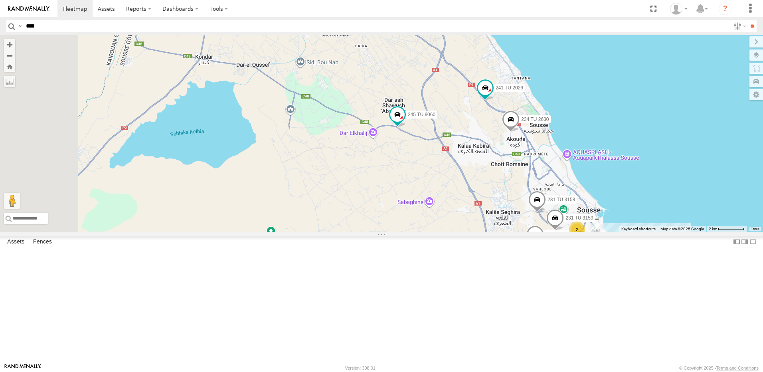
drag, startPoint x: 598, startPoint y: 236, endPoint x: 553, endPoint y: 214, distance: 50.3
click at [552, 212] on div "245 TU 9061 245 TU 9062 245 TU 9060 240 TU 779 231 TU 3158 246 TU 8289 234 TU 2…" at bounding box center [381, 133] width 763 height 197
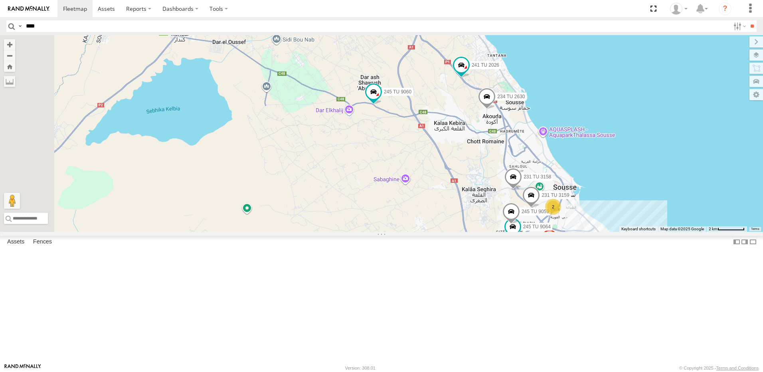
drag, startPoint x: 607, startPoint y: 247, endPoint x: 571, endPoint y: 215, distance: 47.7
click at [571, 215] on div "245 TU 9061 245 TU 9062 245 TU 9060 240 TU 779 231 TU 3158 246 TU 8289 234 TU 2…" at bounding box center [381, 133] width 763 height 197
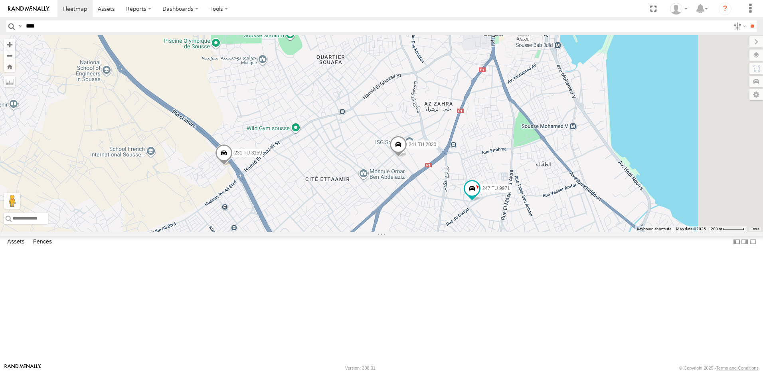
drag, startPoint x: 691, startPoint y: 323, endPoint x: 556, endPoint y: 254, distance: 151.1
click at [556, 232] on div "245 TU 9061 245 TU 9062 245 TU 9060 240 TU 779 231 TU 3158 246 TU 8289 234 TU 2…" at bounding box center [381, 133] width 763 height 197
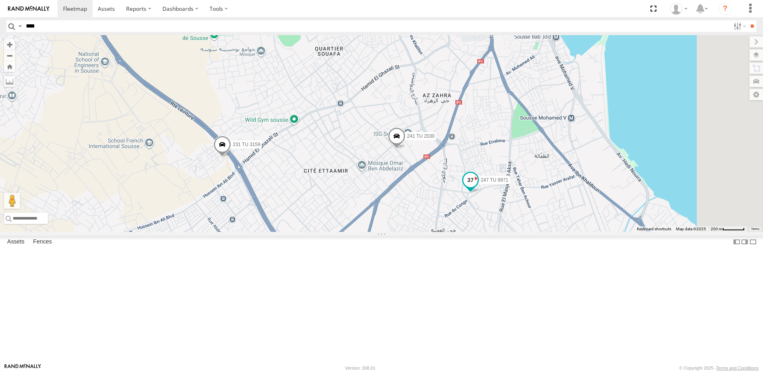
click at [477, 187] on span at bounding box center [470, 180] width 14 height 14
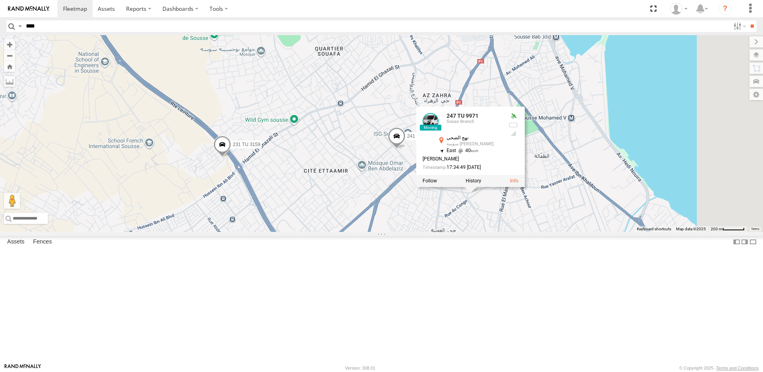
click at [547, 232] on div "245 TU 9061 245 TU 9062 245 TU 9060 240 TU 779 231 TU 3158 246 TU 8289 234 TU 2…" at bounding box center [381, 133] width 763 height 197
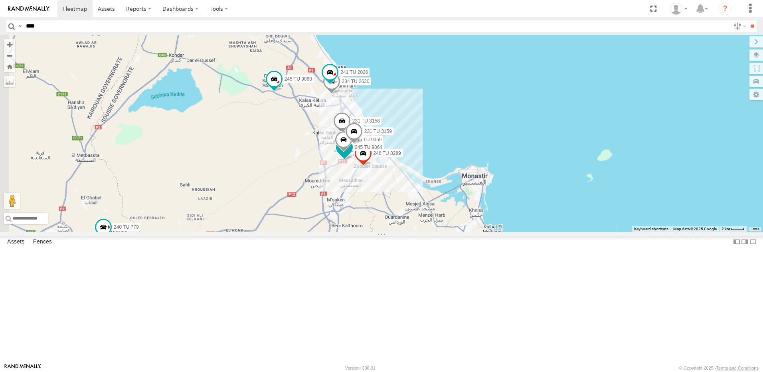
drag, startPoint x: 365, startPoint y: 259, endPoint x: 453, endPoint y: 220, distance: 96.1
click at [453, 220] on div "245 TU 9061 245 TU 9062 245 TU 9060 240 TU 779 231 TU 3158 246 TU 8289 234 TU 2…" at bounding box center [381, 133] width 763 height 197
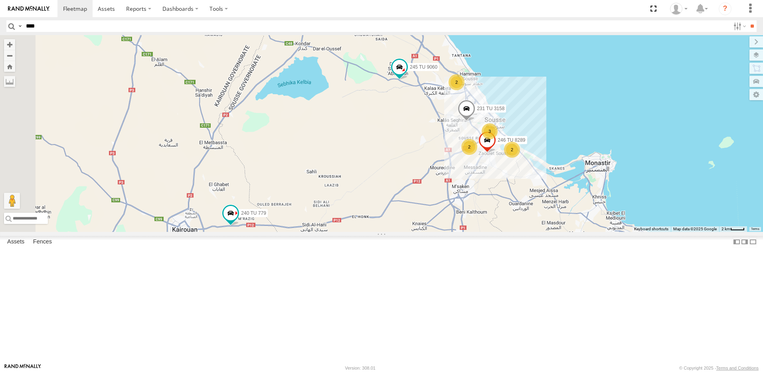
drag, startPoint x: 427, startPoint y: 238, endPoint x: 472, endPoint y: 213, distance: 50.9
click at [471, 215] on div "245 TU 9061 245 TU 9062 245 TU 9060 240 TU 779 231 TU 3158 246 TU 8289 3 2 2 2" at bounding box center [381, 133] width 763 height 197
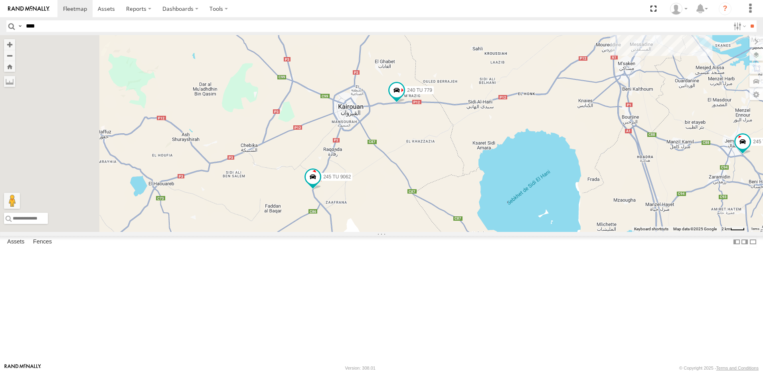
drag, startPoint x: 251, startPoint y: 324, endPoint x: 423, endPoint y: 195, distance: 214.8
click at [423, 195] on div "245 TU 9061 245 TU 9062 245 TU 9060 240 TU 779 231 TU 3158 246 TU 8289 3 2 2 2" at bounding box center [381, 133] width 763 height 197
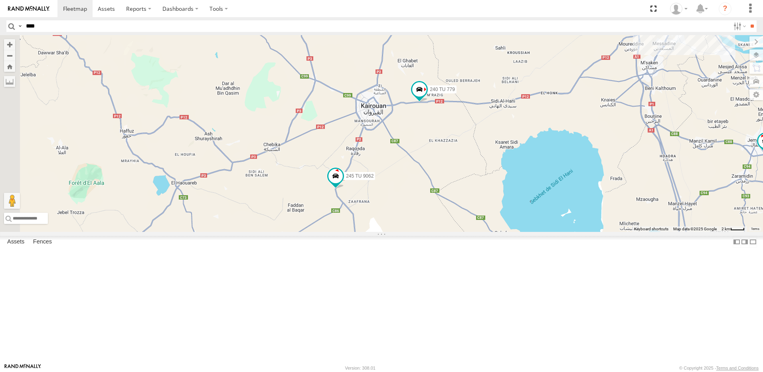
drag, startPoint x: 346, startPoint y: 279, endPoint x: 426, endPoint y: 224, distance: 96.9
click at [426, 225] on div "245 TU 9061 245 TU 9062 245 TU 9060 240 TU 779 231 TU 3158 246 TU 8289 3 2 2 2" at bounding box center [381, 133] width 763 height 197
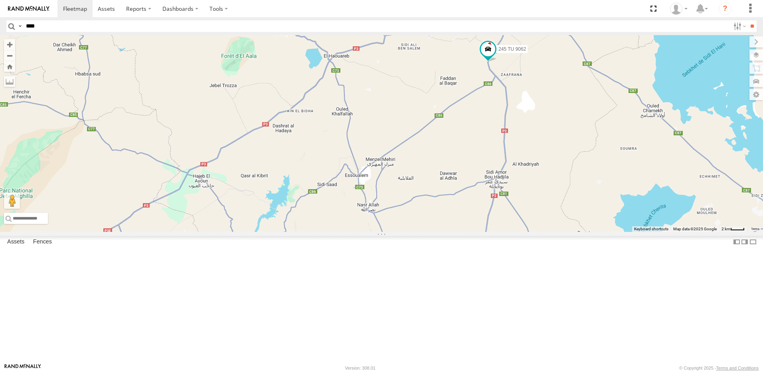
drag, startPoint x: 552, startPoint y: 170, endPoint x: 506, endPoint y: 195, distance: 52.1
click at [506, 195] on div "245 TU 9061 245 TU 9062 245 TU 9060 240 TU 779 231 TU 3158 246 TU 8289 3 2 2 2" at bounding box center [381, 133] width 763 height 197
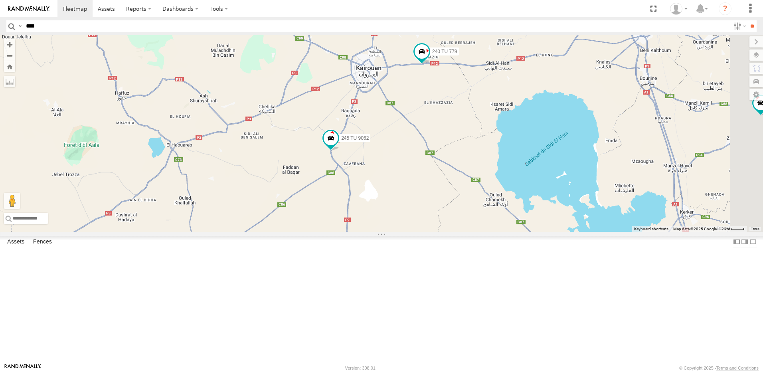
drag, startPoint x: 386, startPoint y: 282, endPoint x: 337, endPoint y: 299, distance: 52.2
click at [337, 232] on div "245 TU 9061 245 TU 9062 245 TU 9060 240 TU 779 231 TU 3158 246 TU 8289 3 2 2 2" at bounding box center [381, 133] width 763 height 197
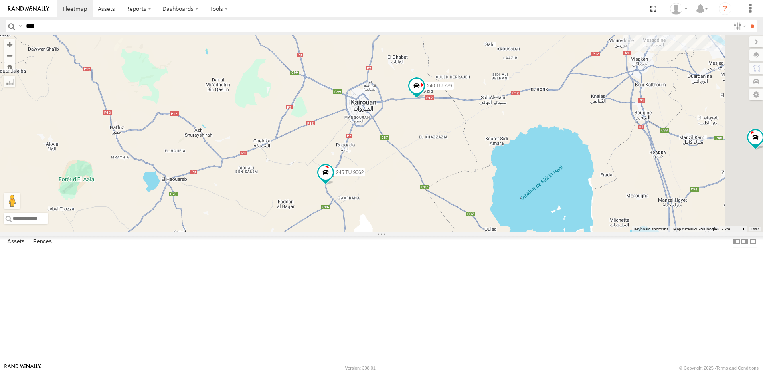
drag, startPoint x: 506, startPoint y: 214, endPoint x: 496, endPoint y: 254, distance: 41.9
click at [499, 232] on div "245 TU 9061 245 TU 9062 245 TU 9060 240 TU 779 231 TU 3158 246 TU 8289 3 2 2 2" at bounding box center [381, 133] width 763 height 197
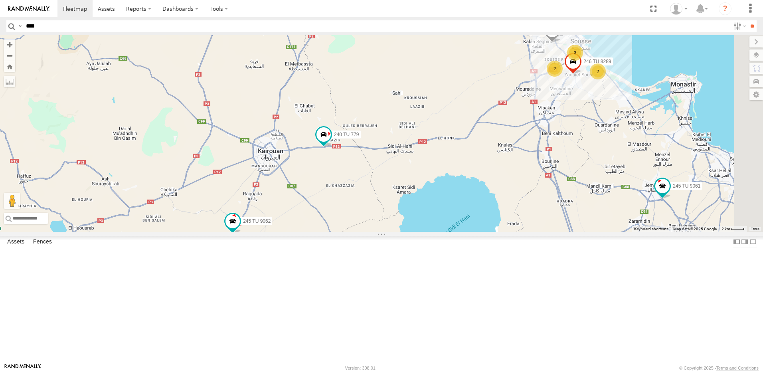
drag, startPoint x: 736, startPoint y: 148, endPoint x: 629, endPoint y: 194, distance: 116.5
click at [641, 199] on div "245 TU 9061 245 TU 9062 245 TU 9060 240 TU 779 231 TU 3158 246 TU 8289 3 2 2 2" at bounding box center [381, 133] width 763 height 197
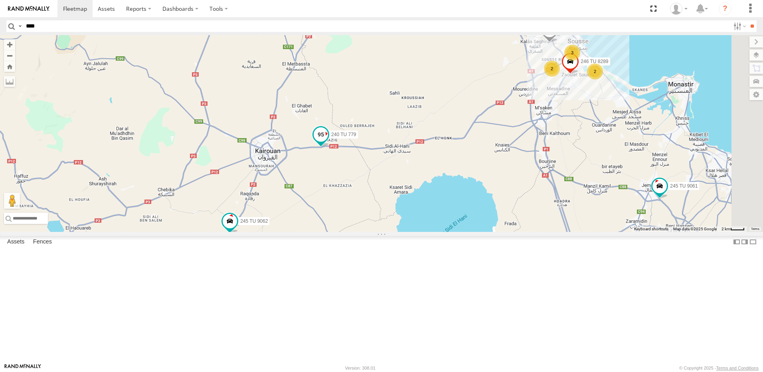
click at [328, 142] on span at bounding box center [320, 134] width 14 height 14
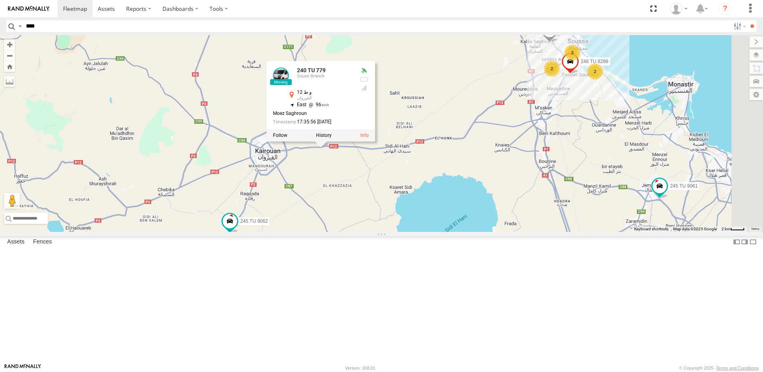
click at [518, 207] on div "245 TU 9061 245 TU 9062 245 TU 9060 240 TU 779 231 TU 3158 246 TU 8289 3 2 2 2 …" at bounding box center [381, 133] width 763 height 197
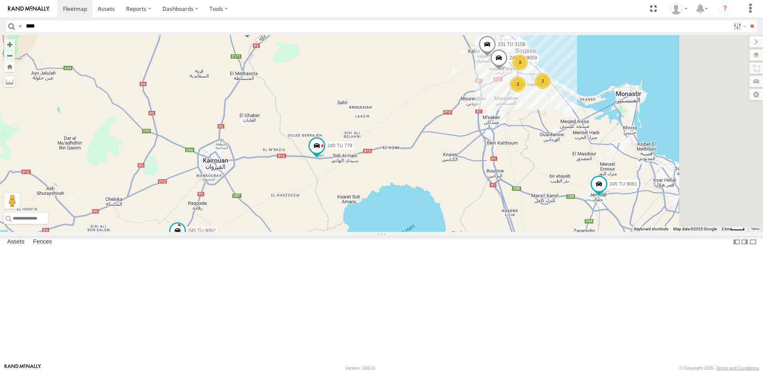
drag, startPoint x: 507, startPoint y: 255, endPoint x: 461, endPoint y: 261, distance: 46.7
click at [461, 232] on div "245 TU 9061 245 TU 9062 245 TU 9060 240 TU 779 231 TU 3158 3 2 2 2 245 TU 9059" at bounding box center [381, 133] width 763 height 197
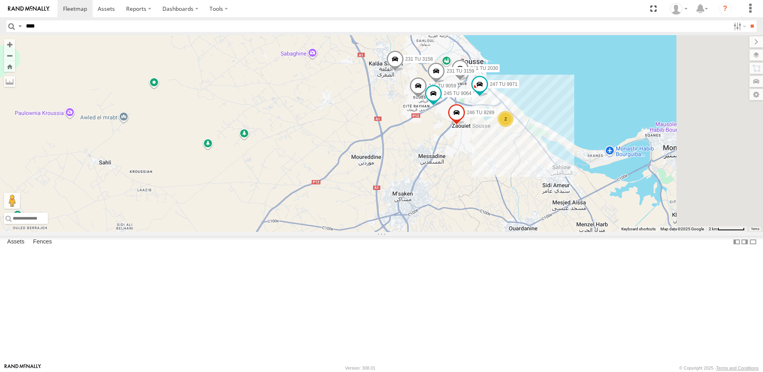
drag, startPoint x: 642, startPoint y: 141, endPoint x: 523, endPoint y: 218, distance: 142.2
click at [523, 218] on div "245 TU 9061 245 TU 9062 245 TU 9060 240 TU 779 231 TU 3158 245 TU 9059 241 TU 2…" at bounding box center [381, 133] width 763 height 197
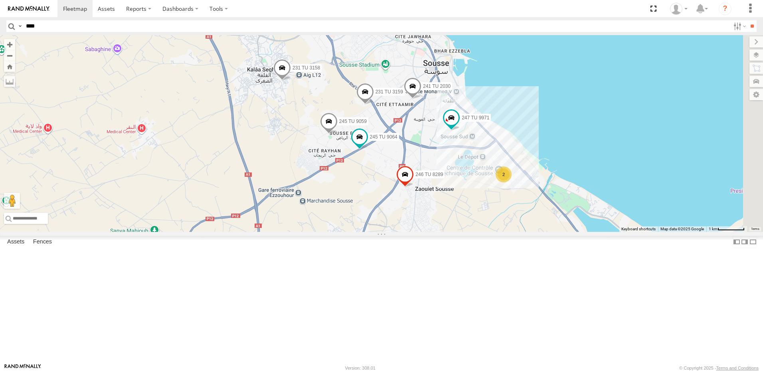
click at [476, 232] on div "245 TU 9061 245 TU 9062 245 TU 9060 240 TU 779 231 TU 3158 245 TU 9059 241 TU 2…" at bounding box center [381, 133] width 763 height 197
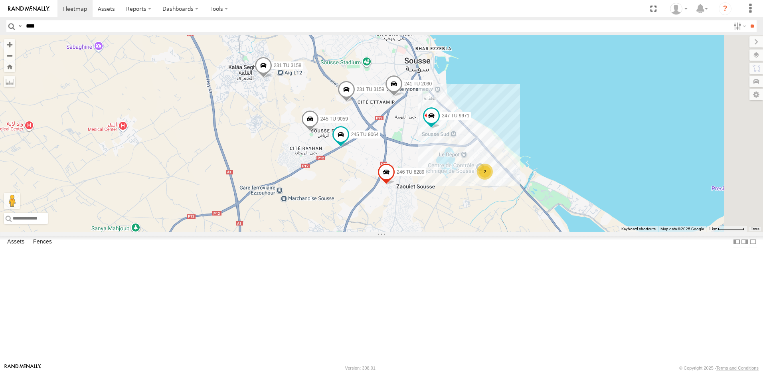
drag, startPoint x: 572, startPoint y: 236, endPoint x: 543, endPoint y: 220, distance: 33.4
click at [543, 220] on div "245 TU 9061 245 TU 9062 245 TU 9060 240 TU 779 231 TU 3158 245 TU 9059 241 TU 2…" at bounding box center [381, 133] width 763 height 197
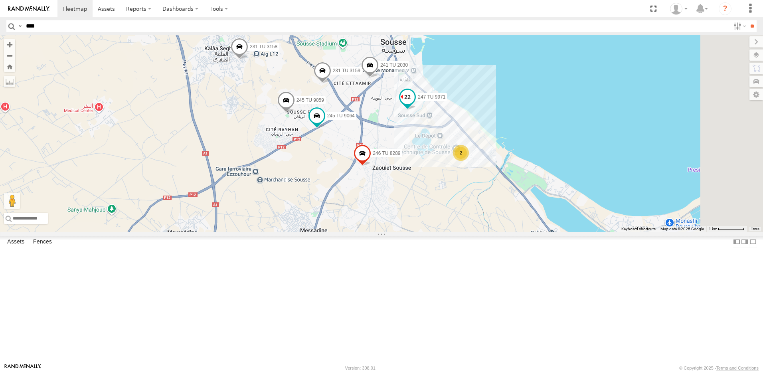
click at [414, 104] on span at bounding box center [407, 97] width 14 height 14
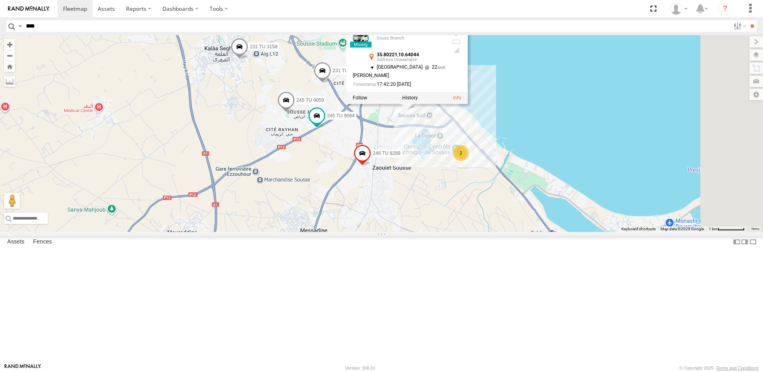
click at [511, 211] on div "245 TU 9061 245 TU 9062 245 TU 9060 240 TU 779 231 TU 3158 245 TU 9059 241 TU 2…" at bounding box center [381, 133] width 763 height 197
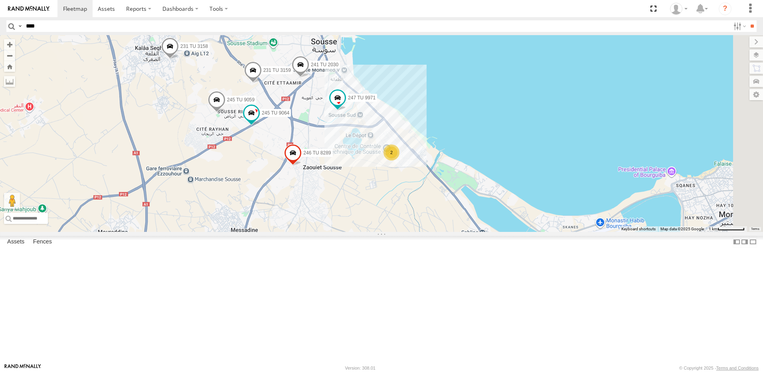
drag, startPoint x: 550, startPoint y: 217, endPoint x: 479, endPoint y: 216, distance: 70.6
click at [479, 216] on div "245 TU 9061 245 TU 9062 245 TU 9060 240 TU 779 231 TU 3158 245 TU 9059 241 TU 2…" at bounding box center [381, 133] width 763 height 197
click at [399, 160] on div "2" at bounding box center [391, 152] width 16 height 16
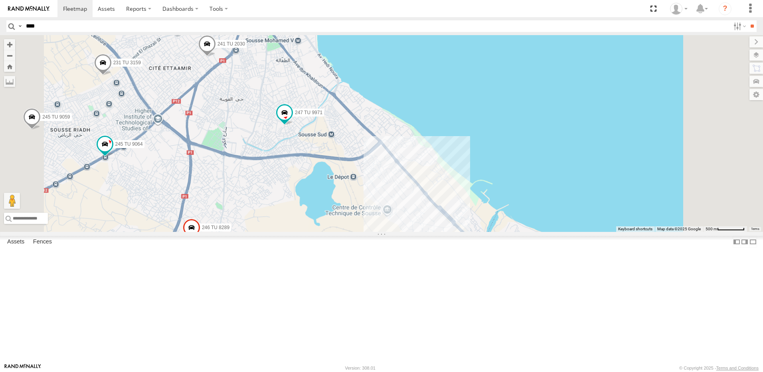
drag, startPoint x: 482, startPoint y: 330, endPoint x: 458, endPoint y: 206, distance: 125.9
click at [459, 209] on div "245 TU 9061 245 TU 9062 245 TU 9060 240 TU 779 231 TU 3158 245 TU 9059 241 TU 2…" at bounding box center [381, 133] width 763 height 197
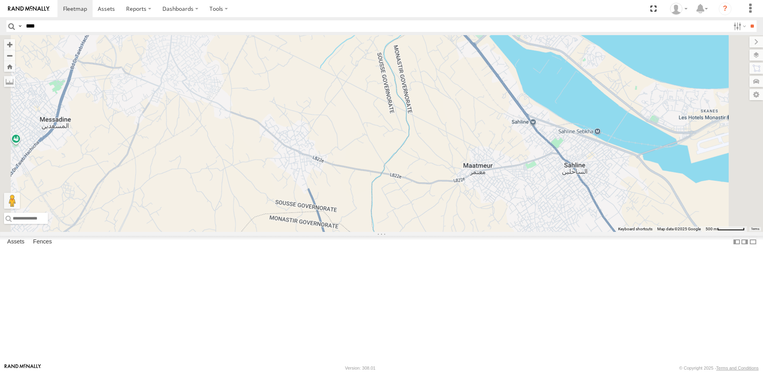
drag, startPoint x: 468, startPoint y: 244, endPoint x: 429, endPoint y: 199, distance: 59.7
click at [435, 201] on div "245 TU 9061 245 TU 9062 245 TU 9060 240 TU 779 231 TU 3158 245 TU 9059 241 TU 2…" at bounding box center [381, 133] width 763 height 197
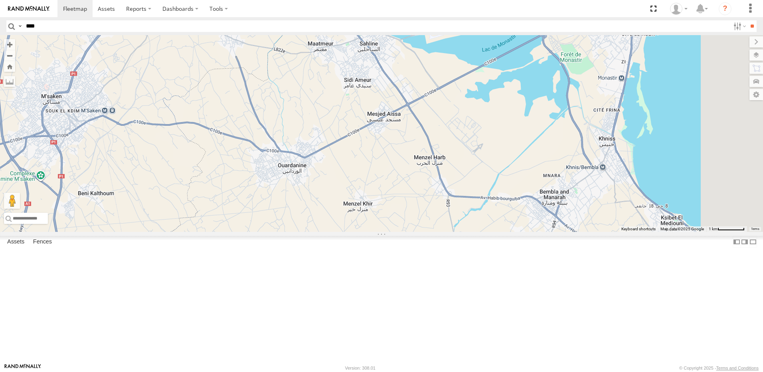
drag, startPoint x: 550, startPoint y: 305, endPoint x: 485, endPoint y: 216, distance: 110.4
click at [489, 218] on div "245 TU 9061 245 TU 9062 245 TU 9060 240 TU 779 231 TU 3158 245 TU 9059 241 TU 2…" at bounding box center [381, 133] width 763 height 197
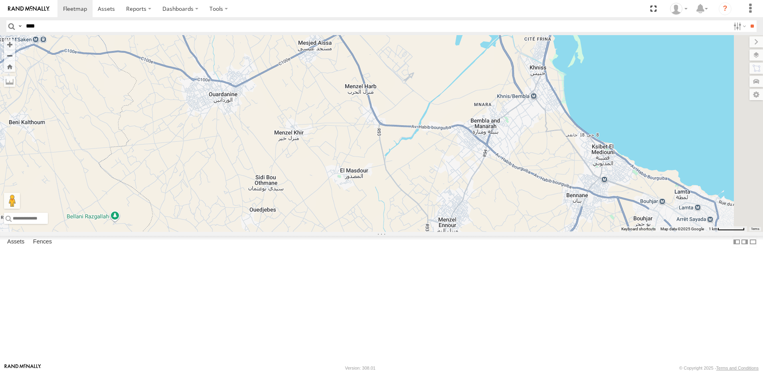
drag, startPoint x: 585, startPoint y: 258, endPoint x: 517, endPoint y: 212, distance: 82.4
click at [517, 212] on div "245 TU 9061 245 TU 9062 245 TU 9060 240 TU 779 231 TU 3158 245 TU 9059 241 TU 2…" at bounding box center [381, 133] width 763 height 197
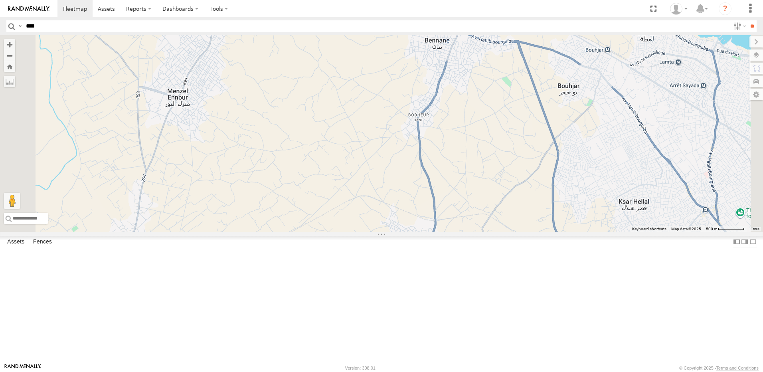
drag, startPoint x: 423, startPoint y: 230, endPoint x: 478, endPoint y: 161, distance: 88.2
click at [478, 161] on div "245 TU 9061 245 TU 9062 245 TU 9060 240 TU 779 231 TU 3158 245 TU 9059 241 TU 2…" at bounding box center [381, 133] width 763 height 197
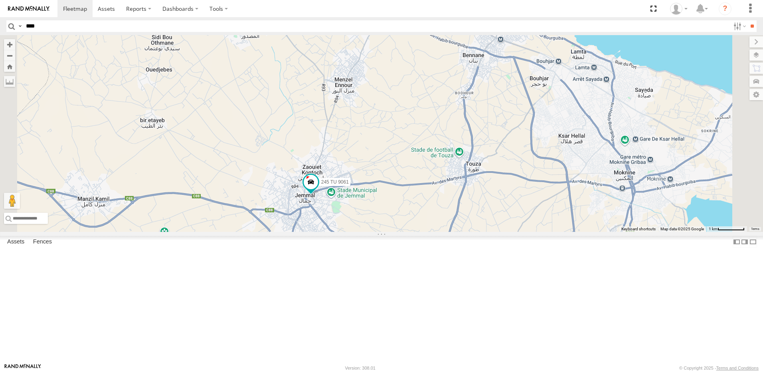
drag, startPoint x: 475, startPoint y: 165, endPoint x: 483, endPoint y: 228, distance: 63.5
click at [483, 228] on div "245 TU 9061 245 TU 9062 245 TU 9060 240 TU 779 231 TU 3158 245 TU 9059 241 TU 2…" at bounding box center [381, 133] width 763 height 197
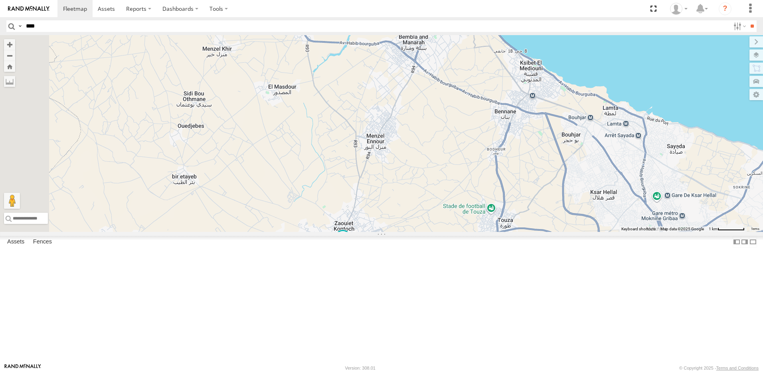
drag, startPoint x: 456, startPoint y: 188, endPoint x: 490, endPoint y: 248, distance: 68.8
click at [490, 232] on div "245 TU 9061 245 TU 9062 245 TU 9060 240 TU 779 231 TU 3158 245 TU 9059 241 TU 2…" at bounding box center [381, 133] width 763 height 197
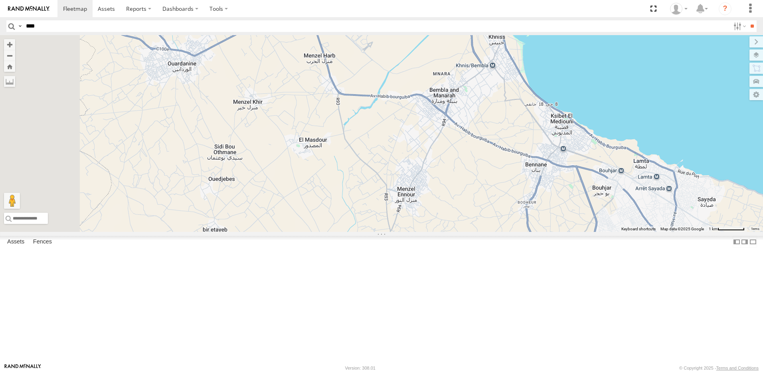
drag, startPoint x: 429, startPoint y: 205, endPoint x: 435, endPoint y: 216, distance: 13.0
click at [435, 216] on div "245 TU 9061 245 TU 9062 245 TU 9060 240 TU 779 231 TU 3158 245 TU 9059 241 TU 2…" at bounding box center [381, 133] width 763 height 197
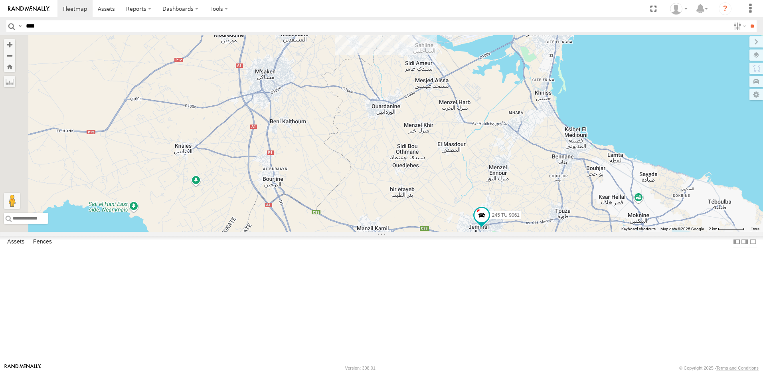
drag, startPoint x: 441, startPoint y: 196, endPoint x: 543, endPoint y: 248, distance: 114.5
click at [543, 232] on div "245 TU 9061" at bounding box center [381, 133] width 763 height 197
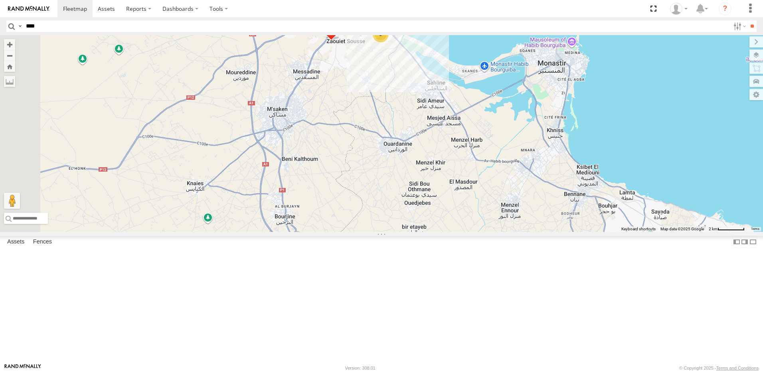
drag, startPoint x: 470, startPoint y: 170, endPoint x: 484, endPoint y: 193, distance: 27.4
click at [483, 210] on div "245 TU 9061 241 TU 2030 231 TU 3159 2 247 TU 9971 246 TU 8289 245 TU 9064 245 T…" at bounding box center [381, 133] width 763 height 197
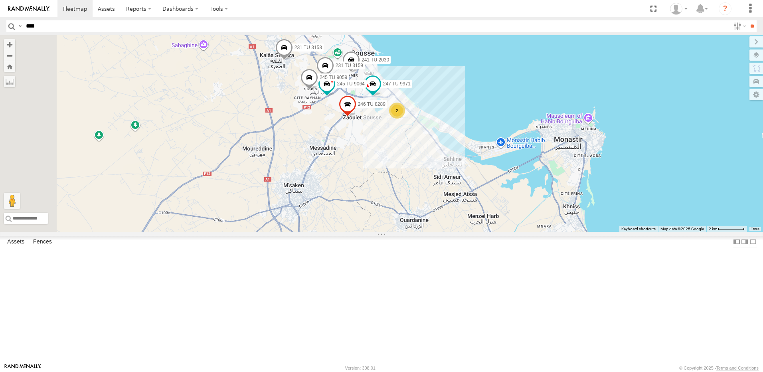
drag, startPoint x: 440, startPoint y: 166, endPoint x: 459, endPoint y: 248, distance: 84.6
click at [459, 232] on div "245 TU 9061 241 TU 2030 231 TU 3159 2 247 TU 9971 246 TU 8289 245 TU 9064 245 T…" at bounding box center [381, 133] width 763 height 197
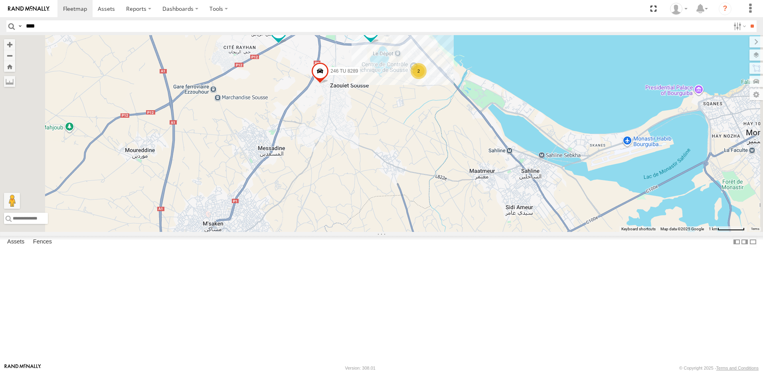
click at [378, 38] on span at bounding box center [370, 31] width 14 height 14
click at [457, 219] on div "245 TU 9061 241 TU 2030 231 TU 3159 247 TU 9971 246 TU 8289 245 TU 9064 245 TU …" at bounding box center [381, 133] width 763 height 197
